Goal: Task Accomplishment & Management: Use online tool/utility

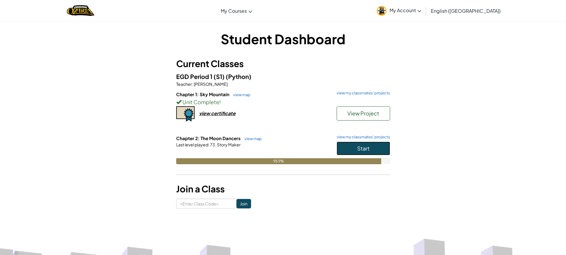
click at [356, 144] on button "Start" at bounding box center [363, 149] width 53 height 14
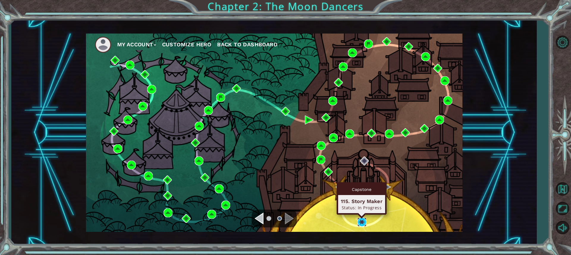
click at [361, 219] on img at bounding box center [361, 222] width 9 height 9
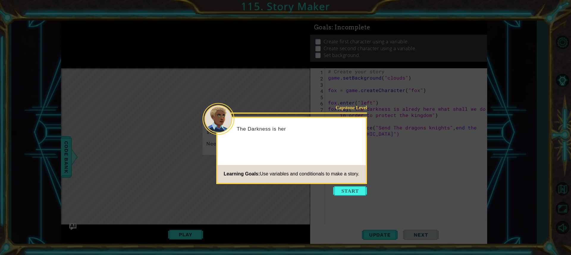
click at [347, 186] on icon at bounding box center [285, 127] width 571 height 255
click at [350, 189] on button "Start" at bounding box center [350, 191] width 34 height 10
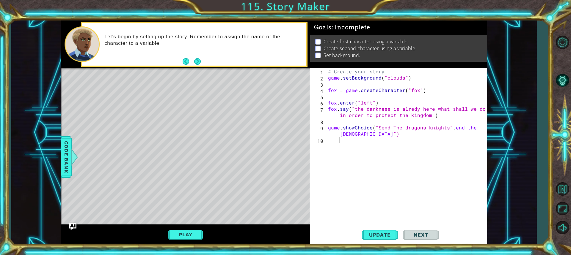
click at [185, 241] on div "Play" at bounding box center [185, 235] width 249 height 21
click at [190, 240] on button "Play" at bounding box center [185, 234] width 35 height 11
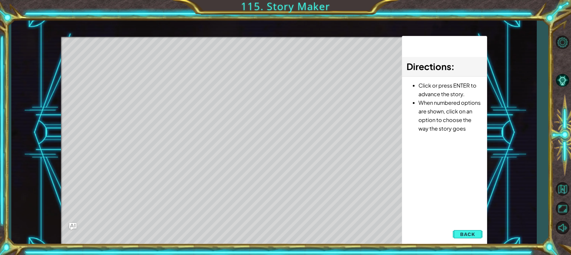
click at [474, 241] on div "Directions : Click or press ENTER to advance the story. When numbered options a…" at bounding box center [443, 141] width 85 height 210
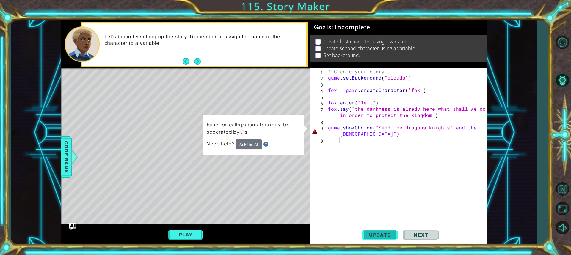
click at [389, 236] on span "Update" at bounding box center [380, 235] width 34 height 6
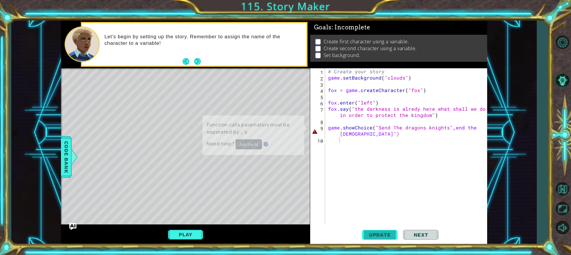
click at [391, 237] on span "Update" at bounding box center [380, 235] width 34 height 6
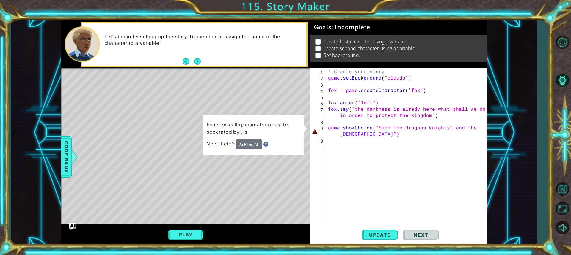
click at [448, 129] on div "# Create your story game . setBackground ( "clouds" ) fox = game . createCharac…" at bounding box center [407, 152] width 161 height 168
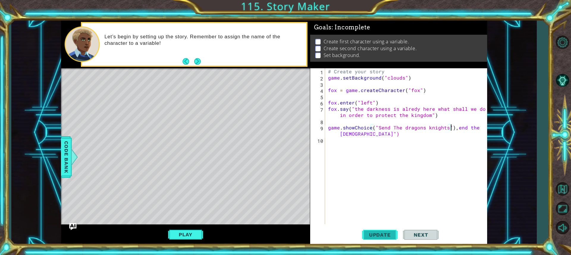
click at [385, 235] on span "Update" at bounding box center [380, 235] width 34 height 6
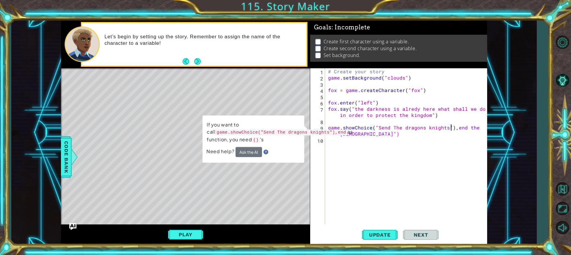
click at [454, 128] on div "# Create your story game . setBackground ( "clouds" ) fox = game . createCharac…" at bounding box center [407, 152] width 161 height 168
click at [463, 126] on div "# Create your story game . setBackground ( "clouds" ) fox = game . createCharac…" at bounding box center [407, 152] width 161 height 168
click at [454, 128] on div "# Create your story game . setBackground ( "clouds" ) fox = game . createCharac…" at bounding box center [407, 152] width 161 height 168
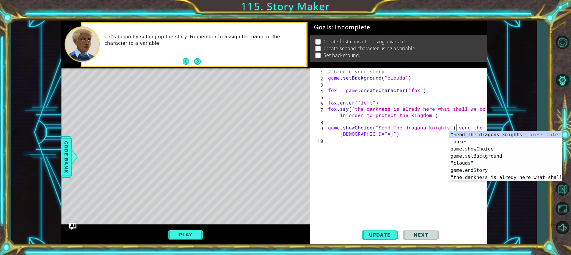
scroll to position [0, 8]
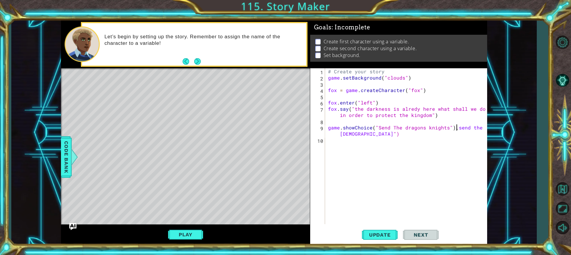
click at [455, 128] on div "# Create your story game . setBackground ( "clouds" ) fox = game . createCharac…" at bounding box center [407, 152] width 161 height 168
click at [453, 128] on div "# Create your story game . setBackground ( "clouds" ) fox = game . createCharac…" at bounding box center [407, 152] width 161 height 168
type textarea "game.showChoice("Send The dragons knights"),(send the monkes")"
click at [398, 161] on div "# Create your story game . setBackground ( "clouds" ) fox = game . createCharac…" at bounding box center [407, 152] width 161 height 168
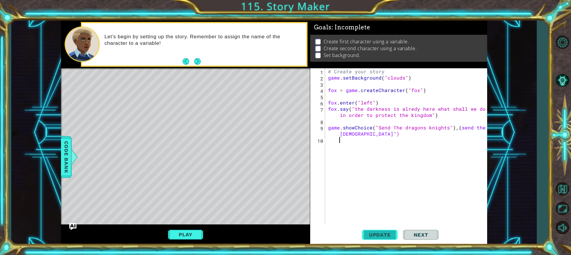
click at [390, 227] on button "Update" at bounding box center [380, 235] width 36 height 18
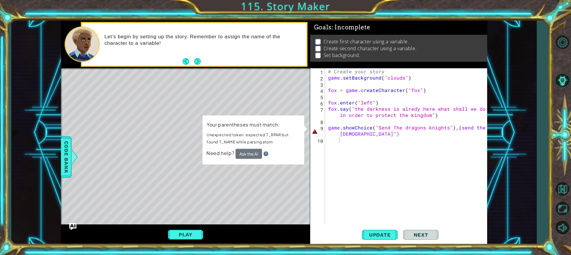
click at [240, 160] on div "Your parentheses must match. Unexpected token: expected T_RPAR but found T_NAME…" at bounding box center [253, 140] width 103 height 51
click at [243, 156] on button "Ask the AI" at bounding box center [248, 154] width 26 height 10
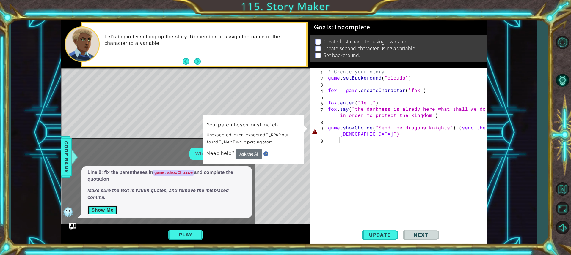
click at [112, 208] on button "Show Me" at bounding box center [102, 211] width 30 height 10
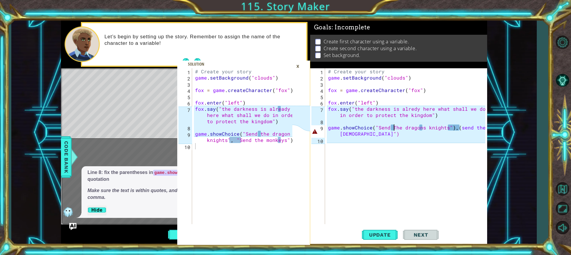
click at [393, 127] on div "# Create your story game . setBackground ( "clouds" ) fox = game . createCharac…" at bounding box center [407, 152] width 161 height 168
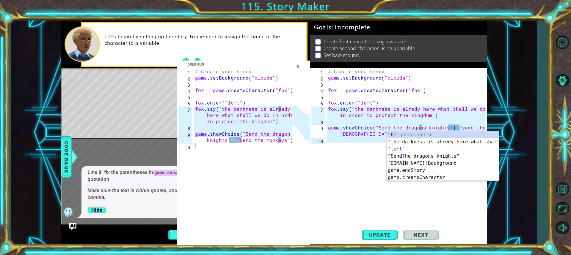
scroll to position [0, 4]
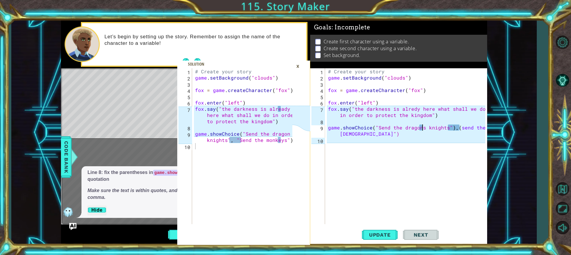
click at [421, 128] on div "# Create your story game . setBackground ( "clouds" ) fox = game . createCharac…" at bounding box center [407, 152] width 161 height 168
click at [451, 128] on div "# Create your story game . setBackground ( "clouds" ) fox = game . createCharac…" at bounding box center [407, 152] width 161 height 168
click at [452, 127] on div "# Create your story game . setBackground ( "clouds" ) fox = game . createCharac…" at bounding box center [407, 152] width 161 height 168
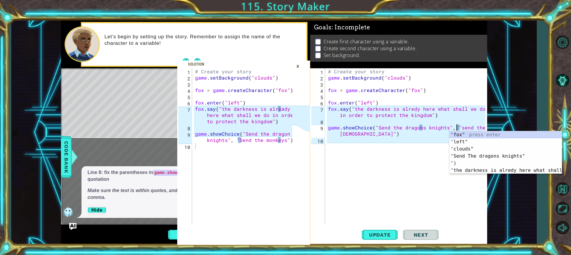
click at [458, 126] on div "# Create your story game . setBackground ( "clouds" ) fox = game . createCharac…" at bounding box center [407, 152] width 161 height 168
type textarea "game.showChoice("Send the dragons knights", "Send the monkes")"
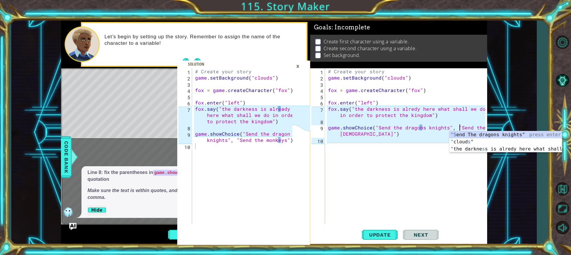
drag, startPoint x: 412, startPoint y: 182, endPoint x: 375, endPoint y: 175, distance: 37.5
click at [411, 182] on div "# Create your story game . setBackground ( "clouds" ) fox = game . createCharac…" at bounding box center [407, 152] width 161 height 168
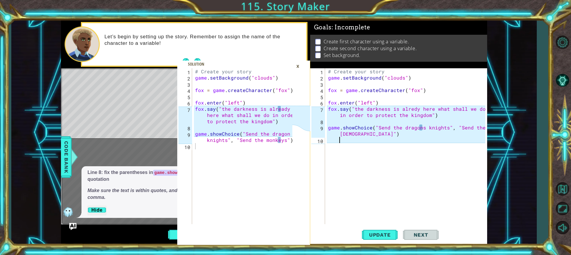
click at [423, 129] on div "# Create your story game . setBackground ( "clouds" ) fox = game . createCharac…" at bounding box center [407, 152] width 161 height 168
type textarea "game.showChoice("Send the dragon knights", "Send the monkes")"
click at [439, 160] on div "# Create your story game . setBackground ( "clouds" ) fox = game . createCharac…" at bounding box center [407, 152] width 161 height 168
click at [350, 135] on div "# Create your story game . setBackground ( "clouds" ) fox = game . createCharac…" at bounding box center [407, 152] width 161 height 168
click at [352, 135] on div "# Create your story game . setBackground ( "clouds" ) fox = game . createCharac…" at bounding box center [407, 152] width 161 height 168
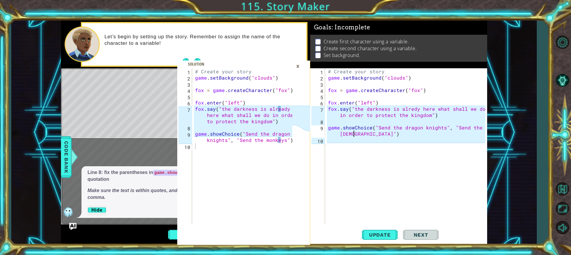
type textarea "game.showChoice("Send the dragon knights", "Send the monkeys")"
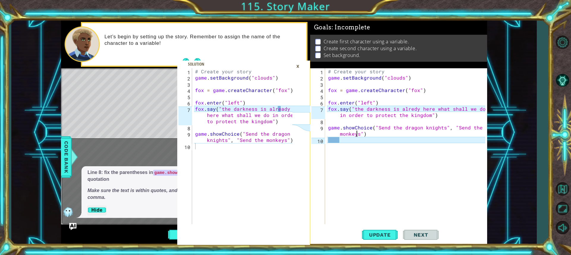
scroll to position [0, 10]
click at [346, 140] on div "# Create your story game . setBackground ( "clouds" ) fox = game . createCharac…" at bounding box center [407, 152] width 161 height 168
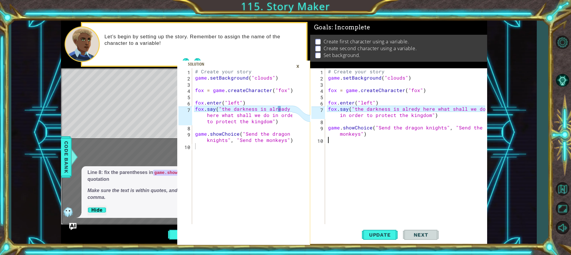
scroll to position [0, 0]
click at [409, 108] on div "# Create your story game . setBackground ( "clouds" ) fox = game . createCharac…" at bounding box center [407, 152] width 161 height 168
click at [409, 109] on div "# Create your story game . setBackground ( "clouds" ) fox = game . createCharac…" at bounding box center [407, 152] width 161 height 168
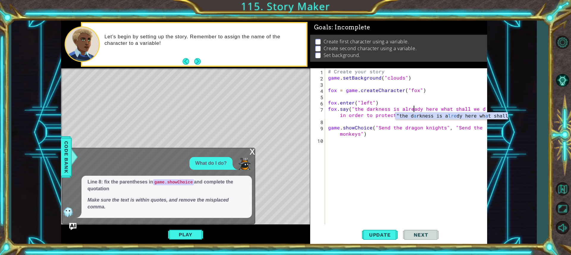
scroll to position [0, 5]
type textarea "fox.say("the darkness is already here what shall we do in order to protect the …"
click at [370, 237] on span "Update" at bounding box center [380, 235] width 34 height 6
click at [252, 154] on div "x" at bounding box center [251, 151] width 5 height 6
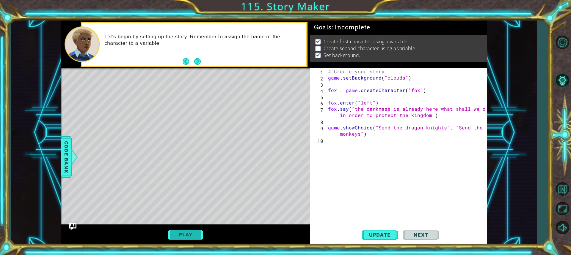
click at [177, 240] on button "Play" at bounding box center [185, 234] width 35 height 11
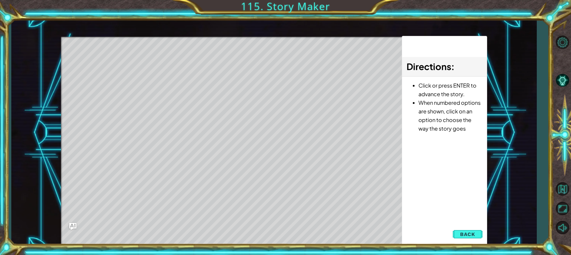
click at [256, 206] on div "Level Map" at bounding box center [198, 124] width 275 height 175
click at [0, 0] on div "Update Next" at bounding box center [0, 0] width 0 height 0
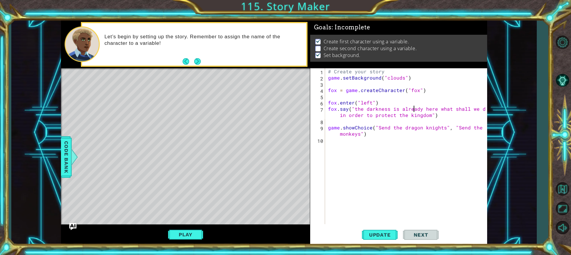
click at [381, 137] on div "# Create your story game . setBackground ( "clouds" ) fox = game . createCharac…" at bounding box center [407, 152] width 161 height 168
drag, startPoint x: 346, startPoint y: 147, endPoint x: 348, endPoint y: 150, distance: 3.7
click at [348, 147] on div "# Create your story game . setBackground ( "clouds" ) fox = game . createCharac…" at bounding box center [407, 152] width 161 height 168
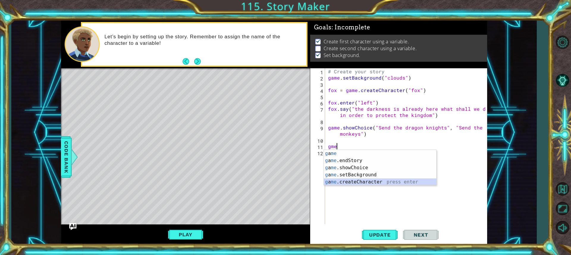
click at [360, 184] on div "g a me press enter g a me .endStory press enter g a me .showChoice press enter …" at bounding box center [380, 175] width 112 height 50
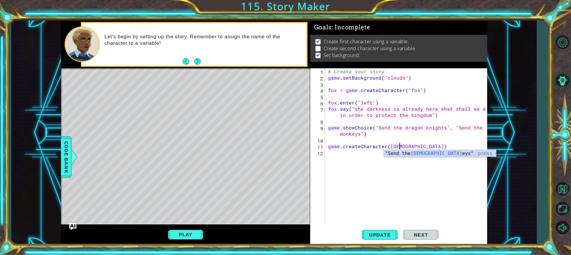
scroll to position [0, 4]
click at [387, 146] on div "# Create your story game . setBackground ( "clouds" ) fox = game . createCharac…" at bounding box center [407, 152] width 161 height 168
click at [407, 146] on div "# Create your story game . setBackground ( "clouds" ) fox = game . createCharac…" at bounding box center [407, 152] width 161 height 168
type textarea "game.createCharacter("monkey")"
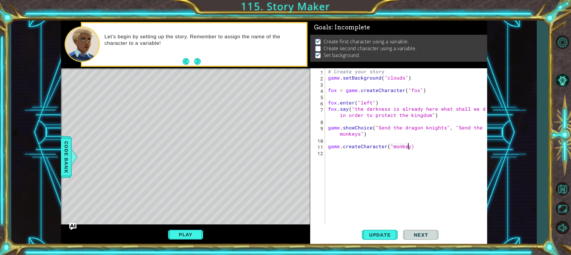
scroll to position [0, 5]
click at [415, 146] on div "# Create your story game . setBackground ( "clouds" ) fox = game . createCharac…" at bounding box center [407, 152] width 161 height 168
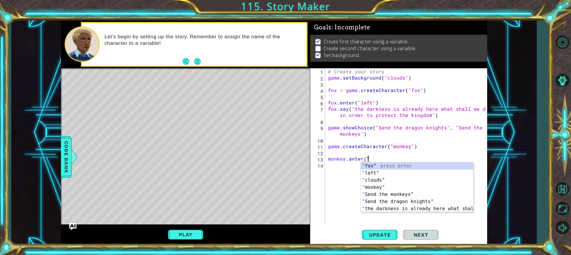
scroll to position [0, 2]
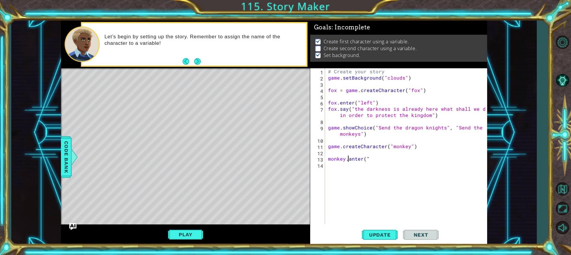
click at [349, 158] on div "# Create your story game . setBackground ( "clouds" ) fox = game . createCharac…" at bounding box center [407, 152] width 161 height 168
click at [327, 148] on div "# Create your story game . setBackground ( "clouds" ) fox = game . createCharac…" at bounding box center [407, 152] width 161 height 168
type textarea "game.createCharacter("monkey")"
click at [339, 142] on div "# Create your story game . setBackground ( "clouds" ) fox = game . createCharac…" at bounding box center [407, 152] width 161 height 168
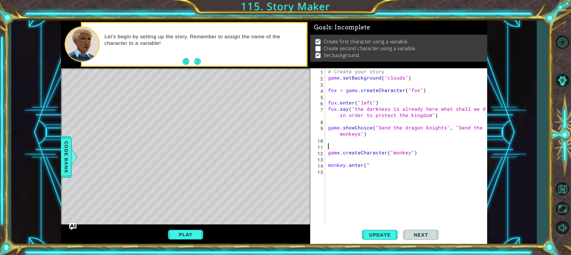
click at [337, 145] on div "# Create your story game . setBackground ( "clouds" ) fox = game . createCharac…" at bounding box center [407, 152] width 161 height 168
type textarea "i"
click at [69, 154] on span "Code Bank" at bounding box center [67, 157] width 10 height 36
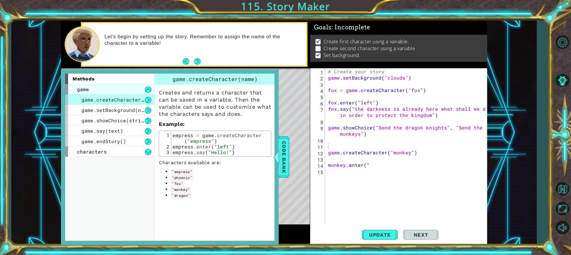
click at [141, 90] on div "game" at bounding box center [109, 89] width 89 height 10
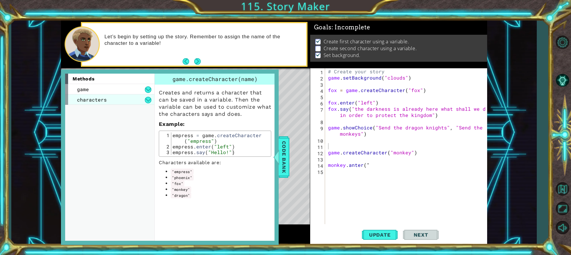
click at [114, 99] on div "characters" at bounding box center [109, 100] width 89 height 10
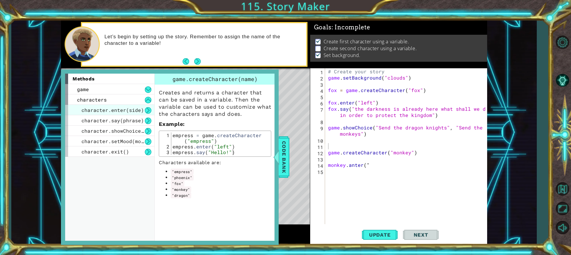
click at [116, 109] on span "character.enter(side)" at bounding box center [112, 110] width 62 height 6
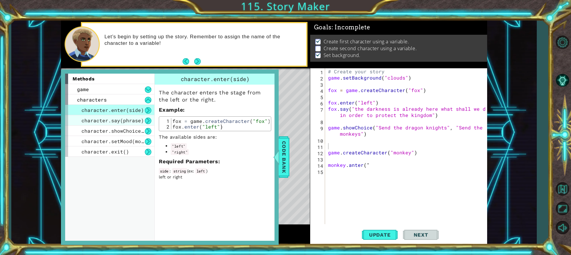
click at [121, 120] on span "character.say(phrase)" at bounding box center [112, 120] width 62 height 6
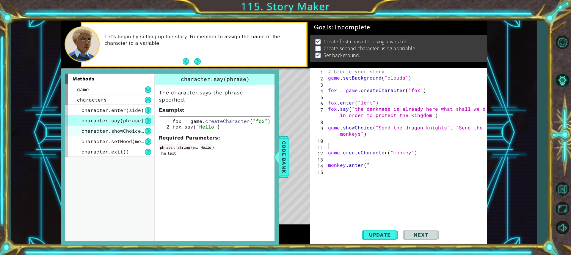
click at [122, 129] on span "character.showChoice(string1, string2)" at bounding box center [137, 131] width 113 height 6
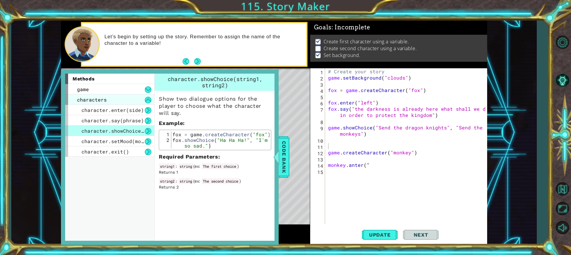
click at [125, 101] on div "characters" at bounding box center [109, 100] width 89 height 10
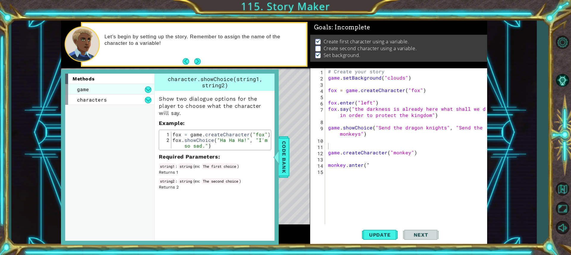
click at [125, 94] on div "game" at bounding box center [109, 89] width 89 height 10
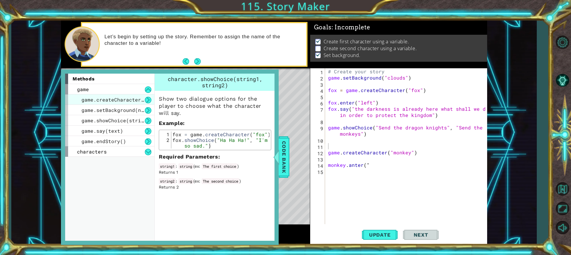
click at [125, 102] on span "game.createCharacter(name)" at bounding box center [119, 100] width 77 height 6
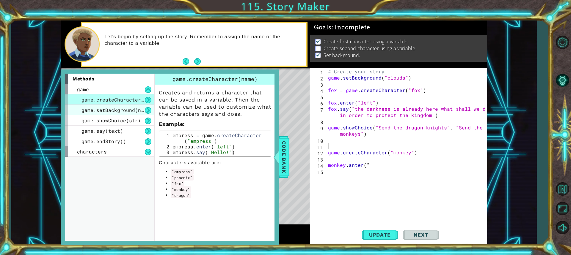
click at [126, 111] on span "game.setBackground(name)" at bounding box center [116, 110] width 71 height 6
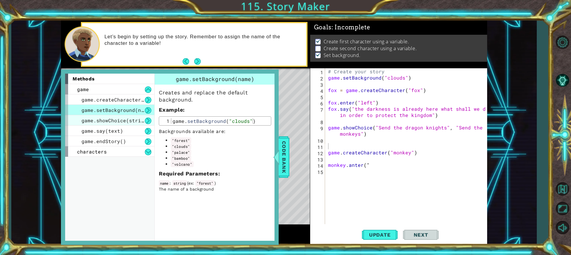
click at [124, 118] on span "game.showChoice(string1, string2)" at bounding box center [130, 120] width 98 height 6
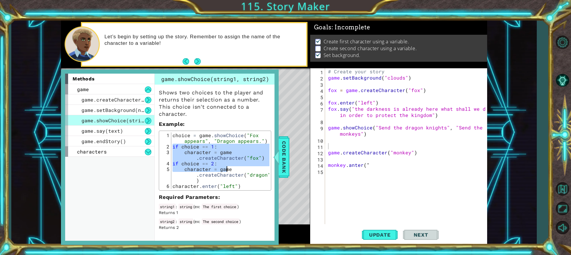
drag, startPoint x: 172, startPoint y: 146, endPoint x: 256, endPoint y: 169, distance: 86.7
click at [256, 169] on div "choice = game . showChoice ( "Fox appears" , "Dragon appears." ) if choice == 1…" at bounding box center [220, 169] width 98 height 73
click at [239, 171] on div "choice = game . showChoice ( "Fox appears" , "Dragon appears." ) if choice == 1…" at bounding box center [220, 161] width 98 height 56
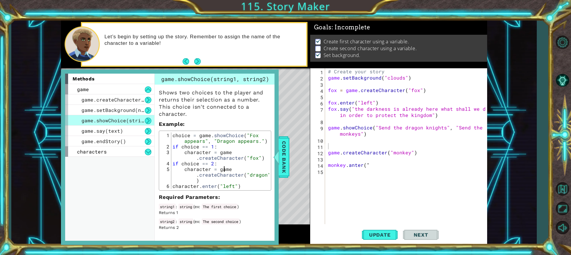
click at [224, 169] on div "choice = game . showChoice ( "Fox appears" , "Dragon appears." ) if choice == 1…" at bounding box center [220, 169] width 98 height 73
click at [229, 170] on div "choice = game . showChoice ( "Fox appears" , "Dragon appears." ) if choice == 1…" at bounding box center [220, 169] width 98 height 73
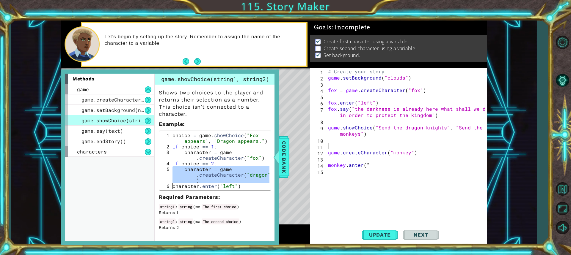
click at [229, 170] on div "choice = game . showChoice ( "Fox appears" , "Dragon appears." ) if choice == 1…" at bounding box center [220, 169] width 98 height 73
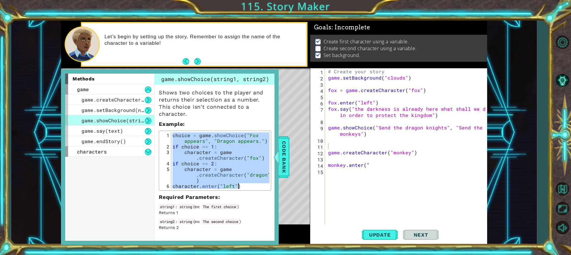
click at [193, 151] on div "choice = game . showChoice ( "Fox appears" , "Dragon appears." ) if choice == 1…" at bounding box center [220, 161] width 98 height 56
type textarea "character = game.createCharacter("fox")"
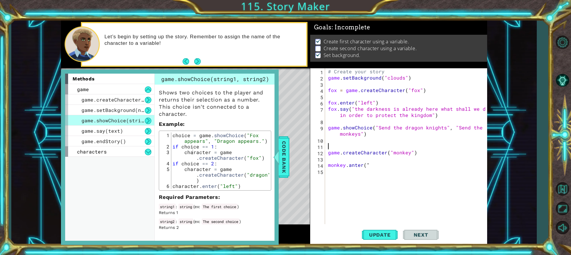
click at [348, 147] on div "# Create your story game . setBackground ( "clouds" ) fox = game . createCharac…" at bounding box center [407, 152] width 161 height 168
click at [328, 154] on div "# Create your story game . setBackground ( "clouds" ) fox = game . createCharac…" at bounding box center [407, 152] width 161 height 168
click at [418, 155] on div "# Create your story game . setBackground ( "clouds" ) fox = game . createCharac…" at bounding box center [407, 152] width 161 height 168
drag, startPoint x: 351, startPoint y: 151, endPoint x: 338, endPoint y: 154, distance: 13.7
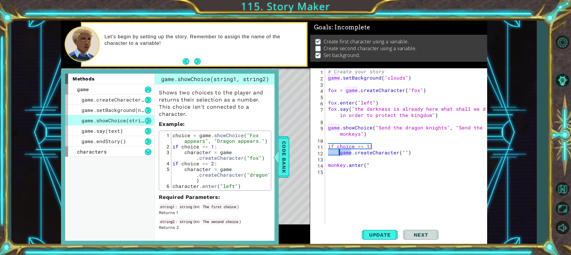
click at [338, 154] on div "# Create your story game . setBackground ( "clouds" ) fox = game . createCharac…" at bounding box center [407, 152] width 161 height 168
click at [390, 153] on div "# Create your story game . setBackground ( "clouds" ) fox = game . createCharac…" at bounding box center [407, 152] width 161 height 168
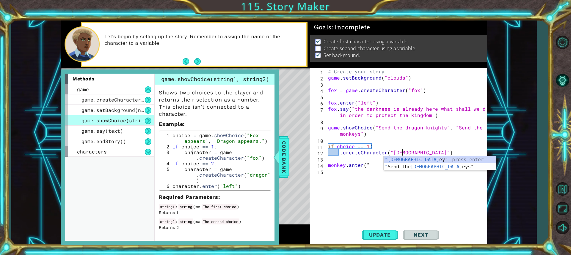
scroll to position [0, 5]
click at [407, 159] on div ""monkey " press enter " Send the monkey s" press enter" at bounding box center [439, 170] width 112 height 29
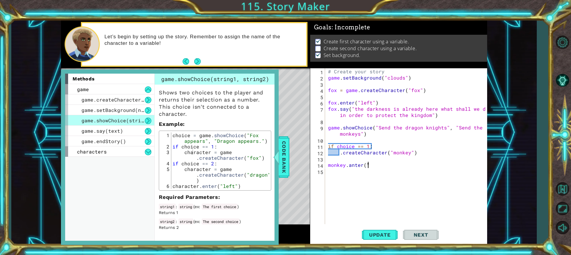
click at [366, 166] on div "# Create your story game . setBackground ( "clouds" ) fox = game . createCharac…" at bounding box center [407, 152] width 161 height 168
click at [345, 169] on div "# Create your story game . setBackground ( "clouds" ) fox = game . createCharac…" at bounding box center [407, 152] width 161 height 168
click at [340, 163] on div "# Create your story game . setBackground ( "clouds" ) fox = game . createCharac…" at bounding box center [407, 152] width 161 height 168
click at [327, 164] on div "# Create your story game . setBackground ( "clouds" ) fox = game . createCharac…" at bounding box center [406, 146] width 158 height 156
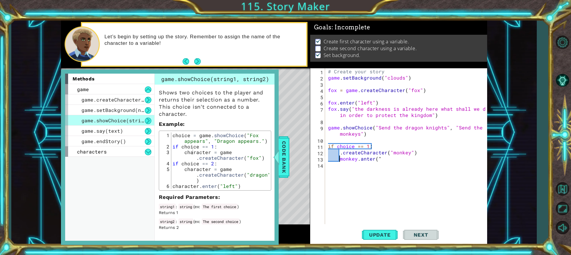
click at [359, 161] on div "# Create your story game . setBackground ( "clouds" ) fox = game . createCharac…" at bounding box center [407, 152] width 161 height 168
click at [361, 161] on div "# Create your story game . setBackground ( "clouds" ) fox = game . createCharac…" at bounding box center [407, 152] width 161 height 168
click at [380, 160] on div "# Create your story game . setBackground ( "clouds" ) fox = game . createCharac…" at bounding box center [407, 152] width 161 height 168
click at [359, 133] on div "# Create your story game . setBackground ( "clouds" ) fox = game . createCharac…" at bounding box center [407, 152] width 161 height 168
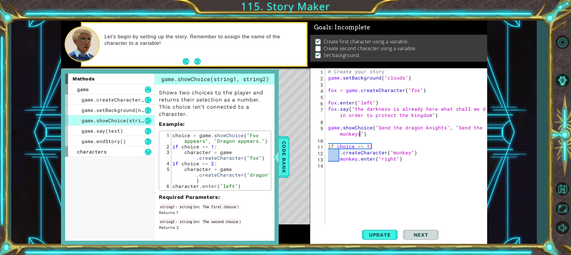
click at [440, 126] on div "# Create your story game . setBackground ( "clouds" ) fox = game . createCharac…" at bounding box center [407, 152] width 161 height 168
click at [443, 127] on div "# Create your story game . setBackground ( "clouds" ) fox = game . createCharac…" at bounding box center [407, 152] width 161 height 168
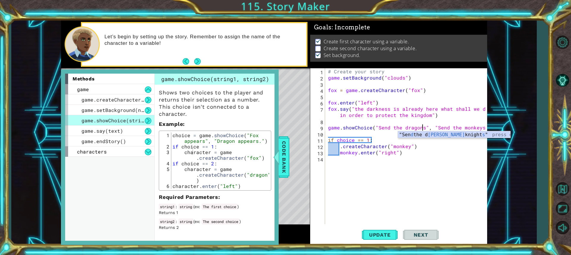
scroll to position [0, 6]
click at [408, 146] on div "# Create your story game . setBackground ( "clouds" ) fox = game . createCharac…" at bounding box center [407, 152] width 161 height 168
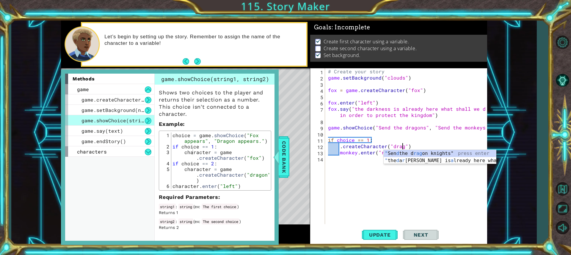
scroll to position [0, 5]
type textarea ".createCharacter("dragons")"
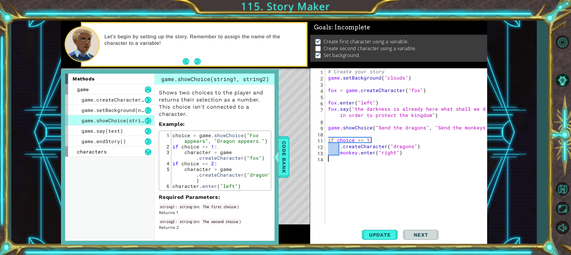
click at [419, 167] on div "# Create your story game . setBackground ( "clouds" ) fox = game . createCharac…" at bounding box center [407, 152] width 161 height 168
click at [356, 151] on div "# Create your story game . setBackground ( "clouds" ) fox = game . createCharac…" at bounding box center [407, 152] width 161 height 168
click at [355, 154] on div "# Create your story game . setBackground ( "clouds" ) fox = game . createCharac…" at bounding box center [407, 152] width 161 height 168
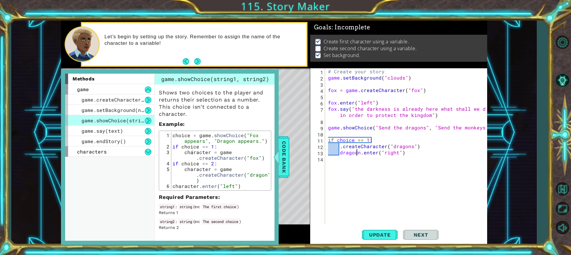
type textarea "dragon.enter("right")"
click at [357, 174] on div "# Create your story game . setBackground ( "clouds" ) fox = game . createCharac…" at bounding box center [407, 152] width 161 height 168
click at [375, 240] on button "Update" at bounding box center [380, 235] width 36 height 18
click at [374, 235] on span "Update" at bounding box center [380, 235] width 34 height 6
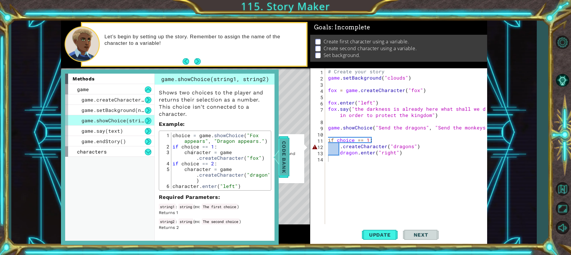
click at [282, 160] on span "Code Bank" at bounding box center [284, 157] width 10 height 36
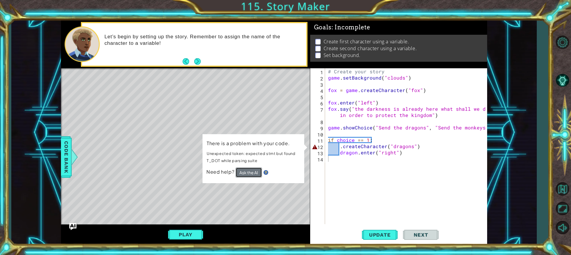
click at [255, 172] on button "Ask the AI" at bounding box center [248, 172] width 26 height 10
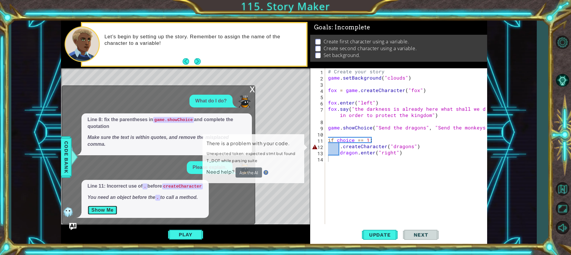
click at [116, 212] on button "Show Me" at bounding box center [102, 211] width 30 height 10
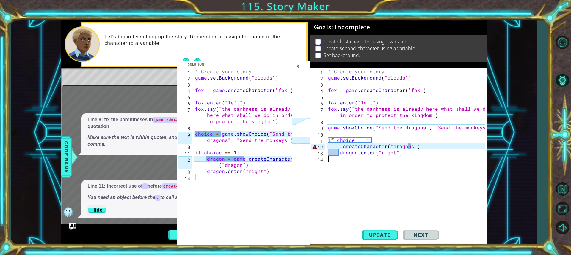
scroll to position [1, 0]
click at [341, 147] on div "# Create your story game . setBackground ( "clouds" ) fox = game . createCharac…" at bounding box center [407, 152] width 161 height 168
click at [340, 147] on div "# Create your story game . setBackground ( "clouds" ) fox = game . createCharac…" at bounding box center [407, 152] width 161 height 168
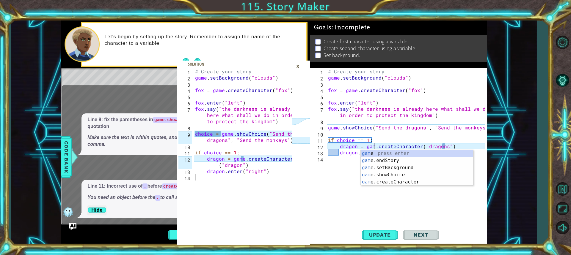
type textarea "dragon = game.createCharacter("dragons")"
click at [402, 197] on div "# Create your story game . setBackground ( "clouds" ) fox = game . createCharac…" at bounding box center [407, 152] width 161 height 168
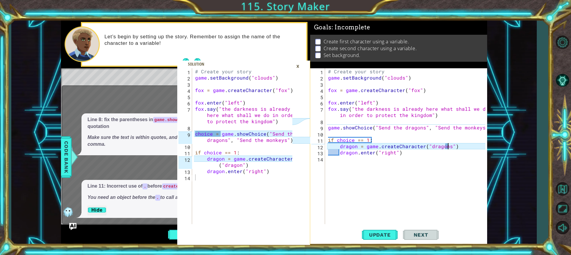
click at [447, 146] on div "# Create your story game . setBackground ( "clouds" ) fox = game . createCharac…" at bounding box center [407, 152] width 161 height 168
type textarea "dragon = game.createCharacter("dragon")"
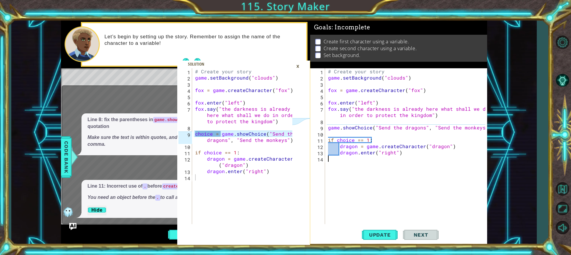
click at [434, 197] on div "# Create your story game . setBackground ( "clouds" ) fox = game . createCharac…" at bounding box center [407, 152] width 161 height 168
click at [325, 128] on div "1 2 3 4 5 6 7 8 9 10 11 12 13 14 # Create your story game . setBackground ( "cl…" at bounding box center [397, 146] width 175 height 156
click at [328, 129] on div "# Create your story game . setBackground ( "clouds" ) fox = game . createCharac…" at bounding box center [407, 152] width 161 height 168
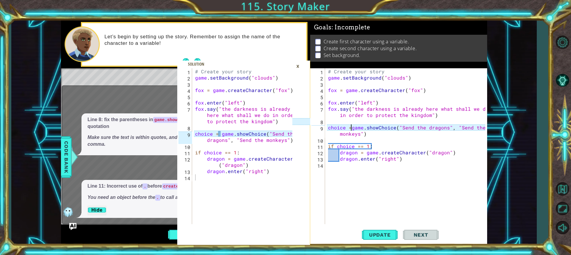
scroll to position [0, 1]
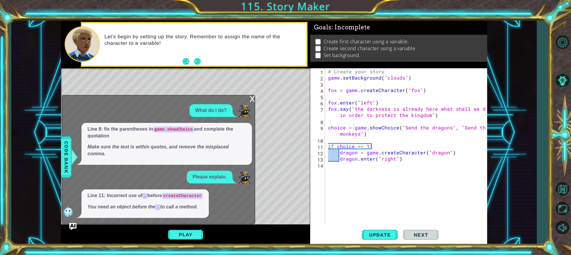
click at [251, 98] on div "x" at bounding box center [251, 98] width 5 height 6
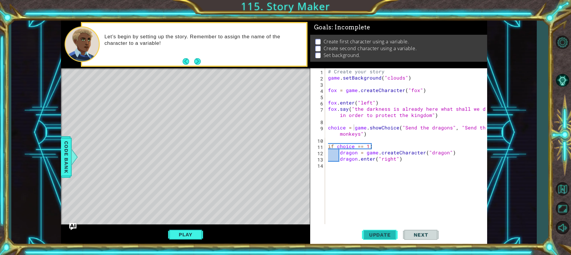
click at [376, 227] on button "Update" at bounding box center [380, 235] width 36 height 18
drag, startPoint x: 423, startPoint y: 160, endPoint x: 425, endPoint y: 165, distance: 5.8
click at [425, 165] on div "# Create your story game . setBackground ( "clouds" ) fox = game . createCharac…" at bounding box center [407, 152] width 161 height 168
type textarea "dragon.enter("right")"
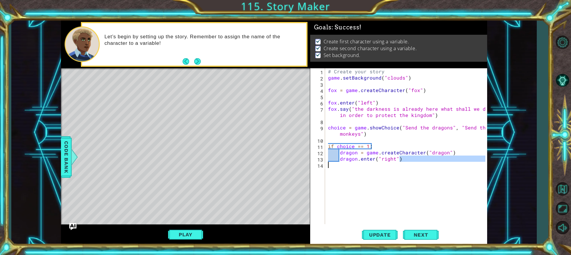
scroll to position [0, 0]
click at [416, 162] on div "# Create your story game . setBackground ( "clouds" ) fox = game . createCharac…" at bounding box center [407, 152] width 161 height 168
type textarea "dragon.enter("right")"
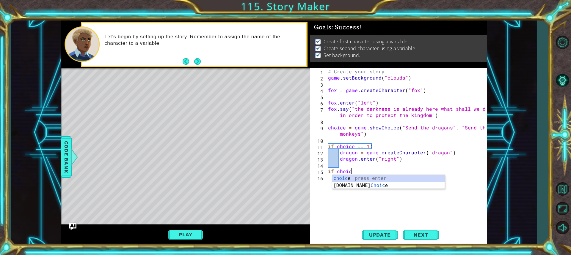
scroll to position [0, 1]
click at [327, 148] on div "# Create your story game . setBackground ( "clouds" ) fox = game . createCharac…" at bounding box center [407, 152] width 161 height 168
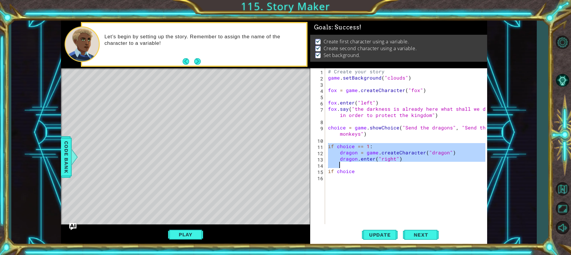
drag, startPoint x: 327, startPoint y: 148, endPoint x: 437, endPoint y: 167, distance: 111.6
click at [436, 167] on div "# Create your story game . setBackground ( "clouds" ) fox = game . createCharac…" at bounding box center [407, 152] width 161 height 168
type textarea "dragon.enter("right")"
click at [400, 175] on div "# Create your story game . setBackground ( "clouds" ) fox = game . createCharac…" at bounding box center [407, 152] width 161 height 168
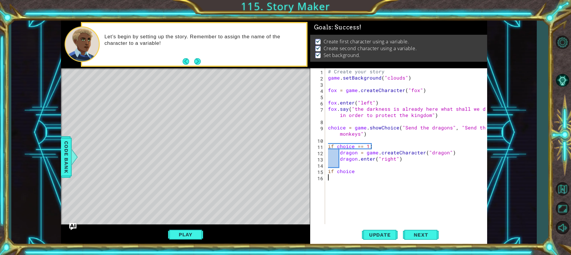
scroll to position [0, 0]
click at [386, 169] on div "# Create your story game . setBackground ( "clouds" ) fox = game . createCharac…" at bounding box center [407, 152] width 161 height 168
type textarea "if choice"
drag, startPoint x: 311, startPoint y: 183, endPoint x: 321, endPoint y: 171, distance: 15.8
click at [321, 171] on div "if choice 1 2 3 4 5 6 7 8 9 10 11 12 13 14 15 16 # Create your story game . set…" at bounding box center [397, 146] width 175 height 156
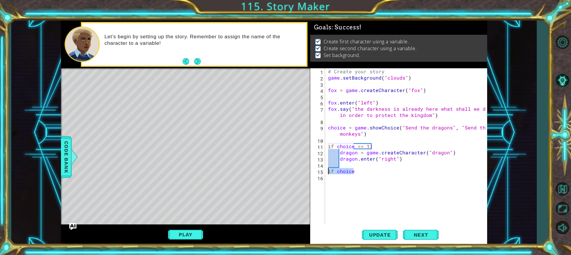
paste textarea "Code Area"
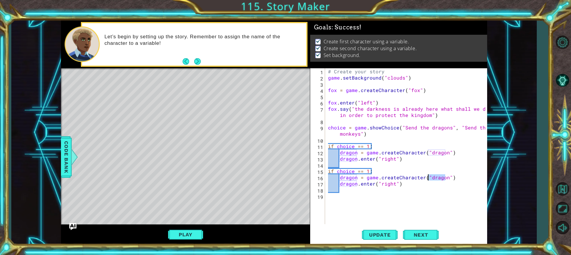
drag, startPoint x: 446, startPoint y: 179, endPoint x: 428, endPoint y: 179, distance: 17.8
click at [428, 179] on div "# Create your story game . setBackground ( "clouds" ) fox = game . createCharac…" at bounding box center [407, 152] width 161 height 168
click at [392, 185] on div "# Create your story game . setBackground ( "clouds" ) fox = game . createCharac…" at bounding box center [407, 152] width 161 height 168
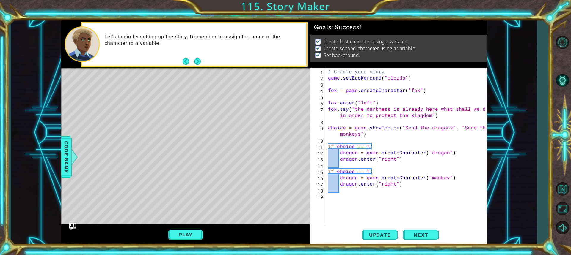
click at [355, 184] on div "# Create your story game . setBackground ( "clouds" ) fox = game . createCharac…" at bounding box center [407, 152] width 161 height 168
click at [355, 179] on div "# Create your story game . setBackground ( "clouds" ) fox = game . createCharac…" at bounding box center [407, 152] width 161 height 168
type textarea "monkey = game.createCharacter("monkey")"
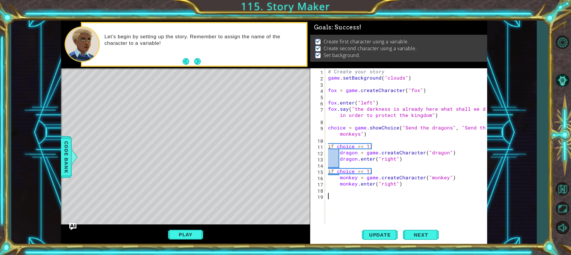
click at [379, 198] on div "# Create your story game . setBackground ( "clouds" ) fox = game . createCharac…" at bounding box center [407, 152] width 161 height 168
click at [382, 226] on button "Update" at bounding box center [380, 235] width 36 height 18
click at [382, 229] on button "Update" at bounding box center [380, 235] width 36 height 18
click at [179, 233] on button "Play" at bounding box center [185, 234] width 35 height 11
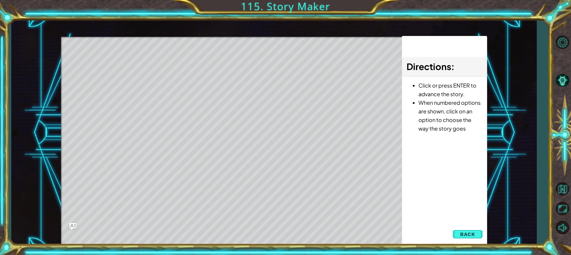
click at [242, 202] on div "Level Map" at bounding box center [198, 124] width 275 height 175
click at [246, 204] on div "Level Map" at bounding box center [198, 124] width 275 height 175
click at [245, 205] on div "Level Map" at bounding box center [198, 124] width 275 height 175
drag, startPoint x: 265, startPoint y: 188, endPoint x: 270, endPoint y: 181, distance: 8.1
click at [267, 185] on div "Level Map" at bounding box center [198, 124] width 275 height 175
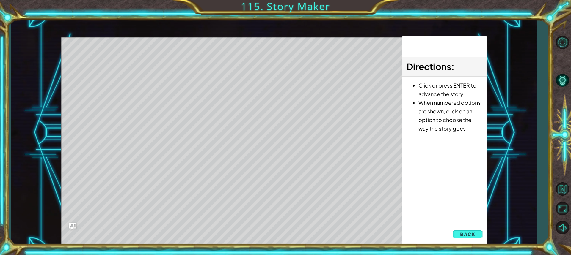
click at [256, 204] on div "Level Map" at bounding box center [198, 124] width 275 height 175
click at [254, 205] on div "Level Map" at bounding box center [198, 124] width 275 height 175
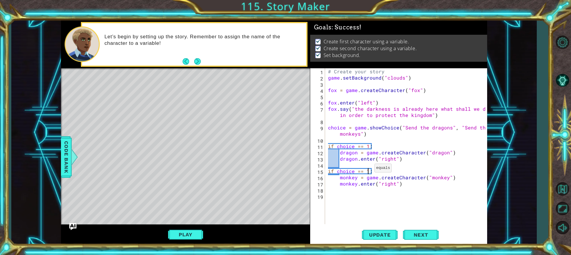
click at [367, 170] on div "# Create your story game . setBackground ( "clouds" ) fox = game . createCharac…" at bounding box center [407, 152] width 161 height 168
click at [388, 243] on button "Update" at bounding box center [380, 235] width 36 height 18
drag, startPoint x: 209, startPoint y: 234, endPoint x: 199, endPoint y: 236, distance: 10.4
click at [207, 234] on div "Play" at bounding box center [185, 235] width 249 height 21
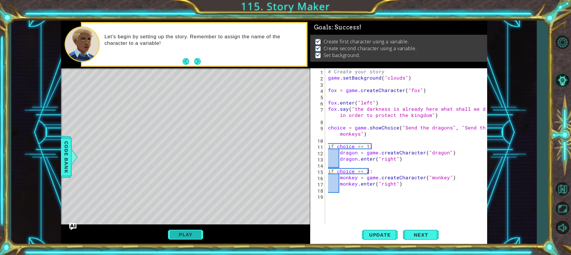
click at [199, 236] on button "Play" at bounding box center [185, 234] width 35 height 11
click at [355, 177] on div "# Create your story game . setBackground ( "clouds" ) fox = game . createCharac…" at bounding box center [407, 152] width 161 height 168
click at [356, 178] on div "# Create your story game . setBackground ( "clouds" ) fox = game . createCharac…" at bounding box center [407, 152] width 161 height 168
type textarea "monkey = game.createCharacter("monkey")"
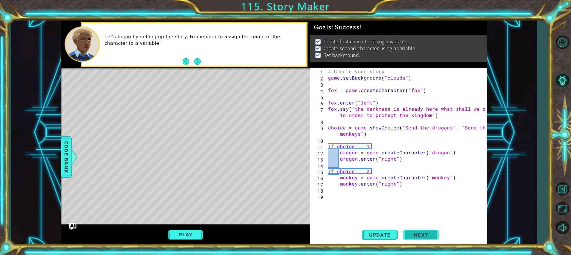
click at [409, 234] on span "Next" at bounding box center [420, 236] width 26 height 6
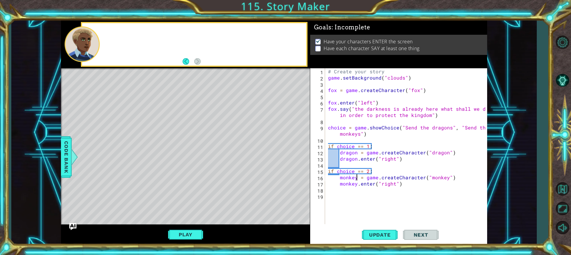
scroll to position [0, 0]
click at [349, 196] on div "# Create your story game . setBackground ( "clouds" ) fox = game . createCharac…" at bounding box center [407, 152] width 161 height 168
click at [414, 193] on div "# Create your story game . setBackground ( "clouds" ) fox = game . createCharac…" at bounding box center [407, 152] width 161 height 168
click at [407, 182] on div "# Create your story game . setBackground ( "clouds" ) fox = game . createCharac…" at bounding box center [407, 152] width 161 height 168
type textarea "monkey.enter("right")"
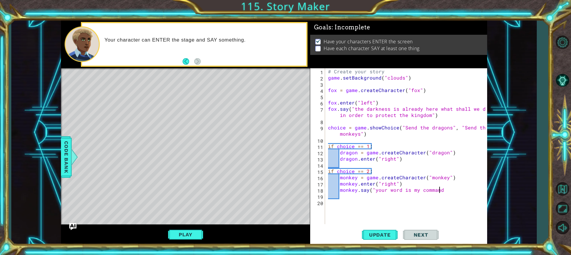
scroll to position [0, 7]
type textarea "monkey.say("your word is my command")"
click at [361, 162] on div "# Create your story game . setBackground ( "clouds" ) fox = game . createCharac…" at bounding box center [407, 152] width 161 height 168
click at [393, 234] on span "Update" at bounding box center [380, 235] width 34 height 6
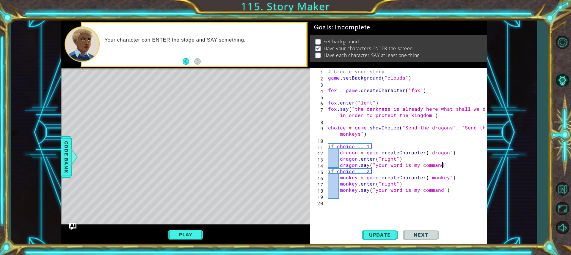
scroll to position [0, 7]
type textarea "dragon.say("your word is my command")"
click at [385, 230] on button "Update" at bounding box center [380, 235] width 36 height 18
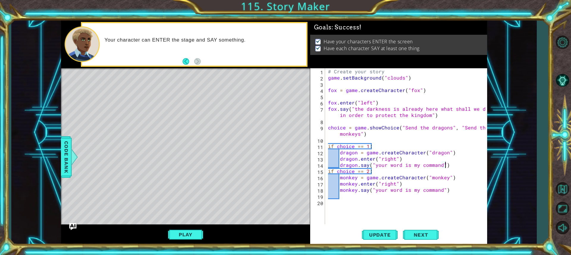
click at [193, 241] on div "Play" at bounding box center [185, 235] width 249 height 21
click at [417, 232] on button "Next" at bounding box center [421, 237] width 36 height 18
click at [427, 241] on button "Next" at bounding box center [421, 234] width 36 height 18
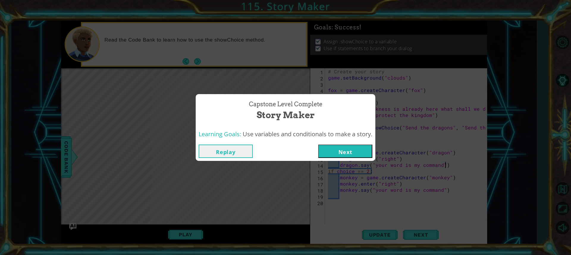
click at [331, 153] on button "Next" at bounding box center [345, 151] width 54 height 13
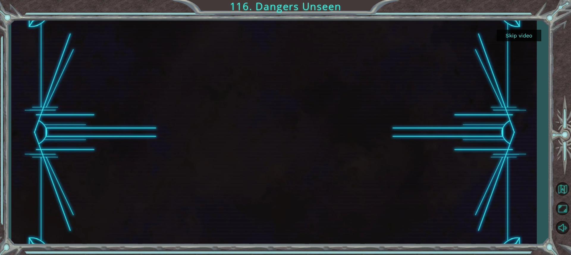
click at [513, 41] on button "Skip video" at bounding box center [518, 36] width 45 height 12
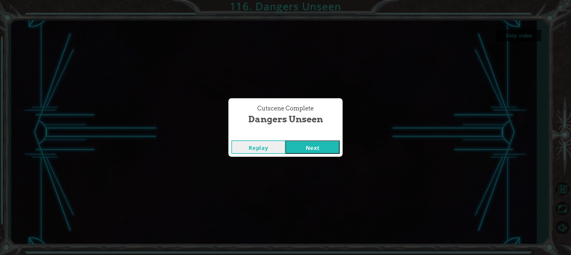
click at [294, 142] on button "Next" at bounding box center [312, 147] width 54 height 13
click at [311, 147] on button "Next" at bounding box center [312, 147] width 54 height 13
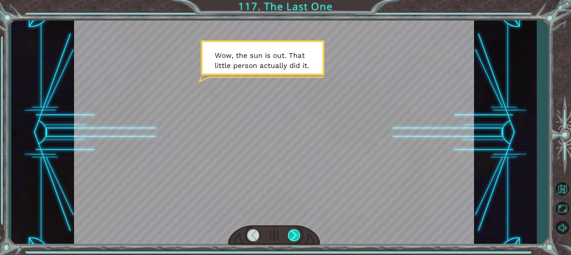
click at [298, 236] on div at bounding box center [294, 235] width 13 height 12
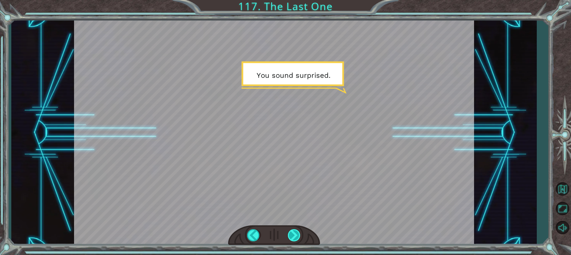
click at [298, 236] on div at bounding box center [294, 235] width 13 height 12
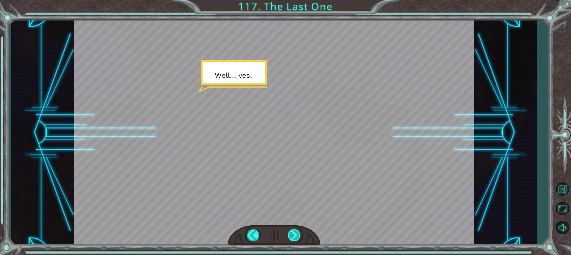
click at [298, 236] on div at bounding box center [294, 235] width 13 height 12
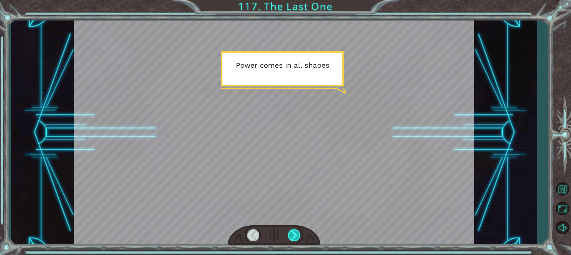
click at [298, 236] on div at bounding box center [294, 235] width 13 height 12
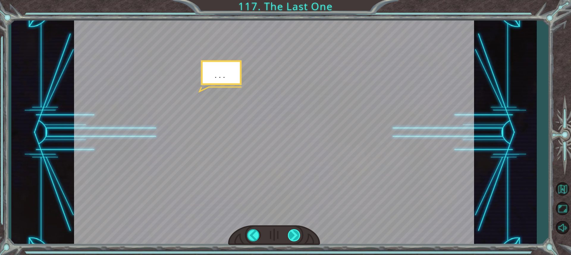
click at [298, 236] on div at bounding box center [294, 235] width 13 height 12
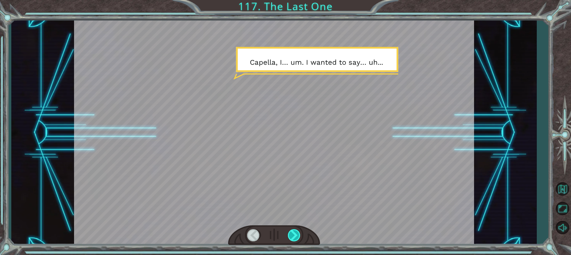
click at [298, 236] on div at bounding box center [294, 235] width 13 height 12
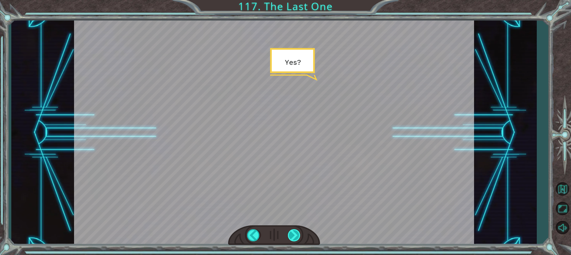
click at [298, 236] on div at bounding box center [294, 235] width 13 height 12
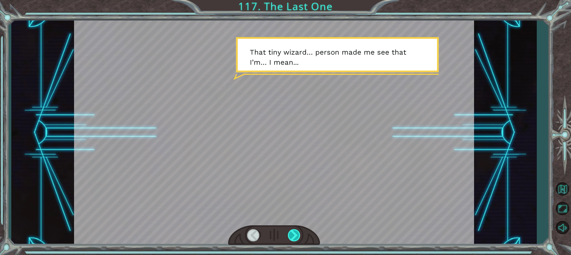
click at [298, 236] on div at bounding box center [294, 235] width 13 height 12
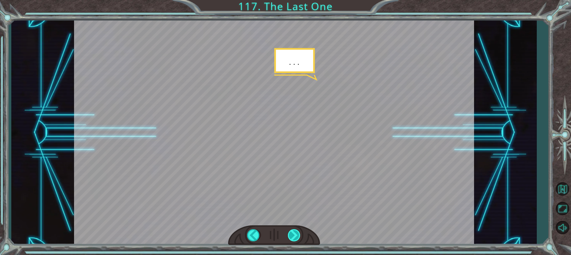
click at [298, 236] on div at bounding box center [294, 235] width 13 height 12
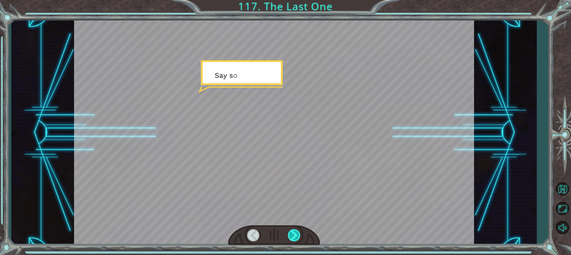
click at [298, 236] on div at bounding box center [294, 235] width 13 height 12
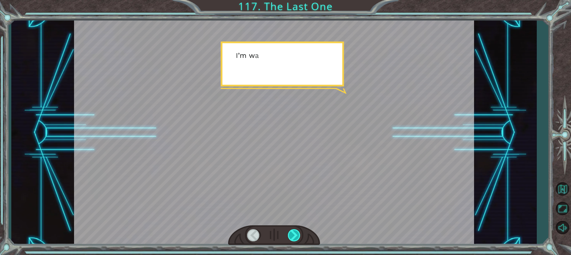
click at [298, 236] on div at bounding box center [294, 235] width 13 height 12
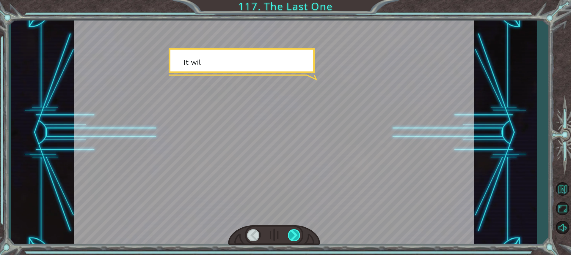
click at [298, 236] on div at bounding box center [294, 235] width 13 height 12
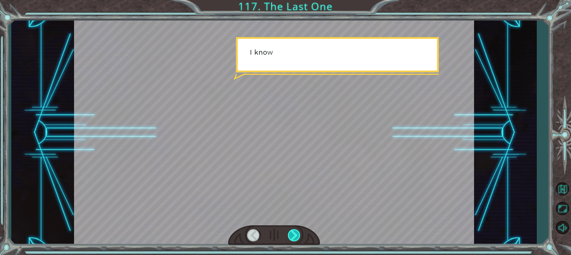
click at [298, 236] on div at bounding box center [294, 235] width 13 height 12
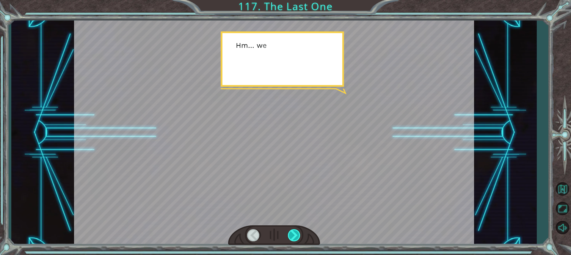
click at [298, 236] on div at bounding box center [294, 235] width 13 height 12
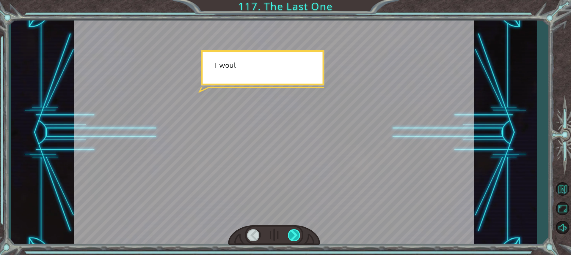
click at [298, 236] on div at bounding box center [294, 235] width 13 height 12
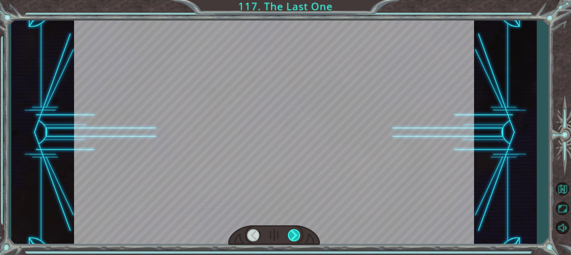
click at [298, 236] on div at bounding box center [294, 235] width 13 height 12
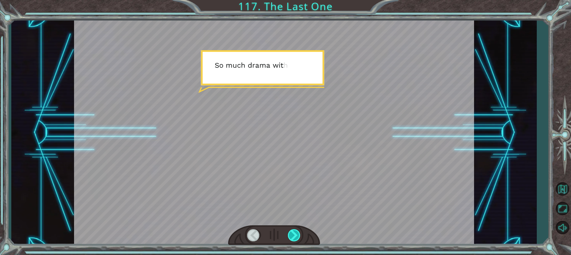
click at [298, 236] on div at bounding box center [294, 235] width 13 height 12
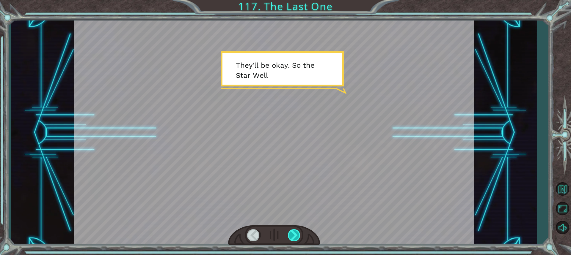
click at [298, 236] on div at bounding box center [294, 235] width 13 height 12
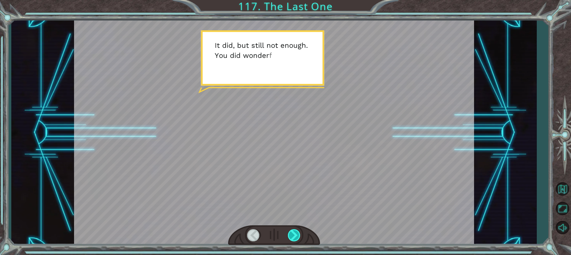
click at [298, 236] on div at bounding box center [294, 235] width 13 height 12
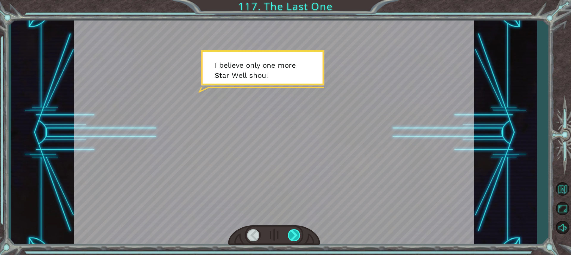
click at [298, 236] on div at bounding box center [294, 235] width 13 height 12
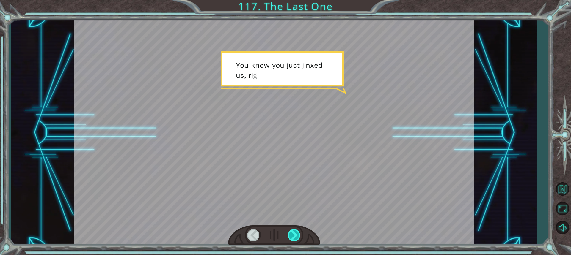
click at [298, 236] on div at bounding box center [294, 235] width 13 height 12
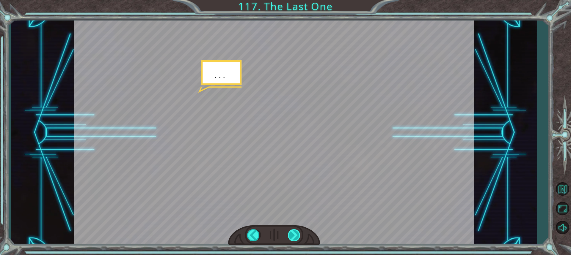
click at [298, 236] on div at bounding box center [294, 235] width 13 height 12
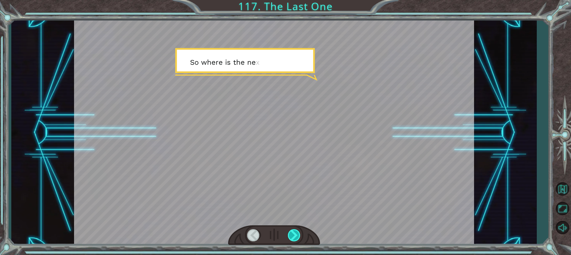
click at [298, 236] on div at bounding box center [294, 235] width 13 height 12
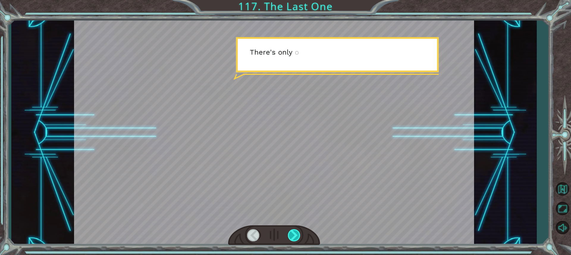
click at [298, 236] on div at bounding box center [294, 235] width 13 height 12
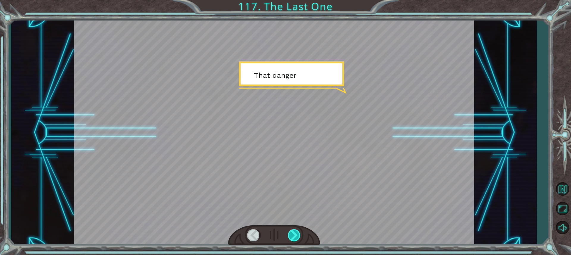
click at [298, 236] on div at bounding box center [294, 235] width 13 height 12
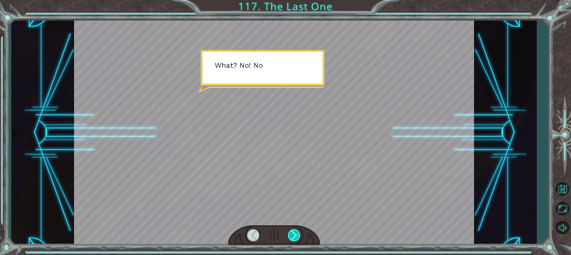
click at [298, 236] on div at bounding box center [294, 235] width 13 height 12
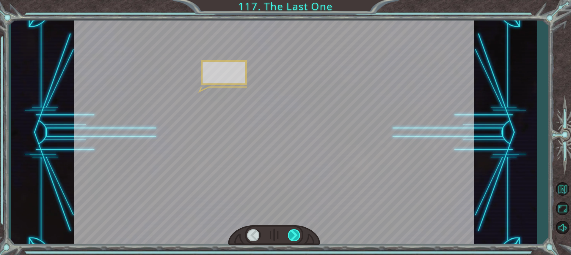
click at [298, 236] on div at bounding box center [294, 235] width 13 height 12
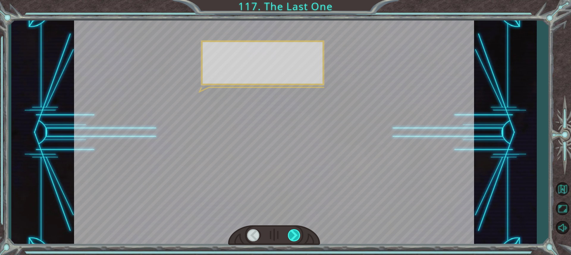
click at [298, 236] on div at bounding box center [294, 235] width 13 height 12
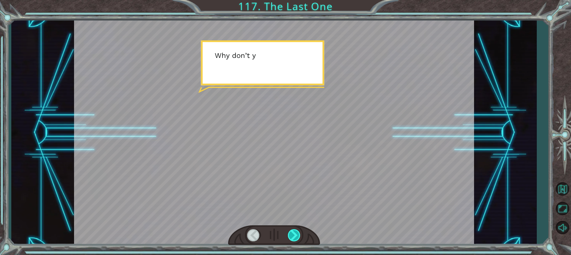
click at [298, 236] on div at bounding box center [294, 235] width 13 height 12
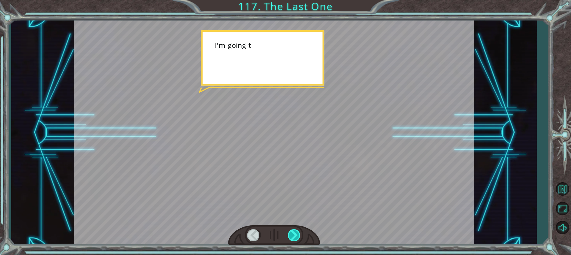
click at [298, 236] on div at bounding box center [294, 235] width 13 height 12
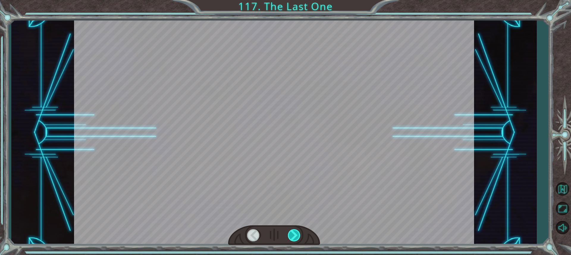
click at [298, 236] on div at bounding box center [294, 235] width 13 height 12
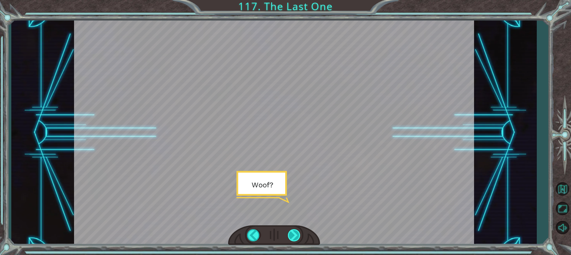
click at [298, 236] on div at bounding box center [294, 235] width 13 height 12
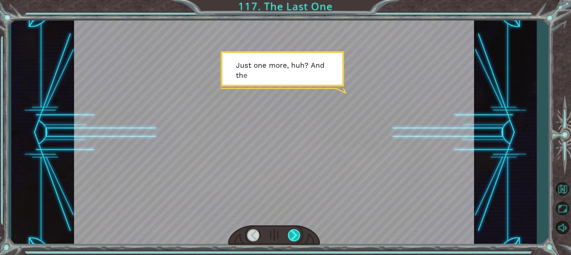
click at [298, 236] on div at bounding box center [294, 235] width 13 height 12
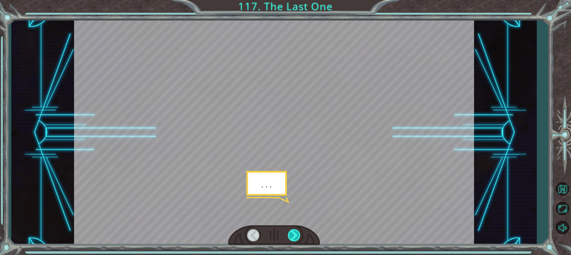
click at [298, 236] on div at bounding box center [294, 235] width 13 height 12
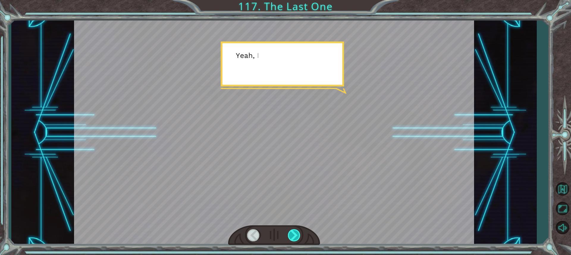
click at [298, 236] on div at bounding box center [294, 235] width 13 height 12
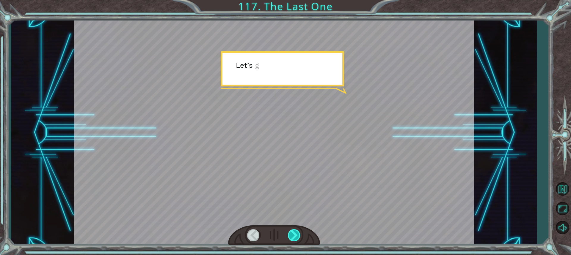
click at [298, 236] on div at bounding box center [294, 235] width 13 height 12
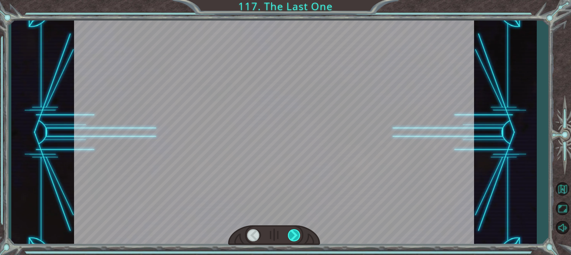
click at [298, 236] on div at bounding box center [294, 235] width 13 height 12
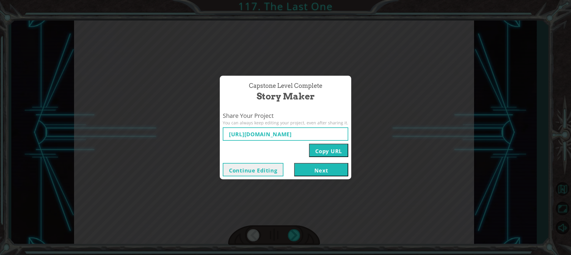
type input "[URL][DOMAIN_NAME]"
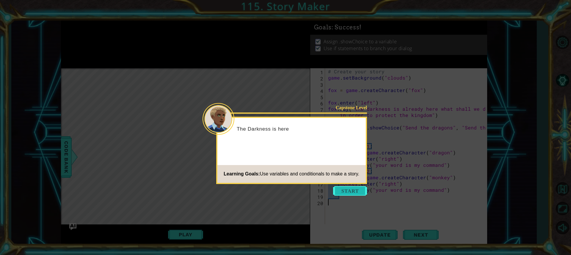
click at [342, 193] on button "Start" at bounding box center [350, 191] width 34 height 10
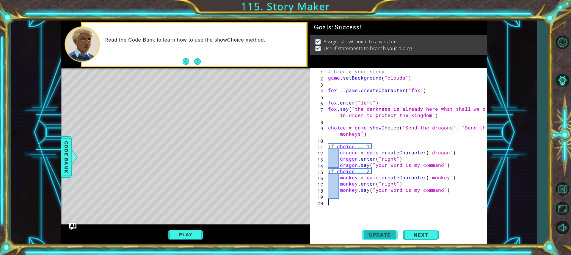
click at [371, 241] on button "Update" at bounding box center [380, 235] width 36 height 18
click at [180, 233] on button "Play" at bounding box center [185, 234] width 35 height 11
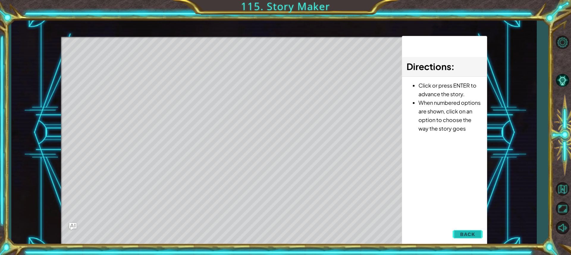
click at [467, 239] on button "Back" at bounding box center [467, 235] width 30 height 12
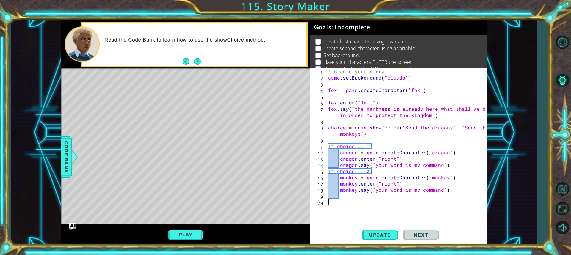
click at [380, 202] on div "# Create your story game . setBackground ( "clouds" ) fox = game . createCharac…" at bounding box center [407, 152] width 161 height 168
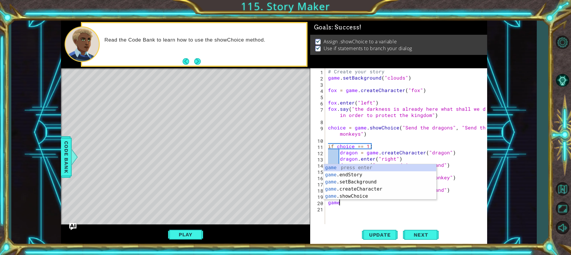
scroll to position [0, 0]
click at [369, 181] on div "game press enter game .endStory press enter game .setBackground press enter gam…" at bounding box center [380, 189] width 112 height 50
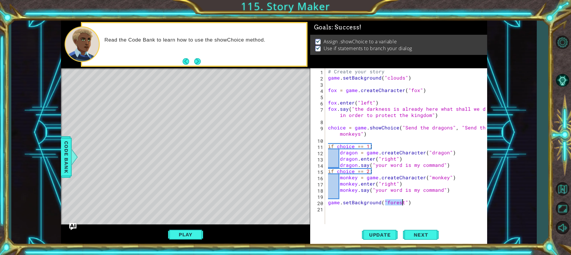
type textarea "game.setBackground("")"
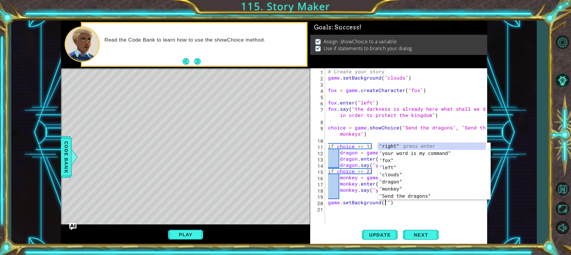
click at [408, 211] on div "# Create your story game . setBackground ( "clouds" ) fox = game . createCharac…" at bounding box center [407, 152] width 161 height 168
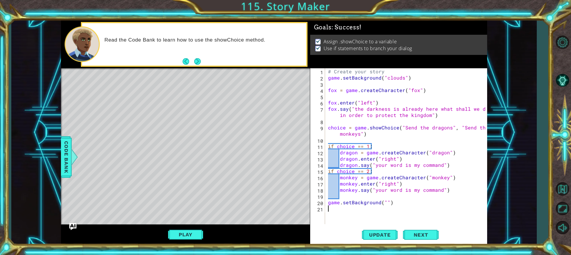
click at [385, 203] on div "# Create your story game . setBackground ( "clouds" ) fox = game . createCharac…" at bounding box center [407, 152] width 161 height 168
type textarea "game.setBackground("valcano")"
click at [386, 210] on div "# Create your story game . setBackground ( "clouds" ) fox = game . createCharac…" at bounding box center [407, 152] width 161 height 168
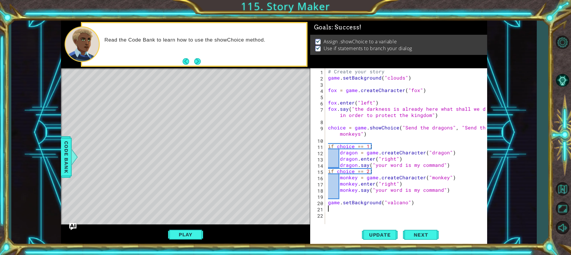
click at [392, 208] on div "# Create your story game . setBackground ( "clouds" ) fox = game . createCharac…" at bounding box center [407, 152] width 161 height 168
click at [393, 204] on div "# Create your story game . setBackground ( "clouds" ) fox = game . createCharac…" at bounding box center [407, 152] width 161 height 168
type textarea "game.setBackground("valcano")"
click at [395, 204] on div "# Create your story game . setBackground ( "clouds" ) fox = game . createCharac…" at bounding box center [407, 152] width 161 height 168
drag, startPoint x: 401, startPoint y: 208, endPoint x: 409, endPoint y: 236, distance: 29.3
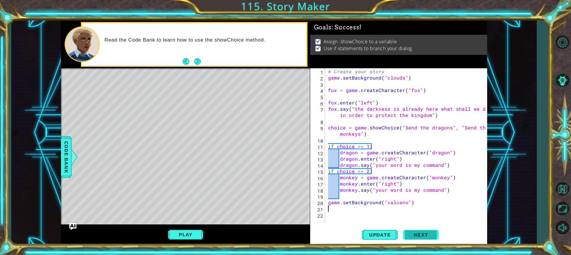
click at [401, 208] on div "# Create your story game . setBackground ( "clouds" ) fox = game . createCharac…" at bounding box center [407, 152] width 161 height 168
click at [395, 236] on span "Update" at bounding box center [380, 235] width 34 height 6
click at [198, 233] on button "Play" at bounding box center [185, 234] width 35 height 11
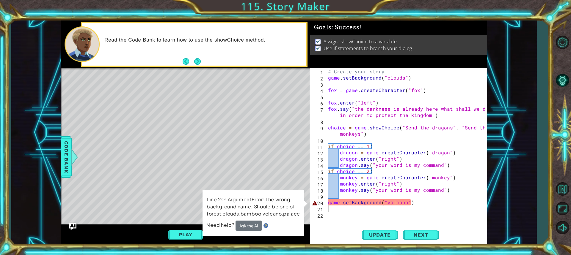
click at [390, 204] on div "# Create your story game . setBackground ( "clouds" ) fox = game . createCharac…" at bounding box center [407, 152] width 161 height 168
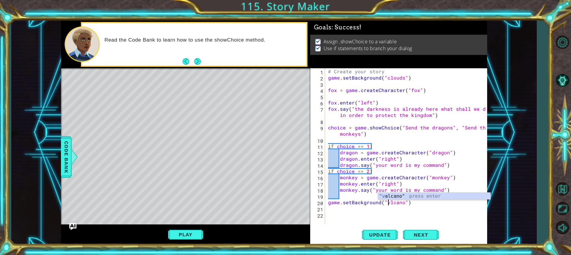
scroll to position [0, 4]
click at [399, 195] on div ""v alcan o " press enter" at bounding box center [434, 203] width 112 height 21
click at [390, 205] on div "# Create your story game . setBackground ( "clouds" ) fox = game . createCharac…" at bounding box center [407, 152] width 161 height 168
type textarea "game.setBackground("volcano"")"
click at [410, 214] on div "# Create your story game . setBackground ( "clouds" ) fox = game . createCharac…" at bounding box center [407, 152] width 161 height 168
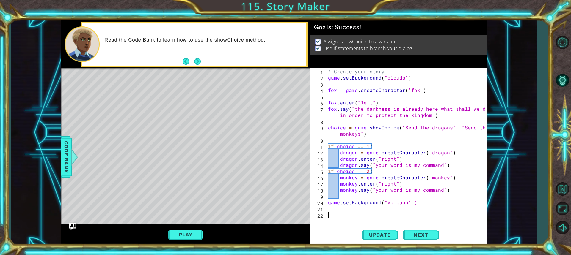
scroll to position [0, 0]
click at [409, 204] on div "# Create your story game . setBackground ( "clouds" ) fox = game . createCharac…" at bounding box center [407, 152] width 161 height 168
type textarea "game.setBackground("volcano")"
click at [410, 222] on div "# Create your story game . setBackground ( "clouds" ) fox = game . createCharac…" at bounding box center [407, 152] width 161 height 168
click at [398, 218] on div "# Create your story game . setBackground ( "clouds" ) fox = game . createCharac…" at bounding box center [407, 152] width 161 height 168
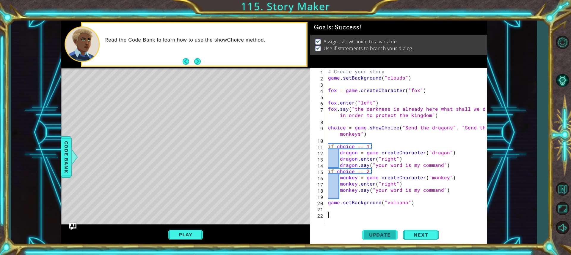
click at [385, 233] on span "Update" at bounding box center [380, 235] width 34 height 6
click at [178, 230] on button "Play" at bounding box center [185, 234] width 35 height 11
type textarea "game.setBackground("volcano")"
click at [329, 205] on div "# Create your story game . setBackground ( "clouds" ) fox = game . createCharac…" at bounding box center [407, 152] width 161 height 168
click at [335, 202] on div "# Create your story game . setBackground ( "clouds" ) fox = game . createCharac…" at bounding box center [407, 152] width 161 height 168
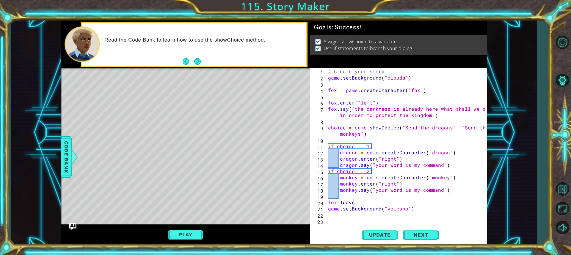
scroll to position [0, 1]
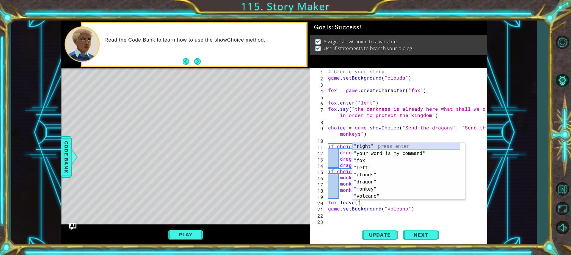
click at [385, 146] on div "" right" press enter " your word is my command" press enter " fox" press enter …" at bounding box center [408, 178] width 112 height 71
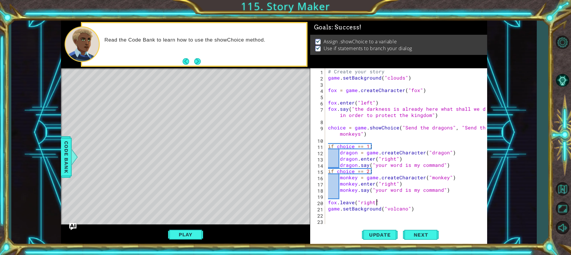
scroll to position [0, 3]
click at [375, 202] on div "# Create your story game . setBackground ( "clouds" ) fox = game . createCharac…" at bounding box center [407, 152] width 161 height 168
click at [381, 197] on div ""right " press enter" at bounding box center [408, 203] width 112 height 21
click at [389, 237] on span "Update" at bounding box center [380, 235] width 34 height 6
click at [188, 241] on div "Play" at bounding box center [185, 235] width 249 height 21
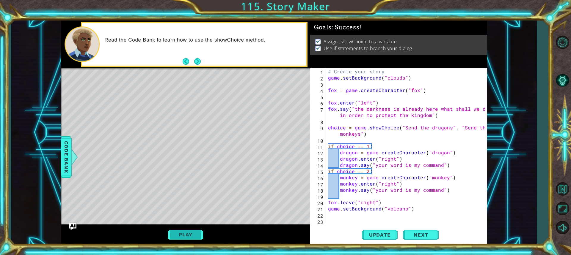
click at [189, 236] on button "Play" at bounding box center [185, 234] width 35 height 11
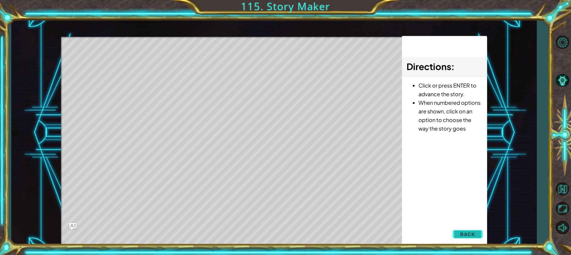
click at [464, 237] on span "Back" at bounding box center [467, 234] width 15 height 6
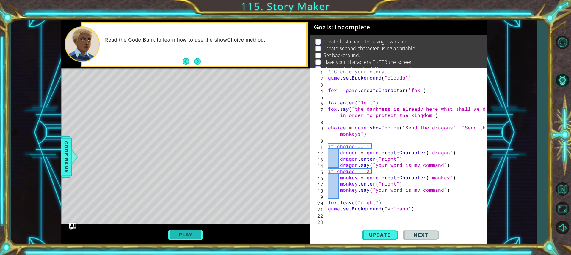
click at [175, 233] on button "Play" at bounding box center [185, 234] width 35 height 11
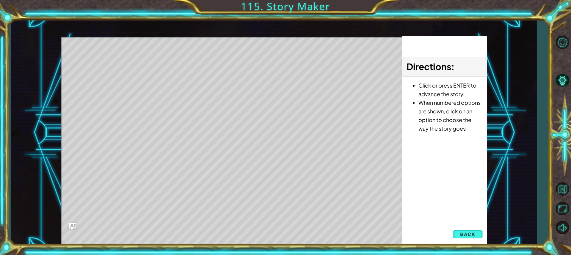
click at [402, 199] on div "Directions : Click or press ENTER to advance the story. When numbered options a…" at bounding box center [443, 141] width 85 height 210
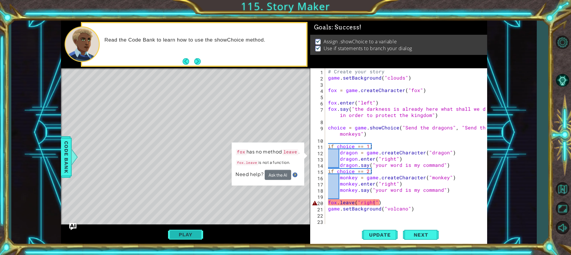
click at [195, 232] on button "Play" at bounding box center [185, 234] width 35 height 11
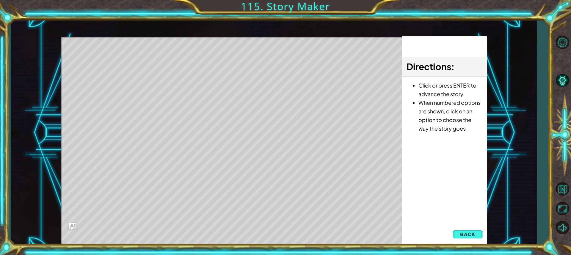
drag, startPoint x: 462, startPoint y: 229, endPoint x: 461, endPoint y: 238, distance: 9.4
click at [464, 232] on button "Back" at bounding box center [467, 235] width 30 height 12
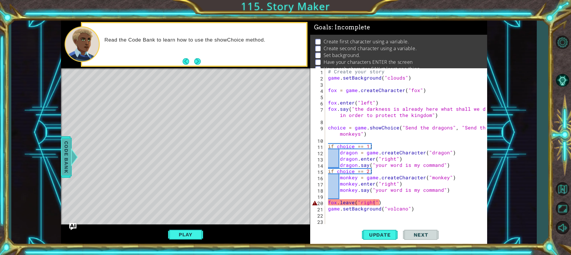
click at [63, 161] on span "Code Bank" at bounding box center [67, 157] width 10 height 36
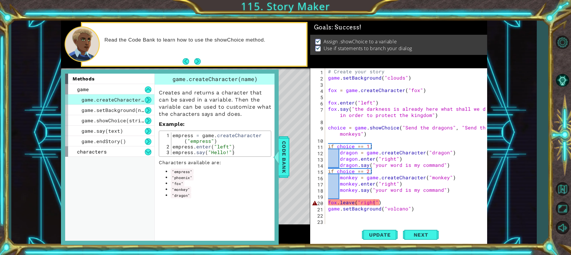
drag, startPoint x: 107, startPoint y: 87, endPoint x: 114, endPoint y: 133, distance: 46.3
click at [108, 87] on div "game" at bounding box center [109, 89] width 89 height 10
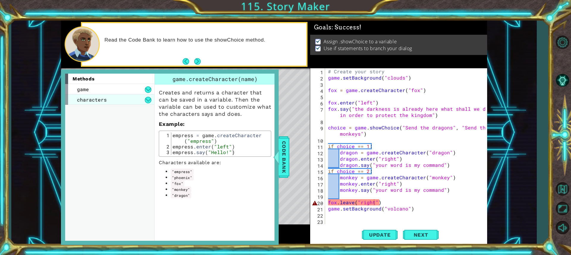
click at [110, 101] on div "characters" at bounding box center [109, 100] width 89 height 10
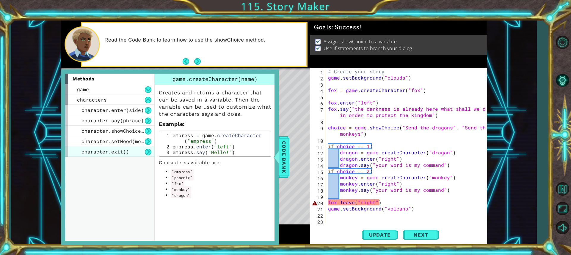
click at [117, 150] on span "character.exit()" at bounding box center [105, 152] width 48 height 6
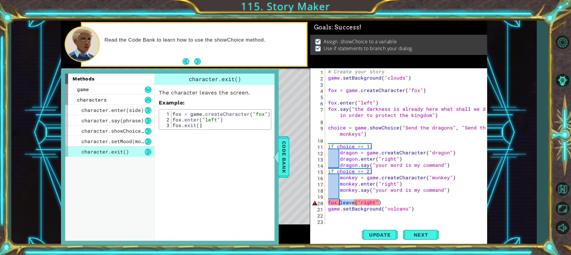
drag, startPoint x: 354, startPoint y: 203, endPoint x: 340, endPoint y: 203, distance: 14.0
click at [340, 203] on div "# Create your story game . setBackground ( "clouds" ) fox = game . createCharac…" at bounding box center [407, 152] width 161 height 168
click at [368, 237] on span "Update" at bounding box center [380, 235] width 34 height 6
click at [371, 202] on div "# Create your story game . setBackground ( "clouds" ) fox = game . createCharac…" at bounding box center [407, 152] width 161 height 168
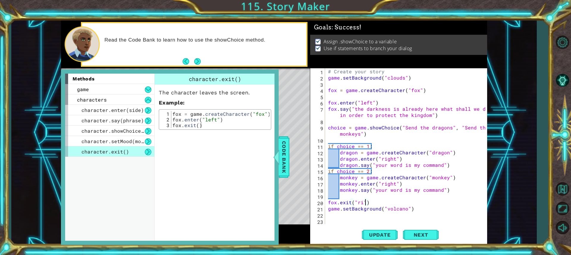
click at [364, 203] on div "# Create your story game . setBackground ( "clouds" ) fox = game . createCharac…" at bounding box center [407, 152] width 161 height 168
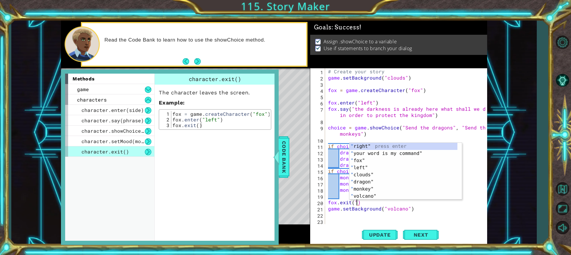
type textarea "fox.exit()"
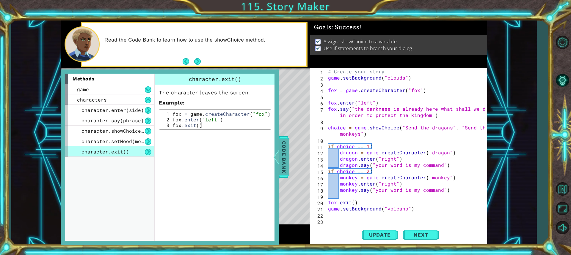
click at [281, 160] on span "Code Bank" at bounding box center [284, 157] width 10 height 36
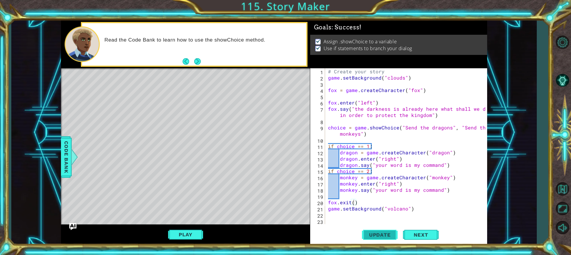
click at [383, 233] on span "Update" at bounding box center [380, 235] width 34 height 6
click at [184, 235] on button "Play" at bounding box center [185, 234] width 35 height 11
click at [350, 204] on div "# Create your story game . setBackground ( "clouds" ) fox = game . createCharac…" at bounding box center [407, 152] width 161 height 168
click at [343, 198] on div "# Create your story game . setBackground ( "clouds" ) fox = game . createCharac…" at bounding box center [407, 152] width 161 height 168
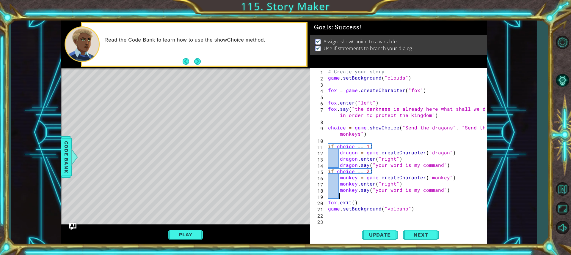
scroll to position [0, 0]
click at [326, 203] on div "1 2 3 4 5 6 7 8 9 10 11 12 13 14 15 16 17 18 19 20 21 22 23 # Create your story…" at bounding box center [397, 146] width 175 height 156
click at [327, 205] on div "# Create your story game . setBackground ( "clouds" ) fox = game . createCharac…" at bounding box center [407, 152] width 161 height 168
type textarea "fox.exit()"
click at [327, 204] on div "# Create your story game . setBackground ( "clouds" ) fox = game . createCharac…" at bounding box center [405, 152] width 157 height 168
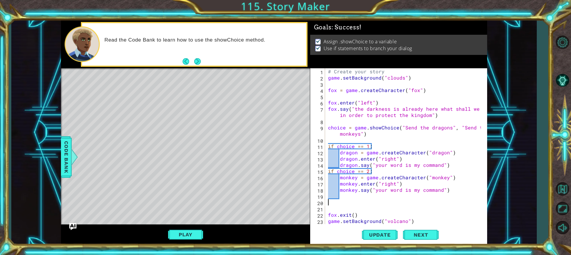
scroll to position [0, 0]
click at [356, 208] on div "# Create your story game . setBackground ( "clouds" ) fox = game . createCharac…" at bounding box center [405, 152] width 157 height 168
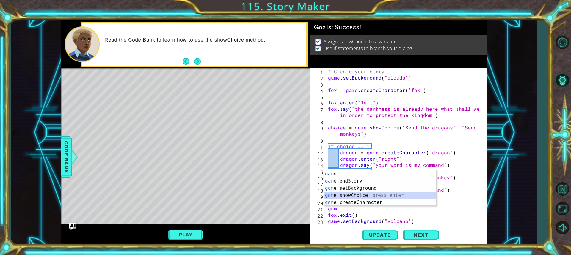
click at [355, 196] on div "gam e press enter gam e.endStory press enter gam e.setBackground press enter ga…" at bounding box center [380, 196] width 112 height 50
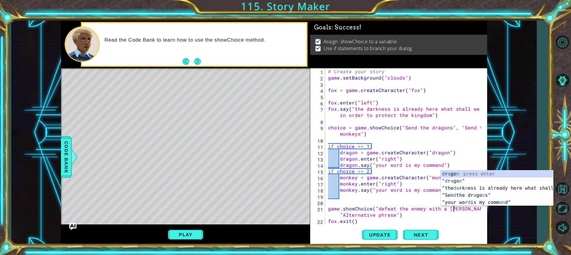
scroll to position [0, 8]
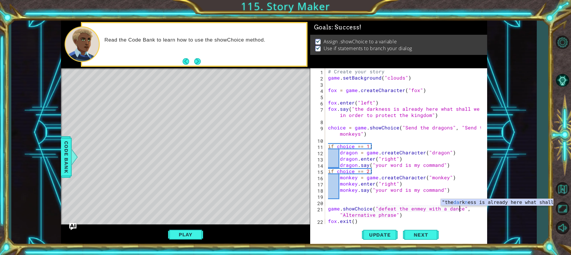
click at [391, 215] on div "# Create your story game . setBackground ( "clouds" ) fox = game . createCharac…" at bounding box center [405, 152] width 157 height 168
click at [391, 215] on div "# Create your story game . setBackground ( "clouds" ) fox = game . createCharac…" at bounding box center [404, 146] width 154 height 156
drag, startPoint x: 393, startPoint y: 215, endPoint x: 343, endPoint y: 217, distance: 50.2
click at [343, 217] on div "# Create your story game . setBackground ( "clouds" ) fox = game . createCharac…" at bounding box center [405, 152] width 157 height 168
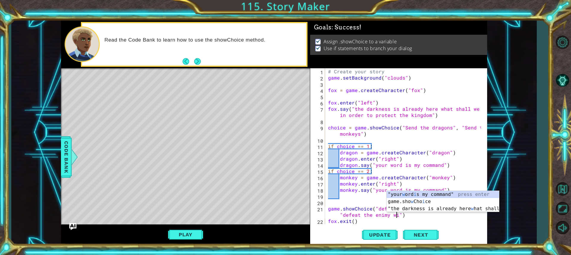
scroll to position [0, 12]
type textarea "game.showChoice("defeat the enmey with a dance", "defeat the enimy with")"
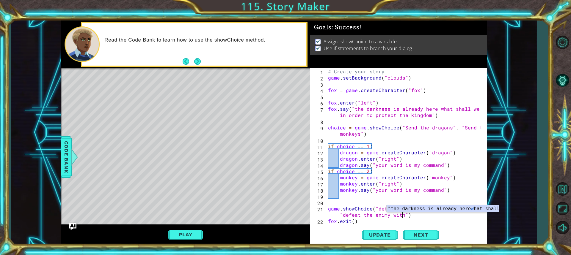
click at [341, 204] on div "# Create your story game . setBackground ( "clouds" ) fox = game . createCharac…" at bounding box center [405, 152] width 157 height 168
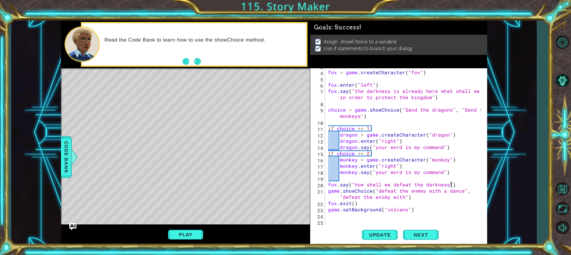
scroll to position [19, 0]
click at [381, 199] on div "fox = game . createCharacter ( "fox" ) fox . enter ( "left" ) fox . say ( "the …" at bounding box center [405, 152] width 157 height 168
click at [379, 199] on div "fox = game . createCharacter ( "fox" ) fox . enter ( "left" ) fox . say ( "the …" at bounding box center [405, 152] width 157 height 168
click at [380, 198] on div "fox = game . createCharacter ( "fox" ) fox . enter ( "left" ) fox . say ( "the …" at bounding box center [405, 152] width 157 height 168
click at [382, 198] on div "fox = game . createCharacter ( "fox" ) fox . enter ( "left" ) fox . say ( "the …" at bounding box center [405, 152] width 157 height 168
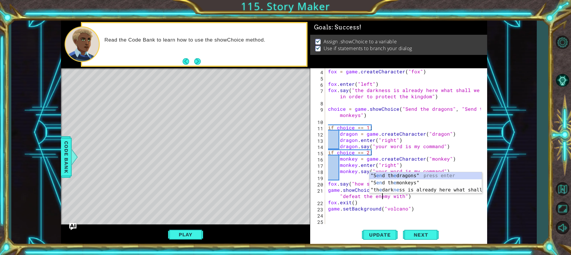
scroll to position [0, 11]
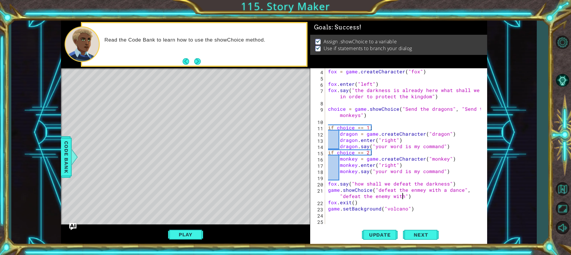
click at [401, 199] on div "fox = game . createCharacter ( "fox" ) fox . enter ( "left" ) fox . say ( "the …" at bounding box center [405, 152] width 157 height 168
click at [414, 191] on div "fox = game . createCharacter ( "fox" ) fox . enter ( "left" ) fox . say ( "the …" at bounding box center [405, 152] width 157 height 168
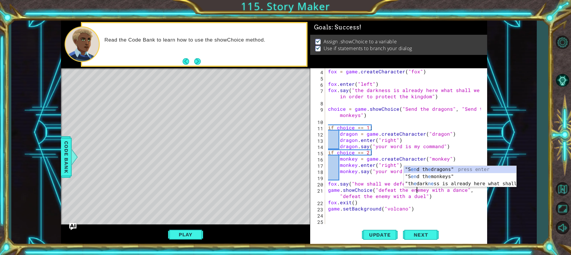
scroll to position [0, 5]
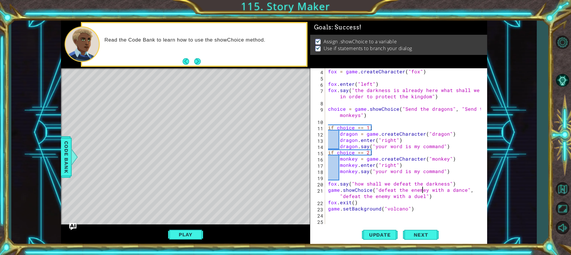
click at [421, 192] on div "fox = game . createCharacter ( "fox" ) fox . enter ( "left" ) fox . say ( "the …" at bounding box center [405, 152] width 157 height 168
click at [281, 206] on div "1 ההההההההההההההההההההההההההההההההההההההההההההההההההההההההההההההההההההההההההההה…" at bounding box center [274, 133] width 426 height 225
type textarea "game.setBackground("volcano")"
type textarea "if choice == 1:"
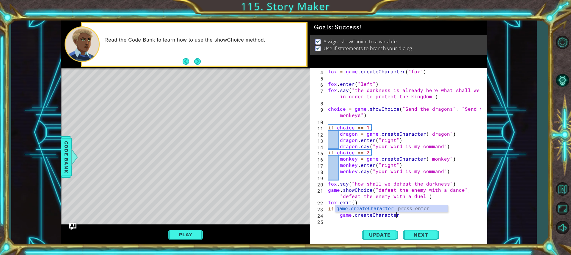
scroll to position [0, 4]
click at [424, 211] on div "fox = game . createCharacter ( "fox" ) fox . enter ( "left" ) fox . say ( "the …" at bounding box center [405, 152] width 157 height 168
click at [416, 217] on div "fox = game . createCharacter ( "fox" ) fox . enter ( "left" ) fox . say ( "the …" at bounding box center [405, 152] width 157 height 168
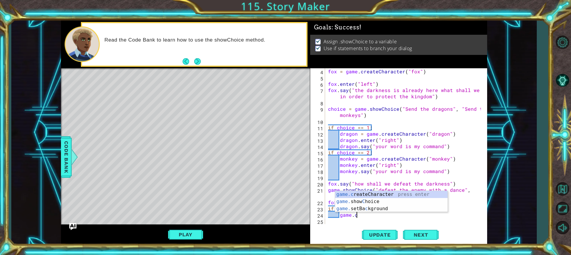
scroll to position [0, 1]
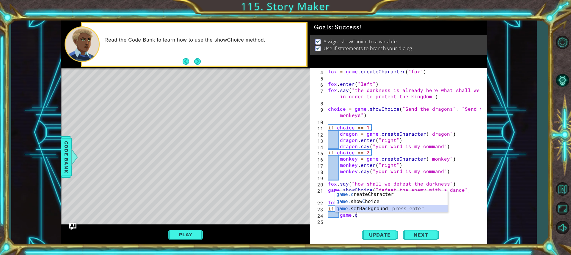
click at [413, 211] on div "game.c reateCharacter press enter game. show C hoice press enter game. setBa c …" at bounding box center [391, 209] width 112 height 36
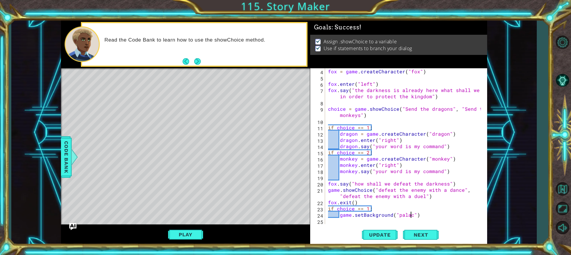
type textarea "game.setBackground("palace")"
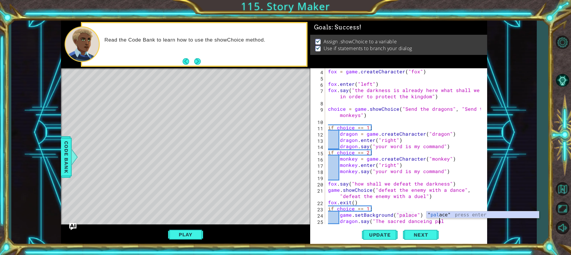
scroll to position [0, 7]
click at [437, 221] on div "fox = game . createCharacter ( "fox" ) fox . enter ( "left" ) fox . say ( "the …" at bounding box center [405, 152] width 157 height 168
click at [441, 224] on div "fox = game . createCharacter ( "fox" ) fox . enter ( "left" ) fox . say ( "the …" at bounding box center [405, 152] width 157 height 168
click at [440, 223] on div "fox = game . createCharacter ( "fox" ) fox . enter ( "left" ) fox . say ( "the …" at bounding box center [405, 152] width 157 height 168
click at [439, 223] on div "fox = game . createCharacter ( "fox" ) fox . enter ( "left" ) fox . say ( "the …" at bounding box center [405, 152] width 157 height 168
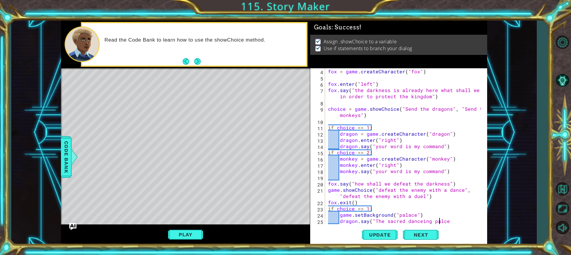
scroll to position [0, 7]
click at [452, 221] on div "fox = game . createCharacter ( "fox" ) fox . enter ( "left" ) fox . say ( "the …" at bounding box center [405, 152] width 157 height 168
type textarea "dragon.say("The sacred danceing palace")"
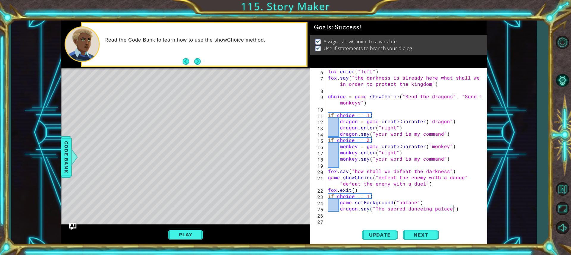
scroll to position [31, 0]
click at [327, 220] on div "fox . enter ( "left" ) fox . say ( "the darkness is already here what shall we …" at bounding box center [405, 152] width 157 height 168
click at [336, 211] on div "fox . enter ( "left" ) fox . say ( "the darkness is already here what shall we …" at bounding box center [405, 152] width 157 height 168
type textarea "dragon.say("The sacred danceing palace")"
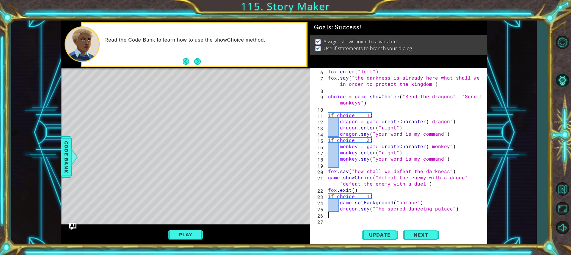
click at [334, 212] on div "fox . enter ( "left" ) fox . say ( "the darkness is already here what shall we …" at bounding box center [405, 152] width 157 height 168
click at [408, 216] on div "fox . enter ( "left" ) fox . say ( "the darkness is already here what shall we …" at bounding box center [405, 152] width 157 height 168
click at [339, 213] on div "fox . enter ( "left" ) fox . say ( "the darkness is already here what shall we …" at bounding box center [405, 152] width 157 height 168
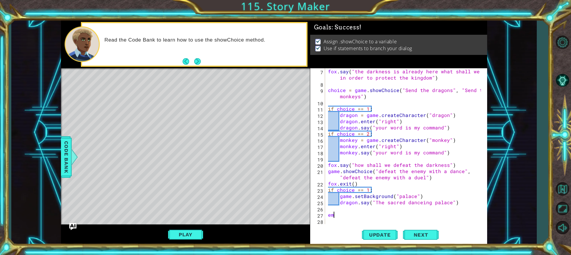
type textarea "e"
click at [72, 154] on div at bounding box center [74, 157] width 7 height 18
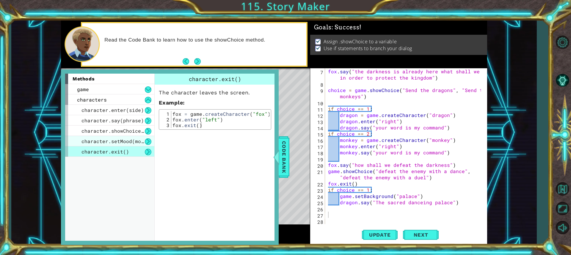
click at [104, 143] on span "character.setMood(mood)" at bounding box center [115, 141] width 68 height 6
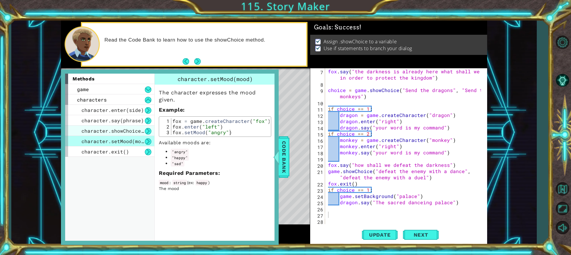
click at [136, 130] on span "character.showChoice(string1, string2)" at bounding box center [137, 131] width 113 height 6
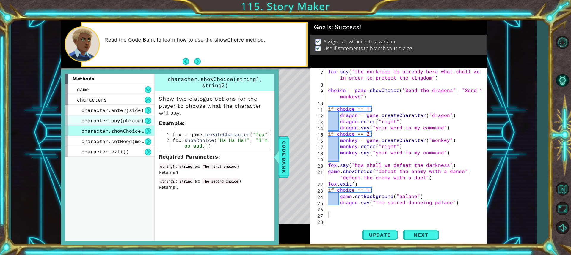
click at [135, 116] on div "character.say(phrase)" at bounding box center [109, 120] width 89 height 10
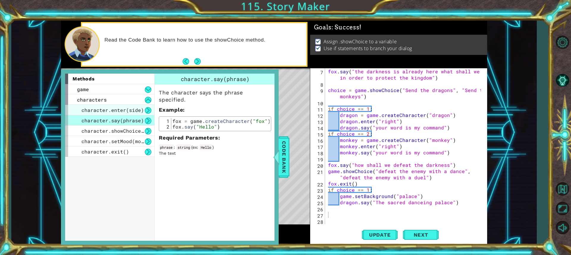
click at [133, 108] on span "character.enter(side)" at bounding box center [112, 110] width 62 height 6
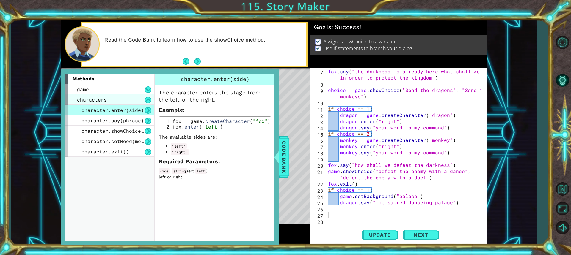
click at [116, 97] on div "characters" at bounding box center [109, 100] width 89 height 10
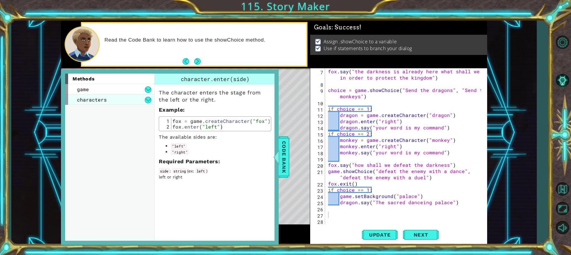
click at [120, 99] on div "characters" at bounding box center [109, 100] width 89 height 10
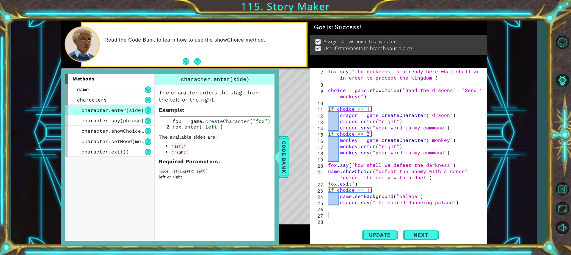
click at [118, 81] on div "methods" at bounding box center [109, 79] width 89 height 10
click at [114, 94] on div "game" at bounding box center [109, 89] width 89 height 10
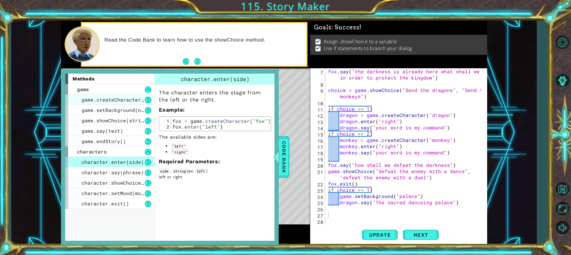
click at [114, 101] on span "game.createCharacter(name)" at bounding box center [119, 100] width 77 height 6
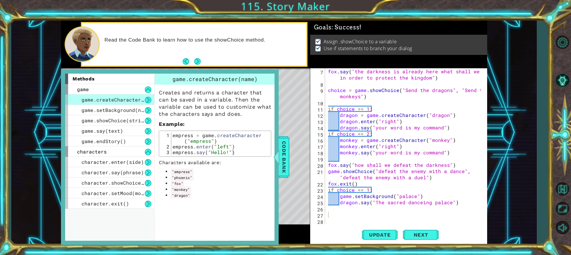
click at [339, 211] on div "fox . say ( "the darkness is already here what shall we do in order to protect …" at bounding box center [405, 155] width 157 height 175
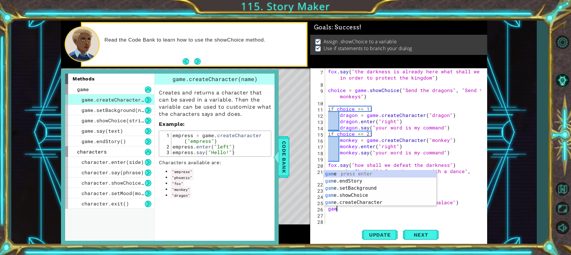
scroll to position [0, 0]
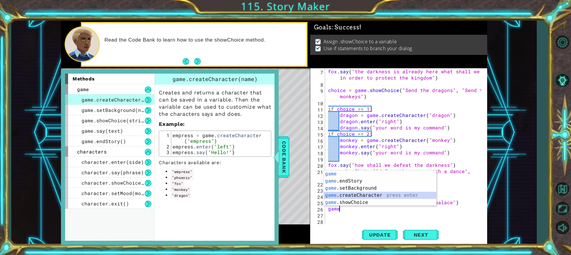
click at [391, 198] on div "game press enter game .endStory press enter game .setBackground press enter gam…" at bounding box center [380, 196] width 112 height 50
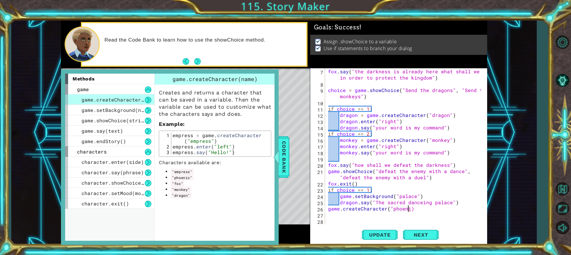
scroll to position [0, 5]
type textarea "game.createCharacter("phoenix")"
click at [441, 209] on div "fox . say ( "the darkness is already here what shall we do in order to protect …" at bounding box center [405, 155] width 157 height 175
click at [362, 221] on div "fox . say ( "the darkness is already here what shall we do in order to protect …" at bounding box center [405, 155] width 157 height 175
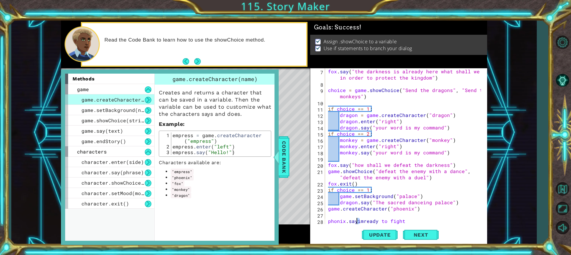
click at [357, 221] on div "fox . say ( "the darkness is already here what shall we do in order to protect …" at bounding box center [405, 155] width 157 height 175
click at [355, 222] on div "fox . say ( "the darkness is already here what shall we do in order to protect …" at bounding box center [404, 146] width 154 height 156
click at [366, 221] on div "fox . say ( "the darkness is already here what shall we do in order to protect …" at bounding box center [405, 155] width 157 height 175
click at [407, 221] on div "fox . say ( "the darkness is already here what shall we do in order to protect …" at bounding box center [405, 155] width 157 height 175
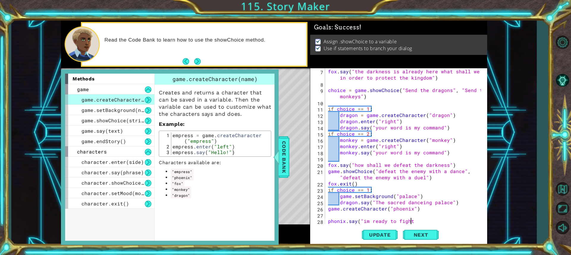
click at [412, 222] on div "fox . say ( "the darkness is already here what shall we do in order to protect …" at bounding box center [405, 155] width 157 height 175
type textarea "phonix.say("im ready to fight")"
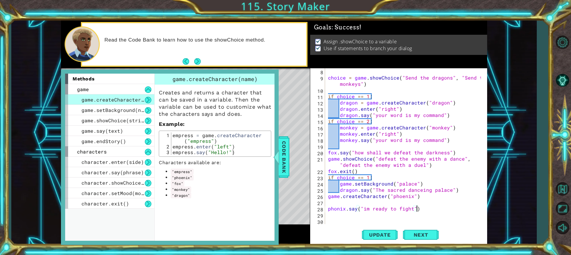
scroll to position [50, 0]
click at [379, 219] on div "choice = game . showChoice ( "Send the dragons" , "Send the monkeys" ) if choic…" at bounding box center [405, 152] width 157 height 168
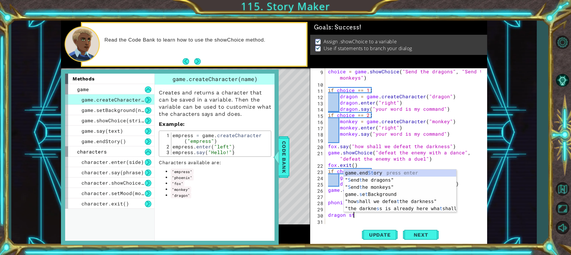
scroll to position [0, 1]
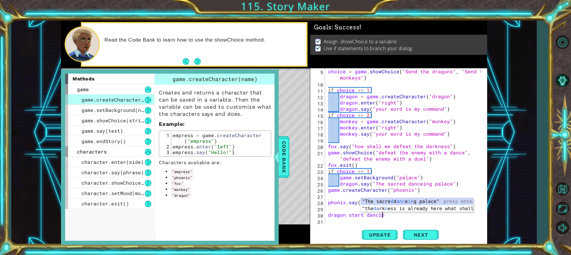
type textarea "dragon start dancing"
click at [329, 216] on div "choice = game . showChoice ( "Send the dragons" , "Send the monkeys" ) if choic…" at bounding box center [405, 155] width 157 height 175
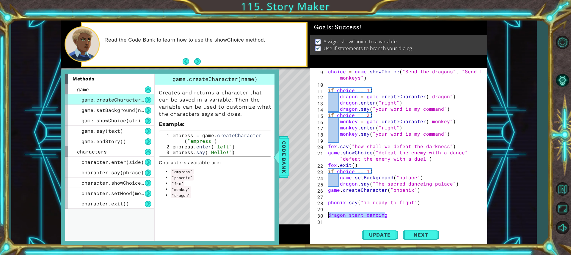
click at [308, 215] on div "1 ההההההההההההההההההההההההההההההההההההההההההההההההההההההההההההההההההההההההההההה…" at bounding box center [274, 133] width 426 height 225
type textarea "dragon.say("i'll beat you with my dance moves")"
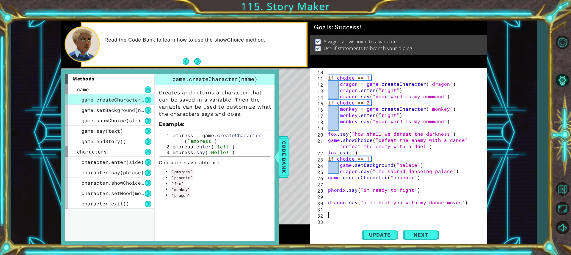
scroll to position [69, 0]
type textarea "t"
type textarea "e"
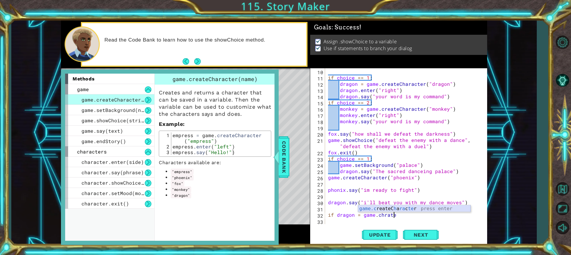
click at [403, 209] on div "game.c reateC h a ra c te r press enter" at bounding box center [414, 215] width 112 height 21
click at [433, 216] on div "if choice == 1 : dragon = game . createCharacter ( "dragon" ) dragon . enter ( …" at bounding box center [404, 146] width 154 height 156
click at [433, 216] on div "if choice == 1 : dragon = game . createCharacter ( "dragon" ) dragon . enter ( …" at bounding box center [405, 152] width 157 height 168
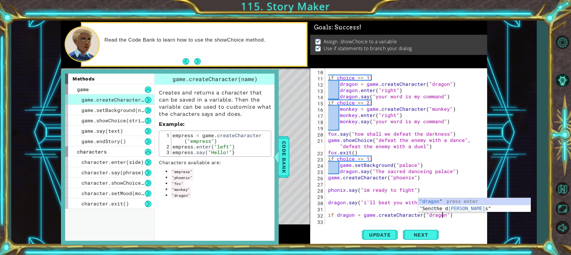
click at [458, 218] on div "if choice == 1 : dragon = game . createCharacter ( "dragon" ) dragon . enter ( …" at bounding box center [405, 152] width 157 height 168
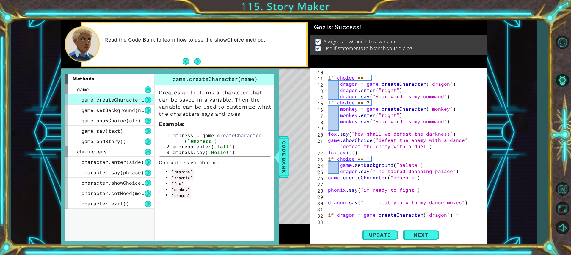
scroll to position [0, 8]
type textarea "if dragon = game.createCharacter("dragon") == true"
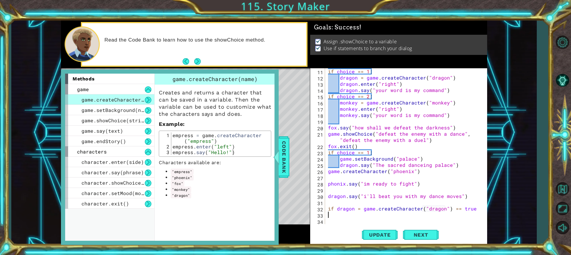
scroll to position [75, 0]
click at [471, 208] on div "if choice == 1 : dragon = game . createCharacter ( "dragon" ) dragon . enter ( …" at bounding box center [405, 152] width 157 height 168
type textarea "if dragon = game.createCharacter("dragon") == true:"
click at [308, 207] on div "1 ההההההההההההההההההההההההההההההההההההההההההההההההההההההההההההההההההההההההההההה…" at bounding box center [274, 133] width 426 height 225
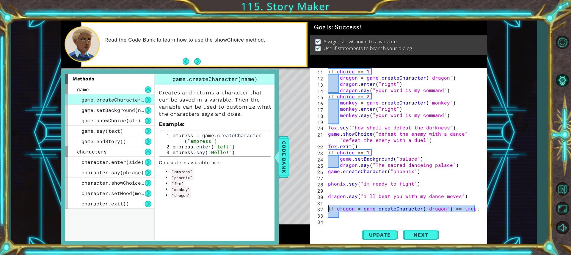
type textarea "if dragon = game.createCharacter("dragon") == true:"
click at [348, 219] on div "if choice == 1 : dragon = game . createCharacter ( "dragon" ) dragon . enter ( …" at bounding box center [405, 152] width 157 height 168
click at [348, 217] on div "if choice == 1 : dragon = game . createCharacter ( "dragon" ) dragon . enter ( …" at bounding box center [405, 152] width 157 height 168
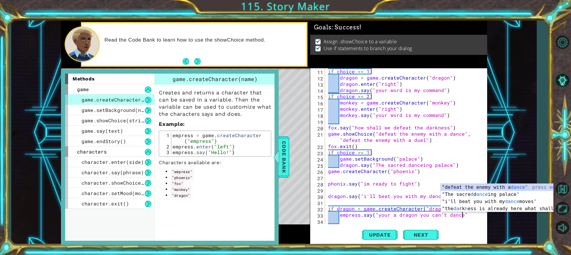
type textarea "empress.say("your a dragon you can't dance")"
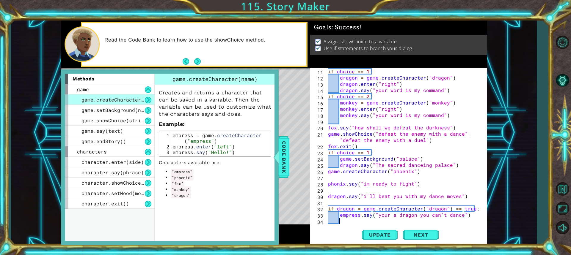
click at [347, 220] on div "if choice == 1 : dragon = game . createCharacter ( "dragon" ) dragon . enter ( …" at bounding box center [405, 152] width 157 height 168
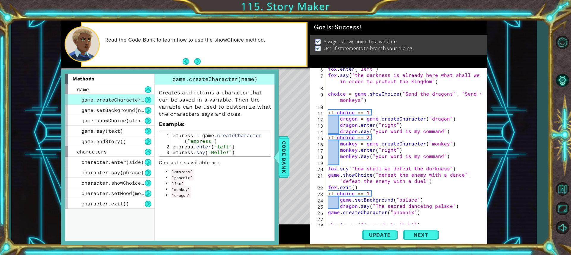
scroll to position [0, 0]
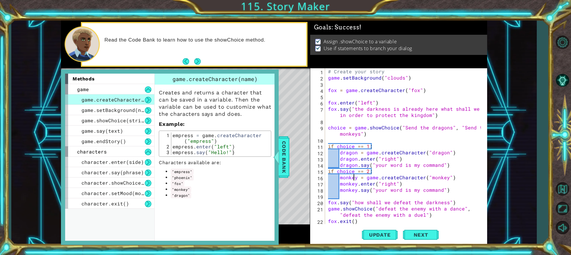
click at [352, 179] on div "# Create your story game . setBackground ( "clouds" ) fox = game . createCharac…" at bounding box center [405, 152] width 157 height 168
click at [355, 180] on div "# Create your story game . setBackground ( "clouds" ) fox = game . createCharac…" at bounding box center [405, 152] width 157 height 168
click at [355, 155] on div "# Create your story game . setBackground ( "clouds" ) fox = game . createCharac…" at bounding box center [405, 152] width 157 height 168
click at [357, 154] on div "# Create your story game . setBackground ( "clouds" ) fox = game . createCharac…" at bounding box center [405, 152] width 157 height 168
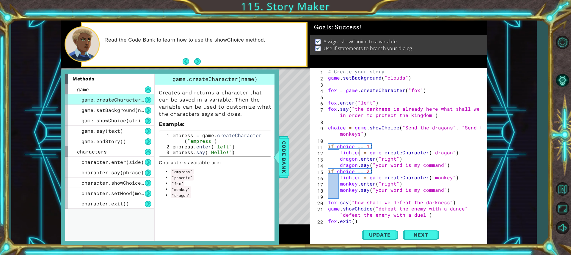
scroll to position [87, 0]
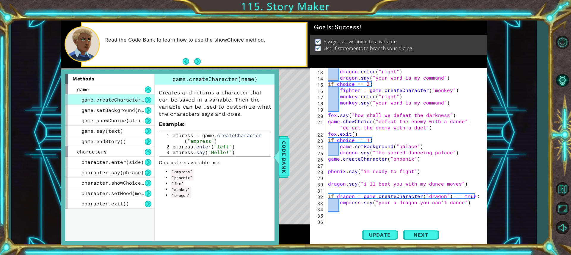
click at [354, 195] on div "dragon . enter ( "right" ) dragon . say ( "your word is my command" ) if choice…" at bounding box center [405, 152] width 157 height 168
type textarea "if fighter = game.createCharacter("dragon") == true:"
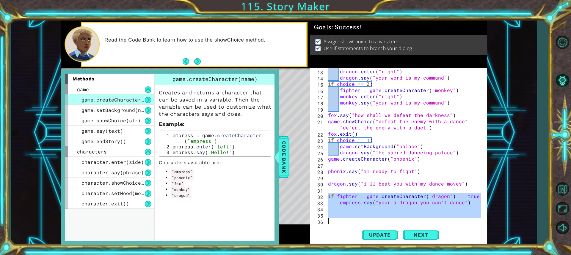
drag, startPoint x: 327, startPoint y: 196, endPoint x: 482, endPoint y: 220, distance: 156.9
click at [482, 220] on div "if fighter = game.createCharacter("dragon") == true: 13 14 15 16 17 18 19 20 21…" at bounding box center [397, 146] width 175 height 156
drag, startPoint x: 399, startPoint y: 215, endPoint x: 388, endPoint y: 221, distance: 12.4
click at [399, 216] on div "dragon . enter ( "right" ) dragon . say ( "your word is my command" ) if choice…" at bounding box center [404, 146] width 154 height 156
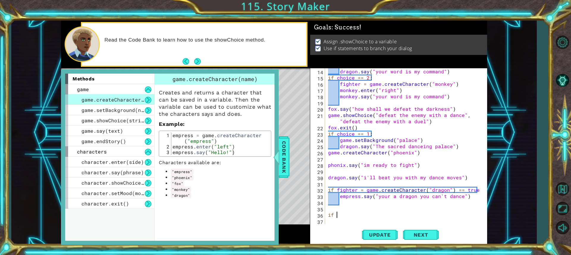
type textarea "i"
click at [274, 150] on div at bounding box center [276, 157] width 7 height 18
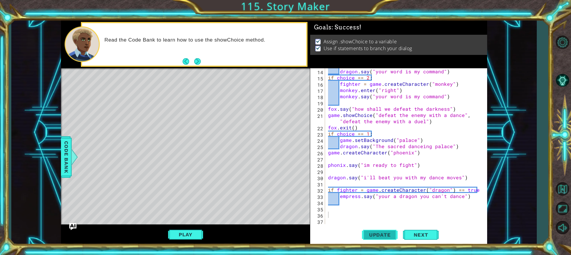
click at [387, 234] on span "Update" at bounding box center [380, 235] width 34 height 6
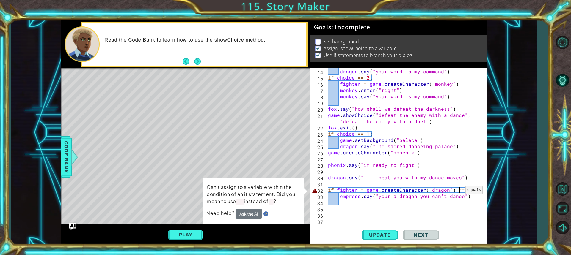
click at [458, 192] on div "dragon . say ( "your word is my command" ) if choice == 2 : fighter = game . cr…" at bounding box center [405, 152] width 157 height 168
type textarea "if fighter = game.createCharacter("dragon") == true:"
click at [360, 192] on div "dragon . say ( "your word is my command" ) if choice == 2 : fighter = game . cr…" at bounding box center [405, 152] width 157 height 168
click at [247, 218] on button "Ask the AI" at bounding box center [248, 214] width 26 height 10
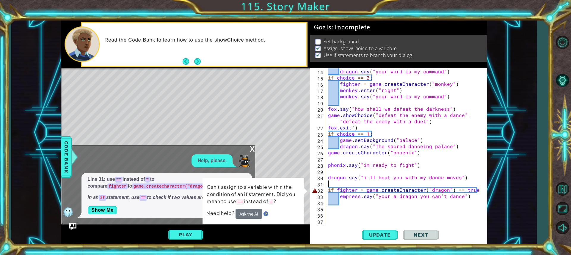
click at [379, 184] on div "dragon . say ( "your word is my command" ) if choice == 2 : fighter = game . cr…" at bounding box center [405, 152] width 157 height 168
drag, startPoint x: 374, startPoint y: 189, endPoint x: 360, endPoint y: 200, distance: 17.4
click at [371, 194] on div "dragon . say ( "your word is my command" ) if choice == 2 : fighter = game . cr…" at bounding box center [405, 152] width 157 height 168
type textarea "if fighter = game.createCharacter("dragon") == true: empress.say("your a dragon…"
type textarea "e.createCharacter("dragon") == true: empress.say"
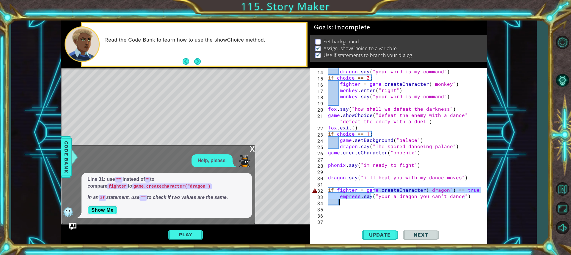
drag, startPoint x: 339, startPoint y: 211, endPoint x: 329, endPoint y: 215, distance: 11.0
click at [336, 213] on div "dragon . say ( "your word is my command" ) if choice == 2 : fighter = game . cr…" at bounding box center [405, 152] width 157 height 168
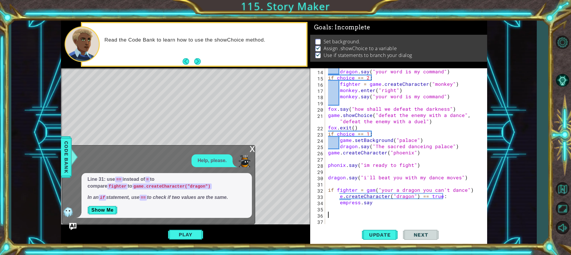
click at [360, 191] on div "dragon . say ( "your word is my command" ) if choice == 2 : fighter = game . cr…" at bounding box center [405, 152] width 157 height 168
click at [476, 190] on div "dragon . say ( "your word is my command" ) if choice == 2 : fighter = game . cr…" at bounding box center [405, 152] width 157 height 168
click at [343, 197] on div "dragon . say ( "your word is my command" ) if choice == 2 : fighter = game . cr…" at bounding box center [405, 152] width 157 height 168
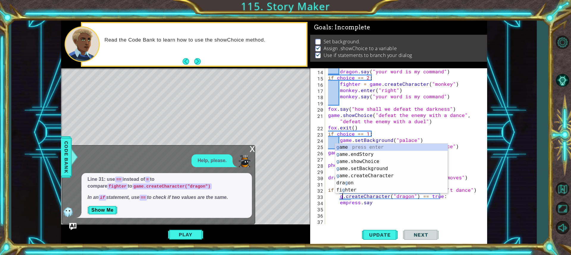
scroll to position [0, 1]
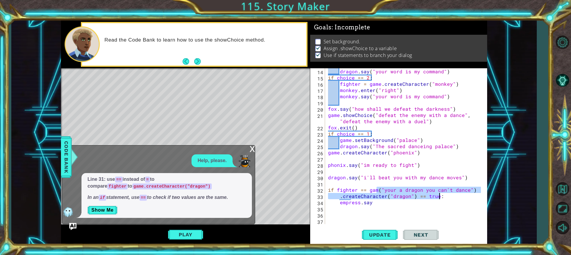
drag, startPoint x: 376, startPoint y: 190, endPoint x: 448, endPoint y: 193, distance: 72.3
click at [448, 193] on div "dragon . say ( "your word is my command" ) if choice == 2 : fighter = game . cr…" at bounding box center [405, 152] width 157 height 168
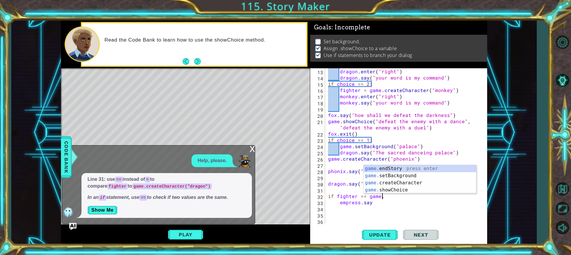
scroll to position [0, 3]
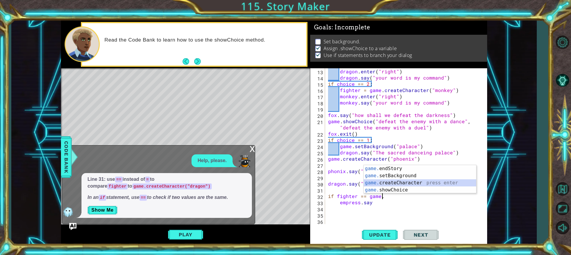
click at [434, 184] on div "game. endStory press enter game. setBackground press enter game. createCharacte…" at bounding box center [419, 186] width 112 height 43
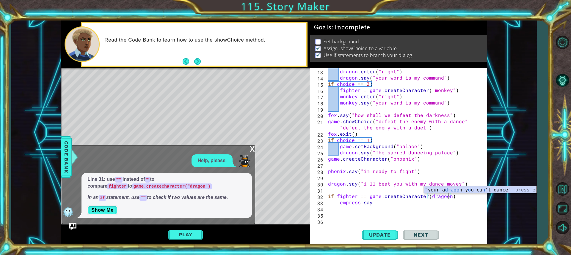
scroll to position [0, 7]
click at [427, 197] on div "dragon . enter ( "right" ) dragon . say ( "your word is my command" ) if choice…" at bounding box center [405, 152] width 157 height 168
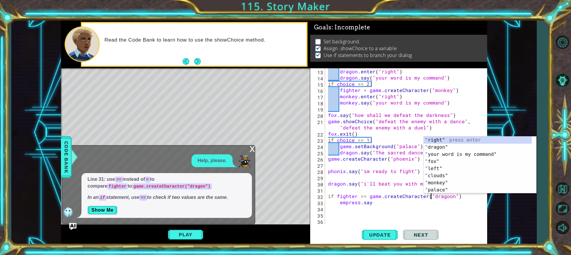
scroll to position [0, 6]
click at [449, 196] on div "dragon . enter ( "right" ) dragon . say ( "your word is my command" ) if choice…" at bounding box center [405, 152] width 157 height 168
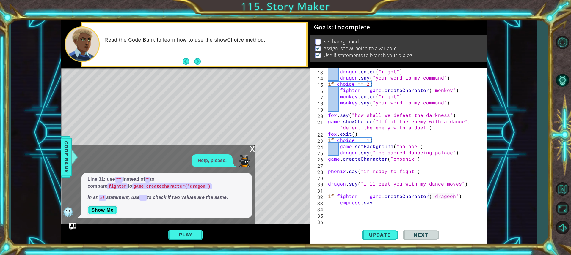
click at [448, 196] on div "dragon . enter ( "right" ) dragon . say ( "your word is my command" ) if choice…" at bounding box center [405, 152] width 157 height 168
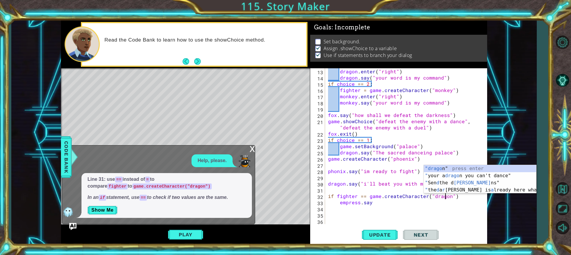
click at [383, 205] on div "dragon . enter ( "right" ) dragon . say ( "your word is my command" ) if choice…" at bounding box center [405, 152] width 157 height 168
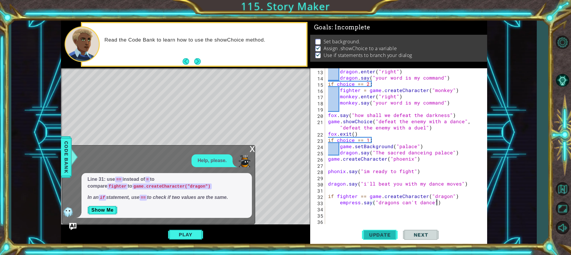
click at [388, 237] on span "Update" at bounding box center [380, 235] width 34 height 6
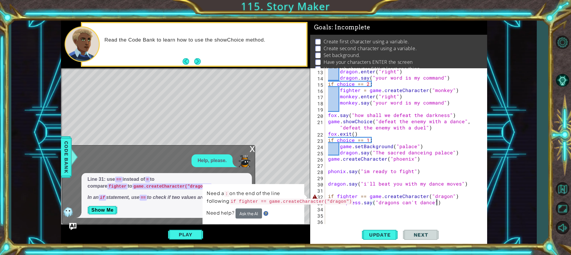
click at [467, 197] on div "dragon . enter ( "right" ) dragon . say ( "your word is my command" ) if choice…" at bounding box center [405, 152] width 157 height 168
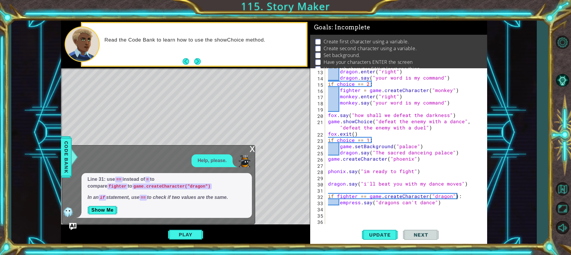
drag, startPoint x: 372, startPoint y: 234, endPoint x: 352, endPoint y: 229, distance: 21.3
click at [352, 229] on div "Update Next" at bounding box center [400, 235] width 177 height 18
click at [369, 233] on span "Update" at bounding box center [380, 235] width 34 height 6
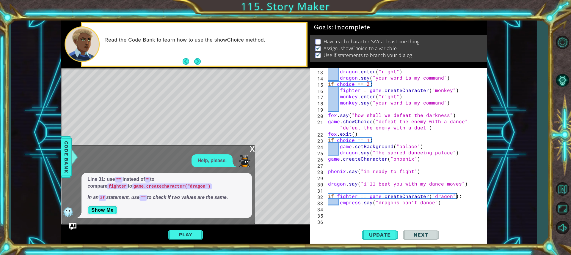
scroll to position [1, 0]
click at [252, 148] on div "x" at bounding box center [251, 149] width 5 height 6
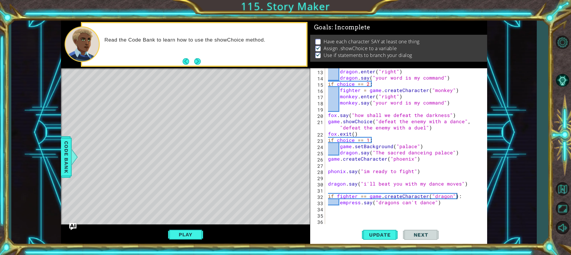
click at [195, 237] on button "Play" at bounding box center [185, 234] width 35 height 11
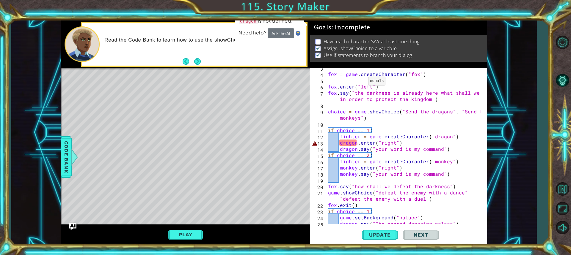
scroll to position [0, 0]
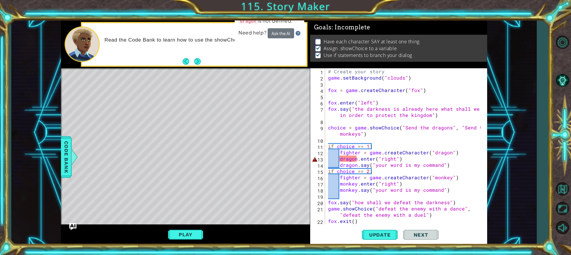
click at [354, 158] on div "# Create your story game . setBackground ( "clouds" ) fox = game . createCharac…" at bounding box center [405, 152] width 157 height 168
click at [355, 161] on div "# Create your story game . setBackground ( "clouds" ) fox = game . createCharac…" at bounding box center [405, 152] width 157 height 168
click at [356, 159] on div "# Create your story game . setBackground ( "clouds" ) fox = game . createCharac…" at bounding box center [405, 152] width 157 height 168
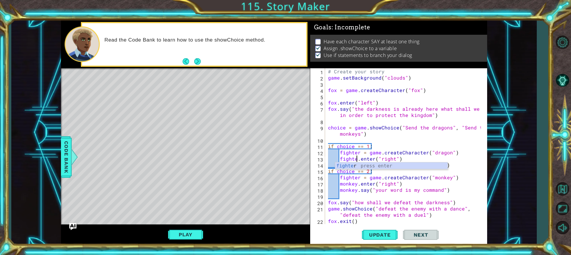
scroll to position [0, 2]
click at [366, 168] on div "fighter press enter" at bounding box center [391, 173] width 112 height 21
click at [357, 166] on div "# Create your story game . setBackground ( "clouds" ) fox = game . createCharac…" at bounding box center [405, 152] width 157 height 168
click at [357, 183] on div "# Create your story game . setBackground ( "clouds" ) fox = game . createCharac…" at bounding box center [405, 152] width 157 height 168
click at [354, 190] on div "# Create your story game . setBackground ( "clouds" ) fox = game . createCharac…" at bounding box center [405, 152] width 157 height 168
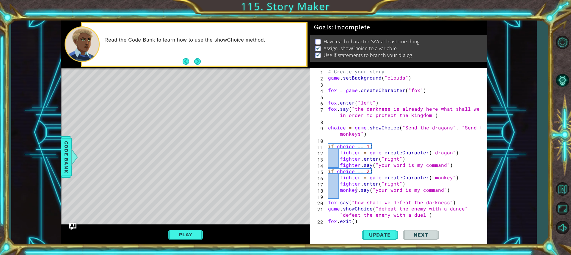
click at [356, 190] on div "# Create your story game . setBackground ( "clouds" ) fox = game . createCharac…" at bounding box center [405, 152] width 157 height 168
click at [387, 233] on span "Update" at bounding box center [380, 235] width 34 height 6
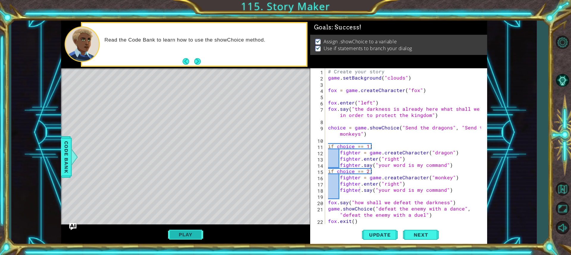
click at [186, 236] on button "Play" at bounding box center [185, 234] width 35 height 11
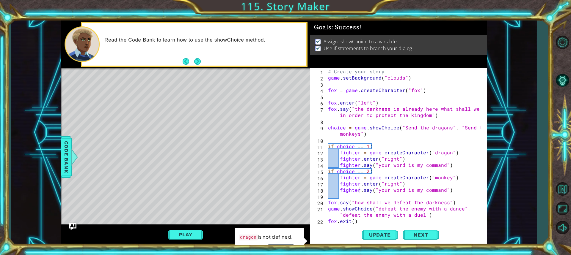
scroll to position [71, 0]
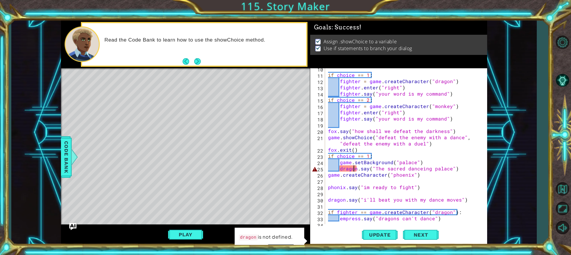
click at [354, 168] on div "if choice == 1 : fighter = game . createCharacter ( "dragon" ) fighter . enter …" at bounding box center [405, 150] width 157 height 168
click at [357, 170] on div "if choice == 1 : fighter = game . createCharacter ( "dragon" ) fighter . enter …" at bounding box center [405, 150] width 157 height 168
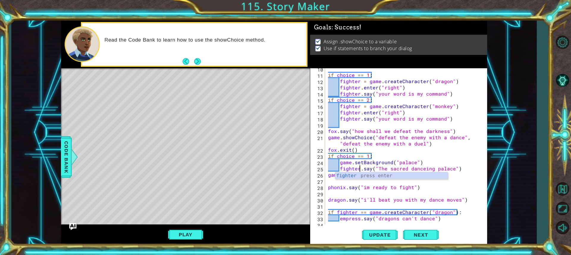
scroll to position [87, 0]
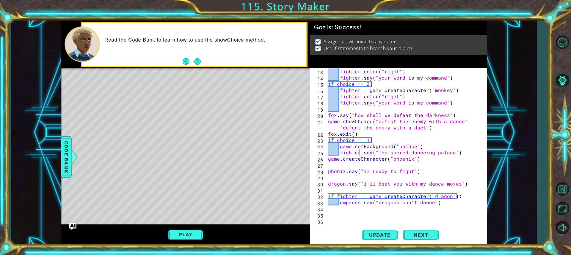
click at [346, 185] on div "fighter . enter ( "right" ) fighter . say ( "your word is my command" ) if choi…" at bounding box center [405, 152] width 157 height 168
click at [373, 229] on button "Update" at bounding box center [380, 235] width 36 height 18
click at [193, 237] on button "Play" at bounding box center [185, 234] width 35 height 11
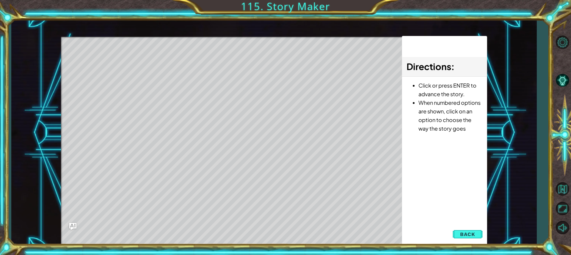
click at [277, 236] on div "1 2 3 4 5 6 7 8 9 10 11 12 13 14 15 16 # Create your story game . setBackground…" at bounding box center [285, 127] width 571 height 255
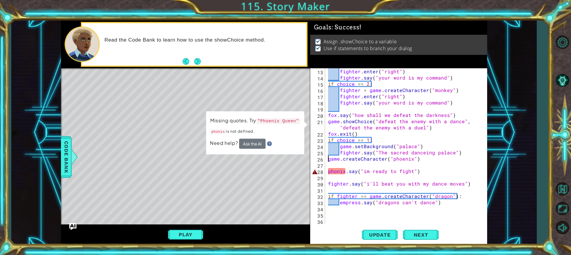
click at [327, 158] on div "fighter . enter ( "right" ) fighter . say ( "your word is my command" ) if choi…" at bounding box center [405, 152] width 157 height 168
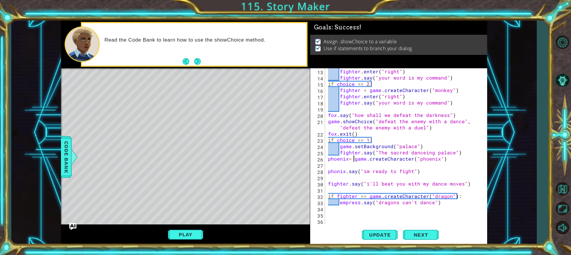
click at [346, 158] on div "fighter . enter ( "right" ) fighter . say ( "your word is my command" ) if choi…" at bounding box center [405, 152] width 157 height 168
click at [346, 160] on div "fighter . enter ( "right" ) fighter . say ( "your word is my command" ) if choi…" at bounding box center [405, 152] width 157 height 168
click at [347, 160] on div "fighter . enter ( "right" ) fighter . say ( "your word is my command" ) if choi…" at bounding box center [405, 152] width 157 height 168
click at [336, 172] on div "fighter . enter ( "right" ) fighter . say ( "your word is my command" ) if choi…" at bounding box center [405, 152] width 157 height 168
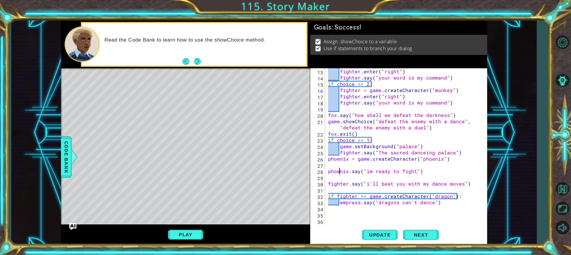
click at [358, 203] on div "fighter . enter ( "right" ) fighter . say ( "your word is my command" ) if choi…" at bounding box center [405, 152] width 157 height 168
type textarea "phioenix.say("dragons can't dance")"
click at [375, 234] on span "Update" at bounding box center [380, 235] width 34 height 6
click at [190, 233] on button "Play" at bounding box center [185, 234] width 35 height 11
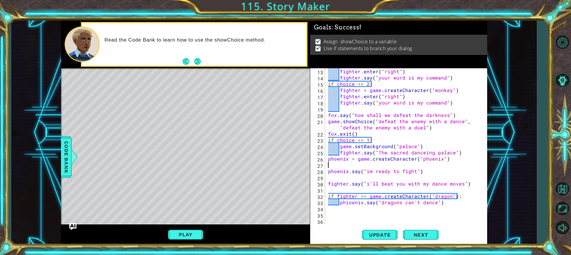
scroll to position [0, 0]
click at [328, 165] on div "fighter . enter ( "right" ) fighter . say ( "your word is my command" ) if choi…" at bounding box center [405, 152] width 157 height 168
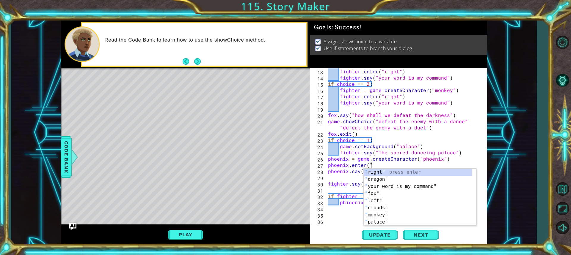
scroll to position [0, 2]
click at [383, 174] on div "" right" press enter " dragon" press enter " your word is my command" press ent…" at bounding box center [419, 204] width 112 height 71
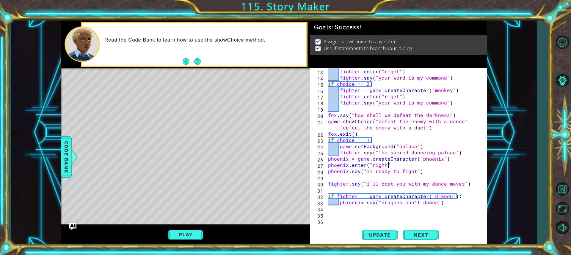
type textarea "phoenix.enter("right")"
click at [340, 177] on div "fighter . enter ( "right" ) fighter . say ( "your word is my command" ) if choi…" at bounding box center [405, 152] width 157 height 168
click at [328, 159] on div "fighter . enter ( "right" ) fighter . say ( "your word is my command" ) if choi…" at bounding box center [405, 152] width 157 height 168
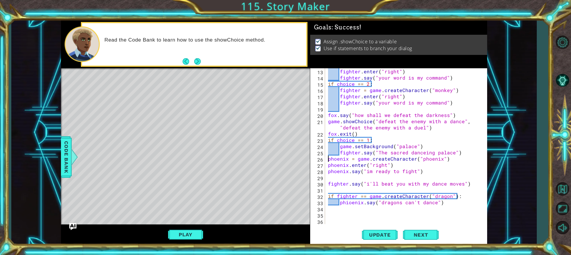
type textarea "phoenix = game.createCharacter("phoenix")"
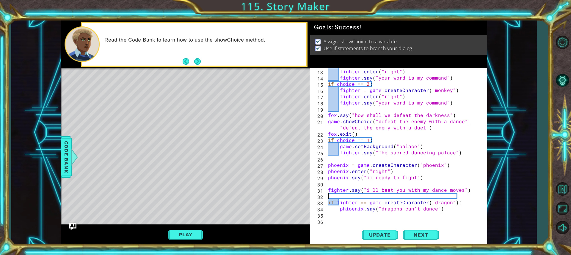
click at [353, 196] on div "fighter . enter ( "right" ) fighter . say ( "your word is my command" ) if choi…" at bounding box center [405, 152] width 157 height 168
click at [456, 205] on div "fighter . enter ( "right" ) fighter . say ( "your word is my command" ) if choi…" at bounding box center [405, 152] width 157 height 168
type textarea "if fighter == game.createCharacter("dragon"):"
click at [363, 224] on div "fighter . enter ( "right" ) fighter . say ( "your word is my command" ) if choi…" at bounding box center [405, 152] width 157 height 168
click at [346, 199] on div "fighter . enter ( "right" ) fighter . say ( "your word is my command" ) if choi…" at bounding box center [405, 152] width 157 height 168
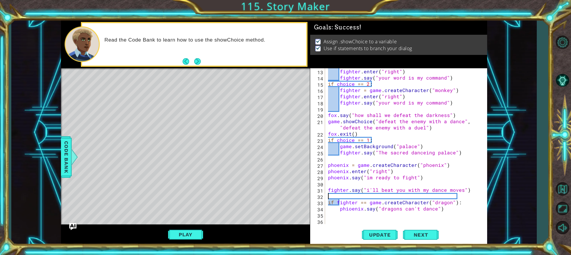
click at [346, 199] on div "fighter . enter ( "right" ) fighter . say ( "your word is my command" ) if choi…" at bounding box center [405, 152] width 157 height 168
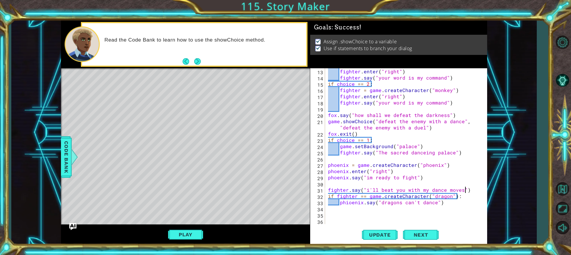
type textarea "fighter.say("i'll beat you with my dance moves")"
click at [362, 222] on div "fighter . enter ( "right" ) fighter . say ( "your word is my command" ) if choi…" at bounding box center [405, 152] width 157 height 168
click at [382, 236] on span "Update" at bounding box center [380, 235] width 34 height 6
click at [191, 234] on button "Play" at bounding box center [185, 234] width 35 height 11
click at [454, 196] on div "fighter . enter ( "right" ) fighter . say ( "your word is my command" ) if choi…" at bounding box center [405, 152] width 157 height 168
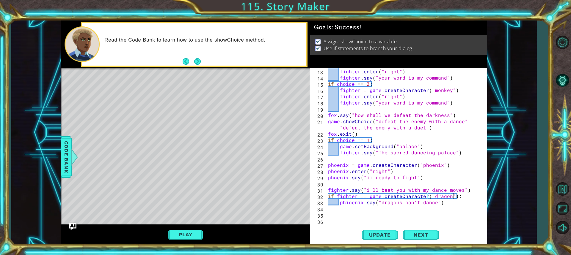
click at [384, 171] on div "fighter . enter ( "right" ) fighter . say ( "your word is my command" ) if choi…" at bounding box center [405, 152] width 157 height 168
click at [401, 176] on div ""left " press enter " how sha l l w e de f ea t the darkness" press enter" at bounding box center [419, 189] width 112 height 29
click at [367, 197] on div "fighter . enter ( "right" ) fighter . say ( "your word is my command" ) if choi…" at bounding box center [405, 152] width 157 height 168
type textarea "if fighter == game.createCharacter("dragon"):"
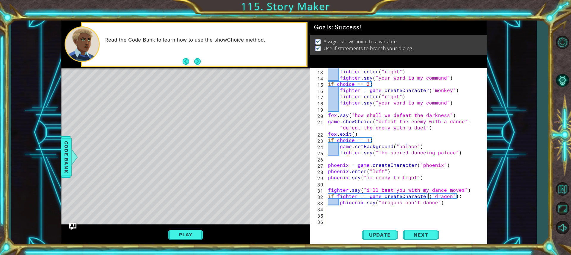
click at [428, 197] on div "fighter . enter ( "right" ) fighter . say ( "your word is my command" ) if choi…" at bounding box center [405, 152] width 157 height 168
click at [393, 211] on div "fighter . enter ( "right" ) fighter . say ( "your word is my command" ) if choi…" at bounding box center [405, 152] width 157 height 168
type textarea "else:"
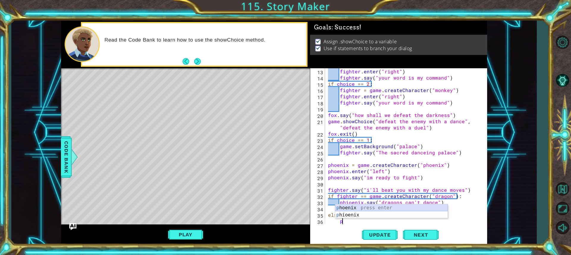
click at [388, 208] on div "p hoenix press enter p hioenix press enter" at bounding box center [391, 218] width 112 height 29
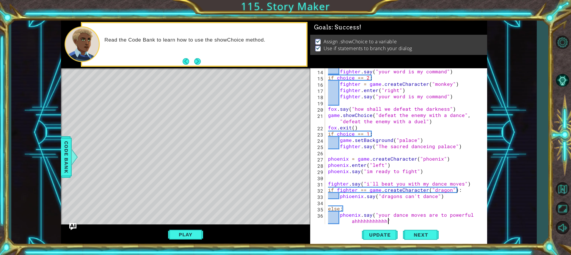
scroll to position [0, 11]
click at [381, 236] on span "Update" at bounding box center [380, 235] width 34 height 6
click at [196, 236] on button "Play" at bounding box center [185, 234] width 35 height 11
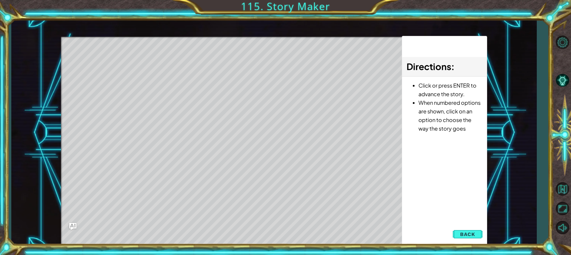
click at [477, 235] on button "Back" at bounding box center [467, 235] width 30 height 12
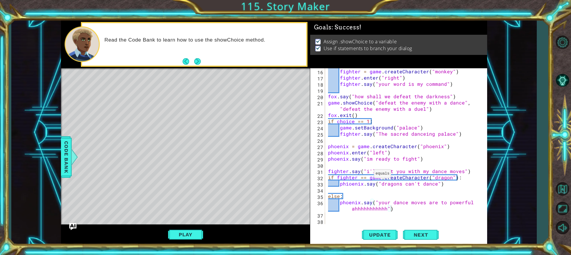
scroll to position [0, 8]
click at [366, 175] on div "fighter = game . createCharacter ( "monkey" ) fighter . enter ( "right" ) fight…" at bounding box center [405, 152] width 157 height 168
click at [363, 179] on div "fighter = game . createCharacter ( "monkey" ) fighter . enter ( "right" ) fight…" at bounding box center [405, 152] width 157 height 168
click at [357, 177] on div "fighter = game . createCharacter ( "monkey" ) fighter . enter ( "right" ) fight…" at bounding box center [405, 152] width 157 height 168
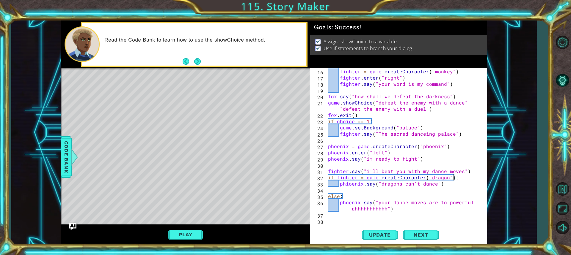
click at [459, 177] on div "fighter = game . createCharacter ( "monkey" ) fighter . enter ( "right" ) fight…" at bounding box center [405, 152] width 157 height 168
click at [450, 177] on div "fighter = game . createCharacter ( "monkey" ) fighter . enter ( "right" ) fight…" at bounding box center [405, 152] width 157 height 168
click at [453, 177] on div "fighter = game . createCharacter ( "monkey" ) fighter . enter ( "right" ) fight…" at bounding box center [405, 152] width 157 height 168
click at [452, 178] on div "fighter = game . createCharacter ( "monkey" ) fighter . enter ( "right" ) fight…" at bounding box center [405, 152] width 157 height 168
click at [453, 179] on div "fighter = game . createCharacter ( "monkey" ) fighter . enter ( "right" ) fight…" at bounding box center [405, 152] width 157 height 168
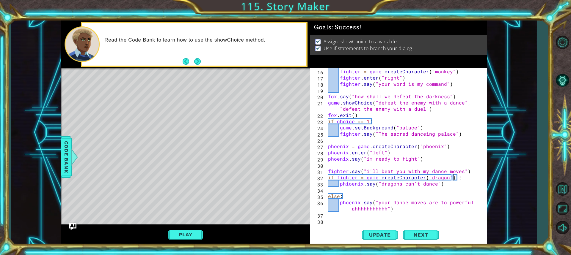
click at [453, 179] on div "fighter = game . createCharacter ( "monkey" ) fighter . enter ( "right" ) fight…" at bounding box center [404, 146] width 154 height 156
click at [376, 237] on span "Update" at bounding box center [380, 235] width 34 height 6
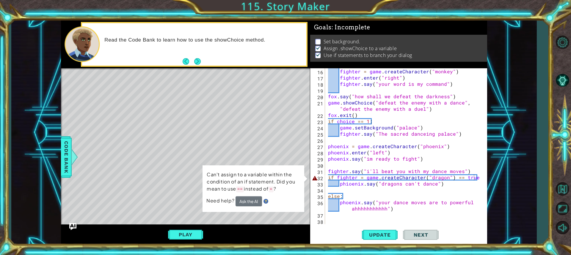
drag, startPoint x: 286, startPoint y: 196, endPoint x: 282, endPoint y: 196, distance: 3.6
click at [277, 197] on div "Can't assign to a variable within the condition of an if statement. Did you mea…" at bounding box center [253, 189] width 102 height 48
click at [455, 179] on div "fighter = game . createCharacter ( "monkey" ) fighter . enter ( "right" ) fight…" at bounding box center [405, 152] width 157 height 168
click at [473, 179] on div "fighter = game . createCharacter ( "monkey" ) fighter . enter ( "right" ) fight…" at bounding box center [405, 152] width 157 height 168
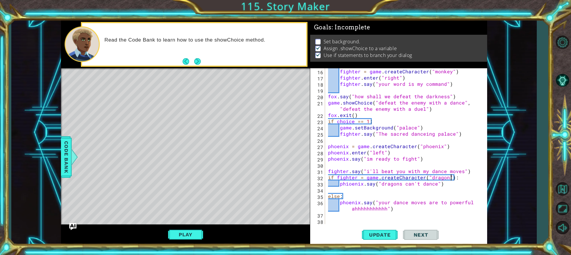
scroll to position [0, 7]
click at [363, 178] on div "fighter = game . createCharacter ( "monkey" ) fighter . enter ( "right" ) fight…" at bounding box center [405, 152] width 157 height 168
type textarea "if fighter == game.createCharacter("dragon"):"
click at [388, 234] on span "Update" at bounding box center [380, 235] width 34 height 6
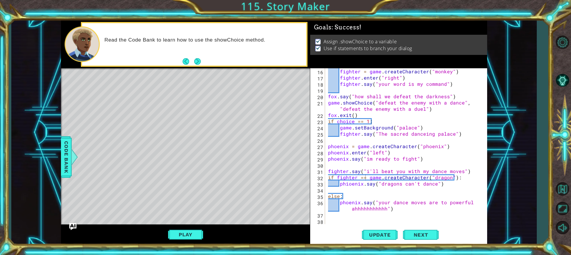
drag, startPoint x: 315, startPoint y: 237, endPoint x: 248, endPoint y: 227, distance: 68.4
click at [261, 230] on div "1 2 3 4 5 6 7 8 9 10 11 12 13 14 15 16 # Create your story game . setBackground…" at bounding box center [274, 133] width 426 height 225
click at [177, 232] on button "Play" at bounding box center [185, 234] width 35 height 11
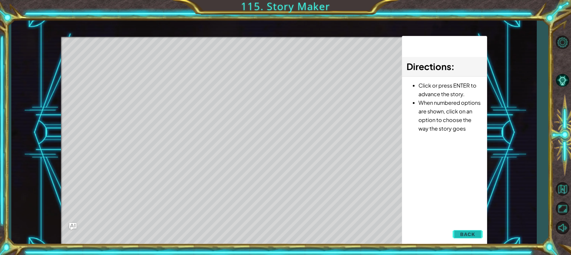
click at [465, 239] on button "Back" at bounding box center [467, 235] width 30 height 12
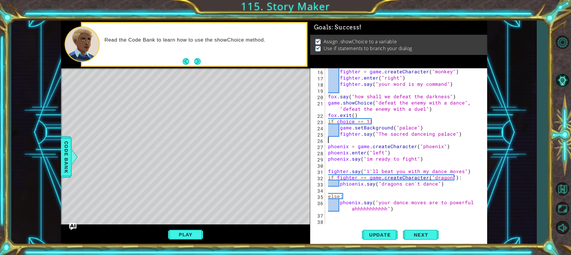
scroll to position [0, 0]
drag, startPoint x: 454, startPoint y: 133, endPoint x: 459, endPoint y: 130, distance: 4.9
click at [460, 131] on div "fighter = game . createCharacter ( "monkey" ) fighter . enter ( "right" ) fight…" at bounding box center [405, 152] width 157 height 168
click at [467, 183] on div "fighter = game . createCharacter ( "monkey" ) fighter . enter ( "right" ) fight…" at bounding box center [405, 152] width 157 height 168
click at [363, 174] on div "fighter = game . createCharacter ( "monkey" ) fighter . enter ( "right" ) fight…" at bounding box center [405, 152] width 157 height 168
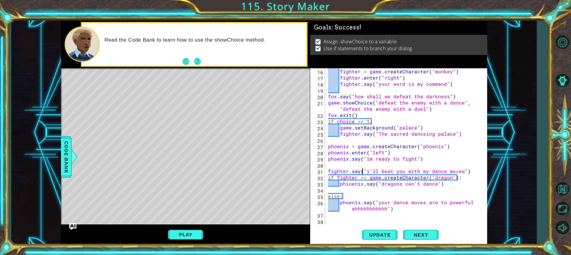
click at [363, 175] on div "fighter = game . createCharacter ( "monkey" ) fighter . enter ( "right" ) fight…" at bounding box center [405, 152] width 157 height 168
click at [363, 175] on div "fighter = game . createCharacter ( "monkey" ) fighter . enter ( "right" ) fight…" at bounding box center [404, 146] width 154 height 156
click at [344, 175] on div "fighter = game . createCharacter ( "monkey" ) fighter . enter ( "right" ) fight…" at bounding box center [405, 152] width 157 height 168
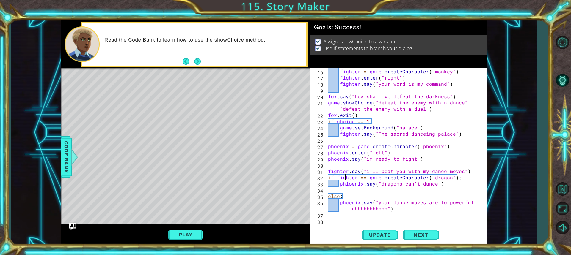
click at [333, 179] on div "fighter = game . createCharacter ( "monkey" ) fighter . enter ( "right" ) fight…" at bounding box center [405, 152] width 157 height 168
click at [334, 179] on div "fighter = game . createCharacter ( "monkey" ) fighter . enter ( "right" ) fight…" at bounding box center [405, 152] width 157 height 168
click at [335, 179] on div "fighter = game . createCharacter ( "monkey" ) fighter . enter ( "right" ) fight…" at bounding box center [405, 152] width 157 height 168
click at [340, 180] on div "fighter = game . createCharacter ( "monkey" ) fighter . enter ( "right" ) fight…" at bounding box center [405, 152] width 157 height 168
drag, startPoint x: 345, startPoint y: 182, endPoint x: 352, endPoint y: 185, distance: 7.9
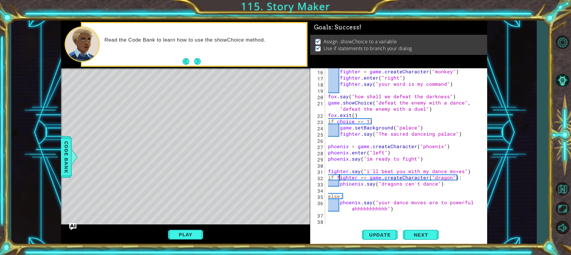
click at [346, 182] on div "fighter = game . createCharacter ( "monkey" ) fighter . enter ( "right" ) fight…" at bounding box center [405, 152] width 157 height 168
drag, startPoint x: 352, startPoint y: 185, endPoint x: 358, endPoint y: 183, distance: 6.3
click at [354, 186] on div "fighter = game . createCharacter ( "monkey" ) fighter . enter ( "right" ) fight…" at bounding box center [405, 152] width 157 height 168
click at [358, 183] on div "fighter = game . createCharacter ( "monkey" ) fighter . enter ( "right" ) fight…" at bounding box center [405, 152] width 157 height 168
click at [358, 182] on div "fighter = game . createCharacter ( "monkey" ) fighter . enter ( "right" ) fight…" at bounding box center [405, 152] width 157 height 168
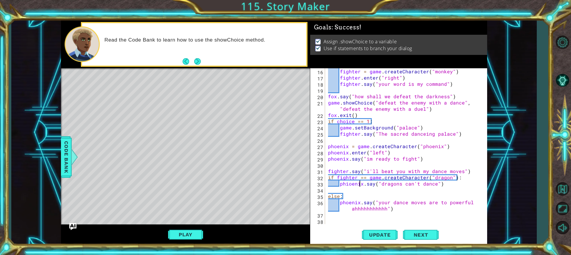
click at [359, 181] on div "fighter = game . createCharacter ( "monkey" ) fighter . enter ( "right" ) fight…" at bounding box center [405, 152] width 157 height 168
drag, startPoint x: 359, startPoint y: 181, endPoint x: 361, endPoint y: 179, distance: 3.6
click at [361, 179] on div "fighter = game . createCharacter ( "monkey" ) fighter . enter ( "right" ) fight…" at bounding box center [405, 152] width 157 height 168
click at [361, 179] on div "fighter = game . createCharacter ( "monkey" ) fighter . enter ( "right" ) fight…" at bounding box center [404, 146] width 154 height 156
click at [361, 179] on div "fighter = game . createCharacter ( "monkey" ) fighter . enter ( "right" ) fight…" at bounding box center [405, 152] width 157 height 168
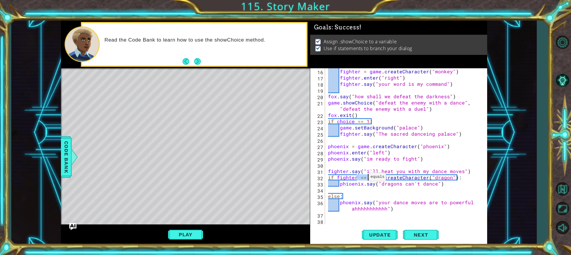
click at [361, 179] on div "fighter = game . createCharacter ( "monkey" ) fighter . enter ( "right" ) fight…" at bounding box center [405, 152] width 157 height 168
type textarea "if fighter == game.createCharacter("dragon"): phioenix.say("dragons can't dance…"
click at [361, 179] on div "fighter = game . createCharacter ( "monkey" ) fighter . enter ( "right" ) fight…" at bounding box center [405, 152] width 157 height 168
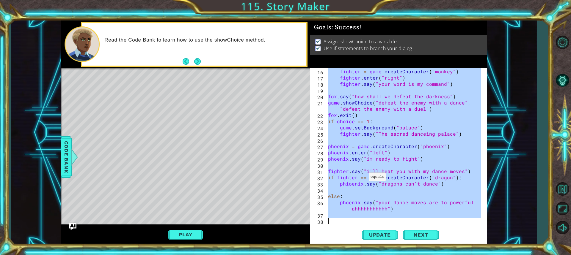
click at [361, 179] on div "fighter = game . createCharacter ( "monkey" ) fighter . enter ( "right" ) fight…" at bounding box center [405, 152] width 157 height 168
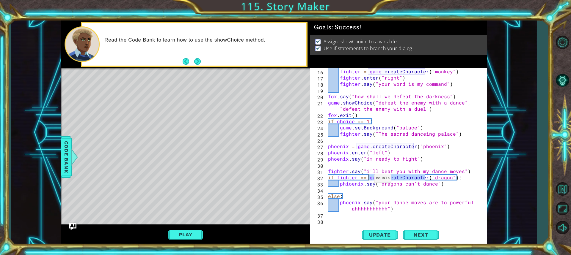
drag, startPoint x: 425, startPoint y: 177, endPoint x: 367, endPoint y: 180, distance: 58.3
click at [367, 180] on div "fighter = game . createCharacter ( "monkey" ) fighter . enter ( "right" ) fight…" at bounding box center [405, 152] width 157 height 168
click at [381, 237] on span "Update" at bounding box center [380, 235] width 34 height 6
click at [187, 240] on button "Play" at bounding box center [185, 234] width 35 height 11
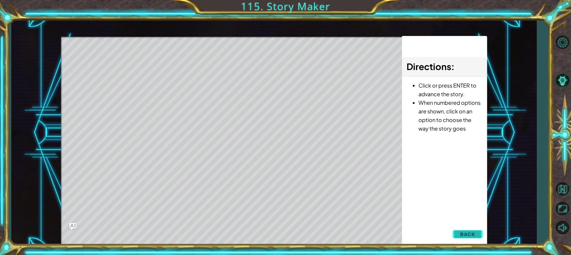
click at [478, 230] on button "Back" at bounding box center [467, 235] width 30 height 12
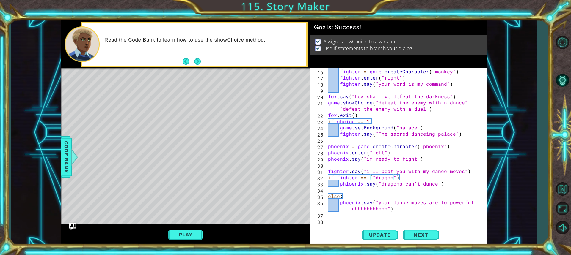
click at [339, 197] on div "fighter = game . createCharacter ( "monkey" ) fighter . enter ( "right" ) fight…" at bounding box center [405, 152] width 157 height 168
click at [345, 196] on div "fighter = game . createCharacter ( "monkey" ) fighter . enter ( "right" ) fight…" at bounding box center [405, 152] width 157 height 168
type textarea "e"
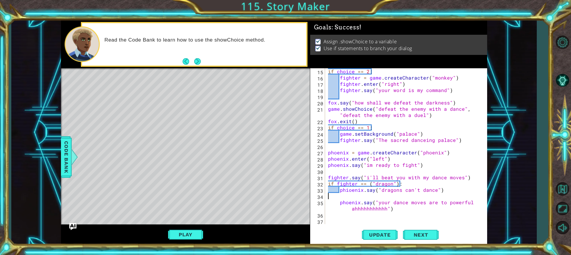
scroll to position [100, 0]
click at [396, 185] on div "if choice == 2 : fighter = game . createCharacter ( "monkey" ) fighter . enter …" at bounding box center [405, 152] width 157 height 168
click at [363, 186] on div "if choice == 2 : fighter = game . createCharacter ( "monkey" ) fighter . enter …" at bounding box center [405, 152] width 157 height 168
click at [391, 184] on div "if choice == 2 : fighter = game . createCharacter ( "monkey" ) fighter . enter …" at bounding box center [405, 152] width 157 height 168
click at [393, 185] on div "if choice == 2 : fighter = game . createCharacter ( "monkey" ) fighter . enter …" at bounding box center [405, 152] width 157 height 168
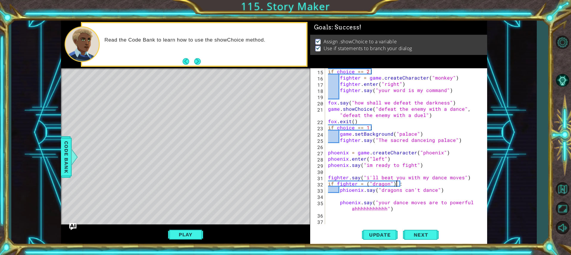
scroll to position [0, 4]
click at [361, 184] on div "if choice == 2 : fighter = game . createCharacter ( "monkey" ) fighter . enter …" at bounding box center [405, 152] width 157 height 168
type textarea "if fighter ("dragon"):"
click at [359, 184] on div "if choice == 2 : fighter = game . createCharacter ( "monkey" ) fighter . enter …" at bounding box center [405, 152] width 157 height 168
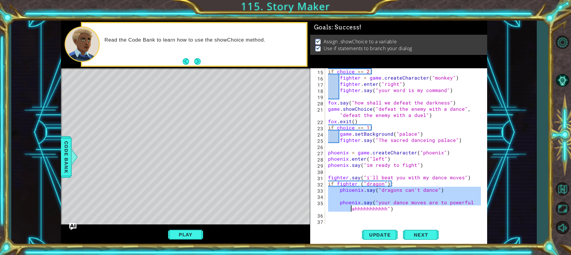
drag, startPoint x: 336, startPoint y: 224, endPoint x: 343, endPoint y: 235, distance: 12.9
click at [343, 235] on div "if fighter ("dragon"): 15 16 17 18 19 20 21 22 23 24 25 26 27 28 29 30 31 32 33…" at bounding box center [398, 156] width 177 height 177
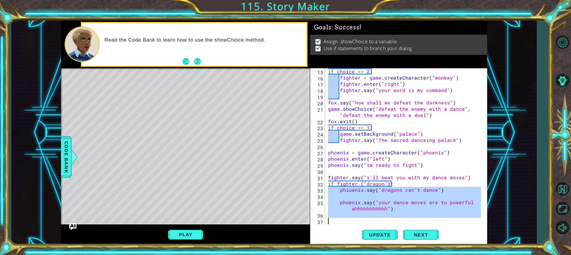
click at [341, 195] on div "if choice == 2 : fighter = game . createCharacter ( "monkey" ) fighter . enter …" at bounding box center [404, 146] width 154 height 156
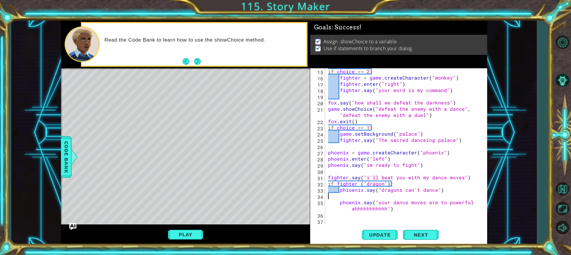
click at [341, 203] on div "if choice == 2 : fighter = game . createCharacter ( "monkey" ) fighter . enter …" at bounding box center [405, 152] width 157 height 168
type textarea "phoenix.say("your dance moves are to powerful ahhhhhhhhhhh")"
click at [335, 201] on div "if choice == 2 : fighter = game . createCharacter ( "monkey" ) fighter . enter …" at bounding box center [405, 152] width 157 height 168
click at [329, 200] on div "if choice == 2 : fighter = game . createCharacter ( "monkey" ) fighter . enter …" at bounding box center [405, 152] width 157 height 168
click at [327, 198] on div "if choice == 2 : fighter = game . createCharacter ( "monkey" ) fighter . enter …" at bounding box center [405, 152] width 157 height 168
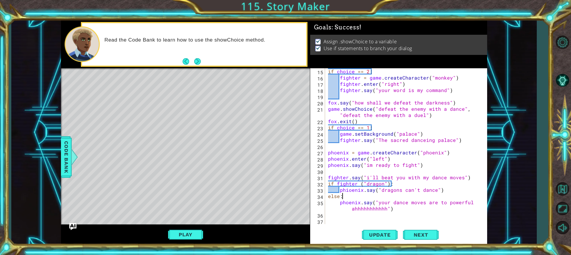
scroll to position [0, 1]
click at [338, 205] on div "if choice == 2 : fighter = game . createCharacter ( "monkey" ) fighter . enter …" at bounding box center [405, 152] width 157 height 168
click at [339, 200] on div "if choice == 2 : fighter = game . createCharacter ( "monkey" ) fighter . enter …" at bounding box center [405, 152] width 157 height 168
click at [327, 197] on div "if choice == 2 : fighter = game . createCharacter ( "monkey" ) fighter . enter …" at bounding box center [405, 152] width 157 height 168
type textarea "else:"
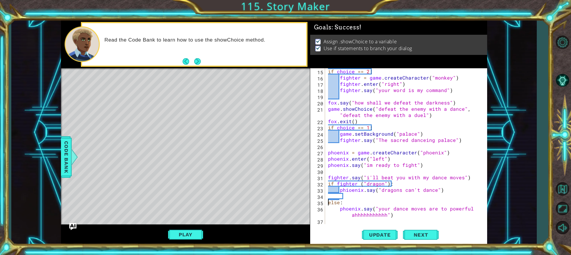
click at [364, 202] on div "if choice == 2 : fighter = game . createCharacter ( "monkey" ) fighter . enter …" at bounding box center [405, 152] width 157 height 168
click at [362, 199] on div "if choice == 2 : fighter = game . createCharacter ( "monkey" ) fighter . enter …" at bounding box center [405, 152] width 157 height 168
click at [338, 221] on div "if choice == 2 : fighter = game . createCharacter ( "monkey" ) fighter . enter …" at bounding box center [405, 152] width 157 height 168
type textarea "phoenix.say("your dance moves are to powerful ahhhhhhhhhhh")"
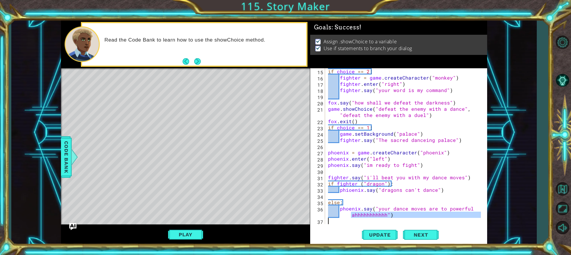
click at [353, 220] on div "if choice == 2 : fighter = game . createCharacter ( "monkey" ) fighter . enter …" at bounding box center [404, 146] width 154 height 156
click at [352, 198] on div "if choice == 2 : fighter = game . createCharacter ( "monkey" ) fighter . enter …" at bounding box center [405, 152] width 157 height 168
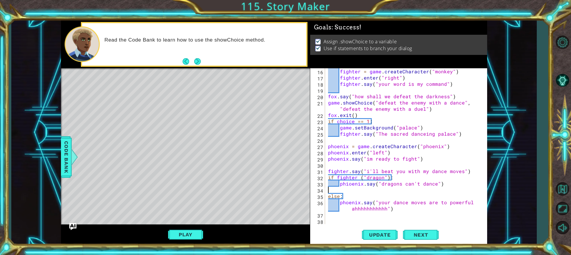
scroll to position [106, 0]
click at [309, 176] on div "1 2 3 4 5 6 7 8 9 10 11 12 13 14 15 16 # Create your story game . setBackground…" at bounding box center [274, 133] width 426 height 225
type textarea "if fighter ("dragon"):"
click at [359, 175] on div "fighter = game . createCharacter ( "monkey" ) fighter . enter ( "right" ) fight…" at bounding box center [404, 146] width 154 height 156
click at [359, 175] on div "fighter = game . createCharacter ( "monkey" ) fighter . enter ( "right" ) fight…" at bounding box center [405, 152] width 157 height 168
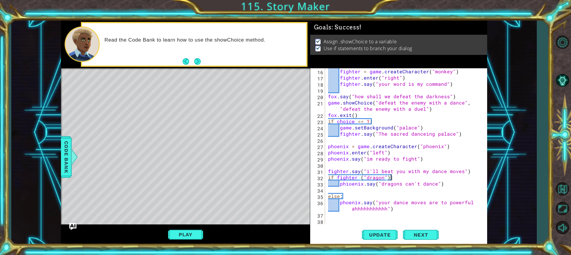
click at [411, 179] on div "fighter = game . createCharacter ( "monkey" ) fighter . enter ( "right" ) fight…" at bounding box center [405, 152] width 157 height 168
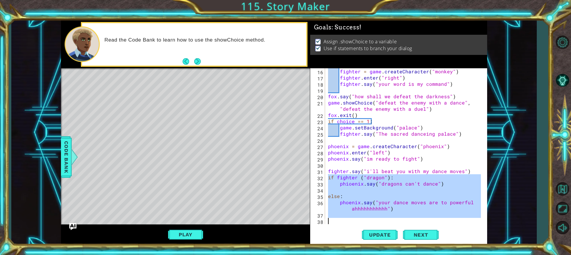
drag, startPoint x: 328, startPoint y: 176, endPoint x: 475, endPoint y: 220, distance: 153.3
click at [475, 220] on div "fighter = game . createCharacter ( "monkey" ) fighter . enter ( "right" ) fight…" at bounding box center [405, 152] width 157 height 168
click at [437, 181] on div "fighter = game . createCharacter ( "monkey" ) fighter . enter ( "right" ) fight…" at bounding box center [404, 146] width 154 height 156
type textarea "phioenix.say("dragons can't dance")"
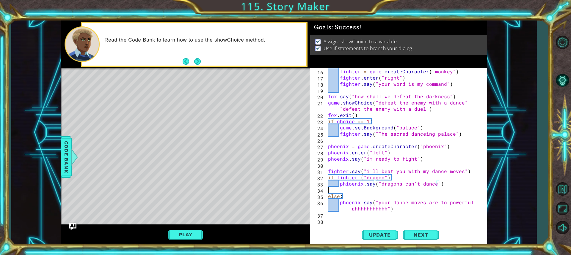
click at [449, 188] on div "fighter = game . createCharacter ( "monkey" ) fighter . enter ( "right" ) fight…" at bounding box center [405, 152] width 157 height 168
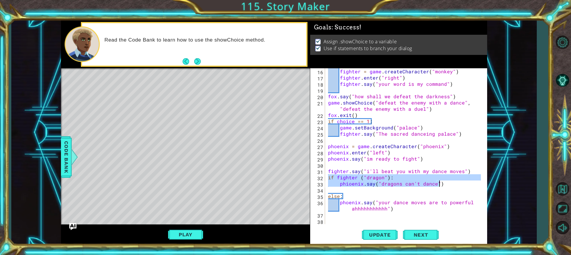
drag, startPoint x: 328, startPoint y: 176, endPoint x: 463, endPoint y: 186, distance: 135.3
click at [463, 186] on div "fighter = game . createCharacter ( "monkey" ) fighter . enter ( "right" ) fight…" at bounding box center [405, 152] width 157 height 168
type textarea "if fighter ("dragon"): phioenix.say("dragons can't dance")"
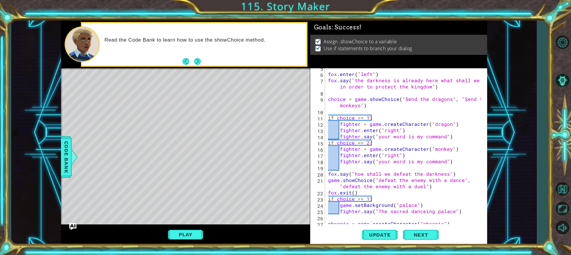
scroll to position [11, 0]
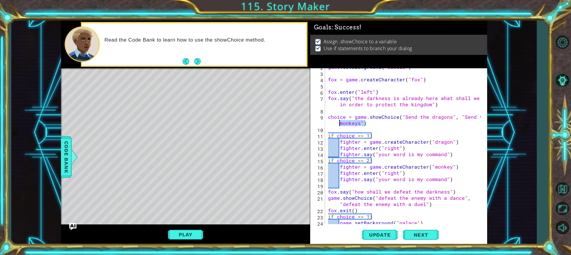
drag, startPoint x: 370, startPoint y: 122, endPoint x: 339, endPoint y: 125, distance: 31.1
click at [339, 125] on div "game . setBackground ( "clouds" ) fox = game . createCharacter ( "fox" ) fox . …" at bounding box center [405, 148] width 157 height 168
type textarea "choice = game.showChoice("Send the dragons", "Send the monkeys")"
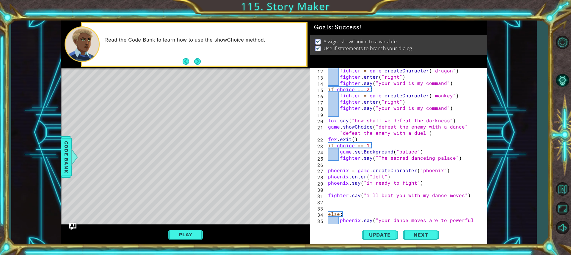
scroll to position [100, 0]
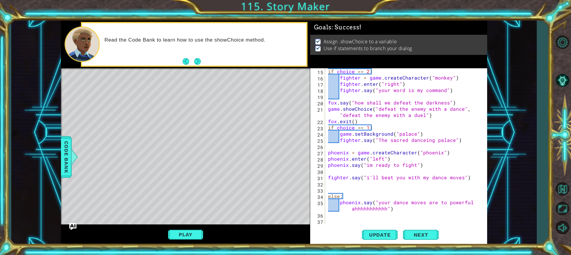
click at [382, 191] on div "if choice == 2 : fighter = game . createCharacter ( "monkey" ) fighter . enter …" at bounding box center [405, 152] width 157 height 168
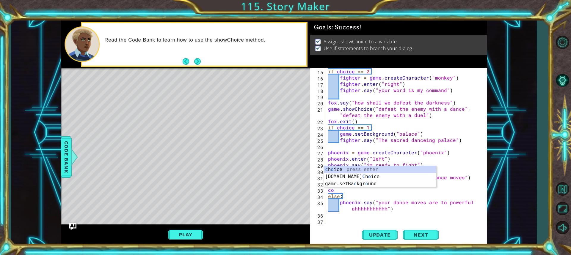
scroll to position [0, 0]
type textarea "c"
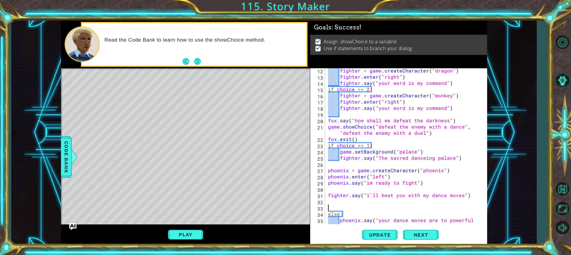
scroll to position [82, 0]
click at [378, 206] on div "fighter = game . createCharacter ( "dragon" ) fighter . enter ( "right" ) fight…" at bounding box center [405, 154] width 157 height 175
drag, startPoint x: 373, startPoint y: 204, endPoint x: 365, endPoint y: 203, distance: 7.8
click at [372, 204] on div "fighter = game . createCharacter ( "dragon" ) fighter . enter ( "right" ) fight…" at bounding box center [405, 154] width 157 height 175
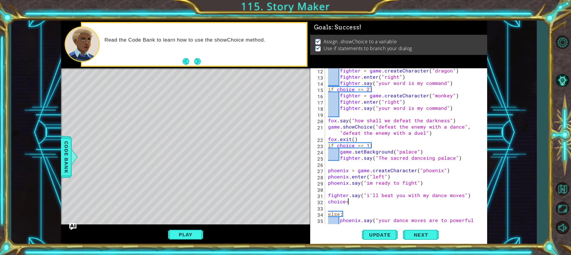
click at [343, 204] on div "fighter = game . createCharacter ( "dragon" ) fighter . enter ( "right" ) fight…" at bounding box center [405, 154] width 157 height 175
click at [347, 204] on div "fighter = game . createCharacter ( "dragon" ) fighter . enter ( "right" ) fight…" at bounding box center [405, 154] width 157 height 175
click at [344, 203] on div "fighter = game . createCharacter ( "dragon" ) fighter . enter ( "right" ) fight…" at bounding box center [405, 154] width 157 height 175
click at [351, 204] on div "fighter = game . createCharacter ( "dragon" ) fighter . enter ( "right" ) fight…" at bounding box center [405, 154] width 157 height 175
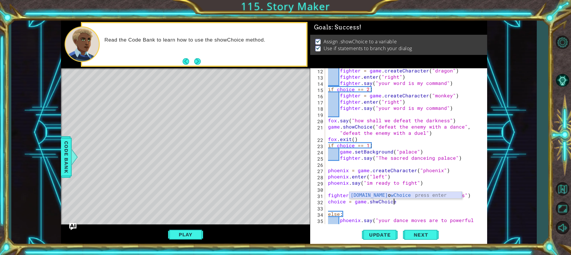
click at [420, 194] on div "[DOMAIN_NAME] o wChoice press enter" at bounding box center [405, 202] width 112 height 21
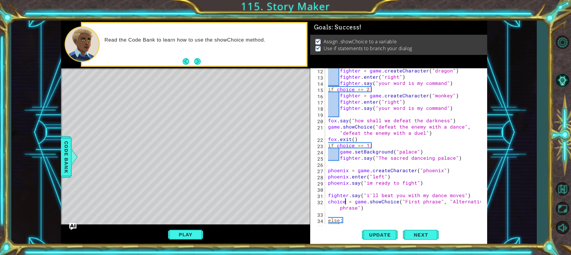
click at [344, 202] on div "fighter = game . createCharacter ( "dragon" ) fighter . enter ( "right" ) fight…" at bounding box center [405, 154] width 157 height 175
click at [440, 204] on div "fighter = game . createCharacter ( "dragon" ) fighter . enter ( "right" ) fight…" at bounding box center [405, 154] width 157 height 175
click at [438, 204] on div "fighter = game . createCharacter ( "dragon" ) fighter . enter ( "right" ) fight…" at bounding box center [405, 154] width 157 height 175
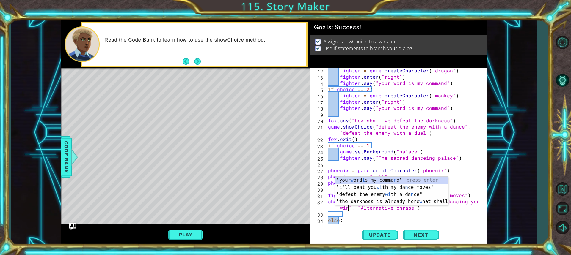
scroll to position [0, 10]
click at [450, 207] on div "fighter = game . createCharacter ( "dragon" ) fighter . enter ( "right" ) fight…" at bounding box center [405, 154] width 157 height 175
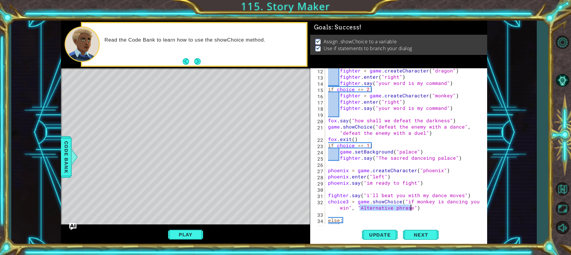
drag, startPoint x: 363, startPoint y: 209, endPoint x: 410, endPoint y: 208, distance: 47.3
click at [410, 208] on div "fighter = game . createCharacter ( "dragon" ) fighter . enter ( "right" ) fight…" at bounding box center [405, 154] width 157 height 175
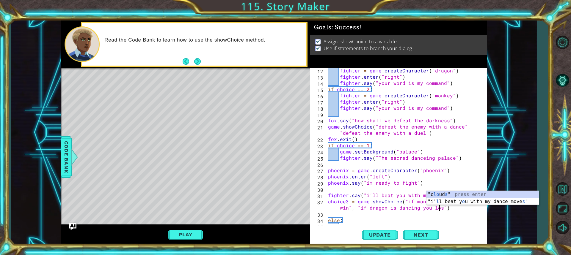
scroll to position [0, 15]
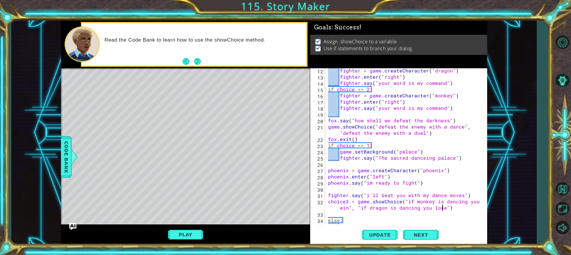
click at [469, 220] on div "fighter = game . createCharacter ( "dragon" ) fighter . enter ( "right" ) fight…" at bounding box center [405, 154] width 157 height 175
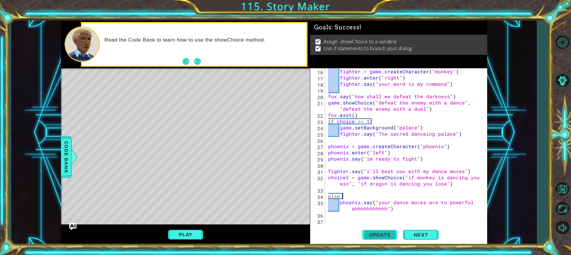
type textarea "else:"
click at [389, 232] on button "Update" at bounding box center [380, 235] width 36 height 18
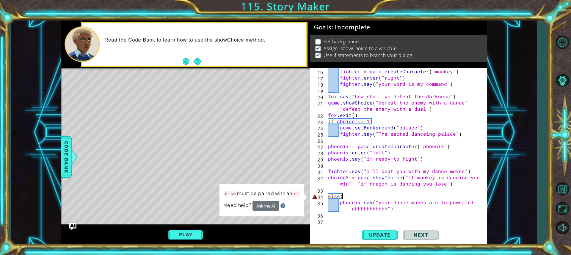
click at [344, 196] on div "fighter = game . createCharacter ( "monkey" ) fighter . enter ( "right" ) fight…" at bounding box center [405, 152] width 157 height 168
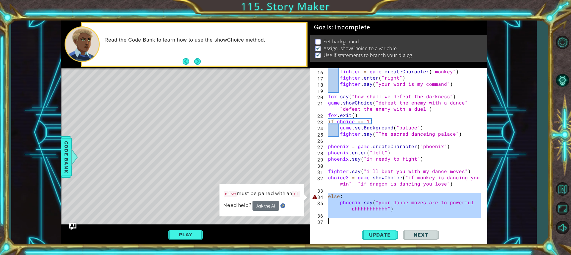
drag, startPoint x: 327, startPoint y: 198, endPoint x: 475, endPoint y: 218, distance: 150.0
click at [475, 218] on div "fighter = game . createCharacter ( "monkey" ) fighter . enter ( "right" ) fight…" at bounding box center [405, 152] width 157 height 168
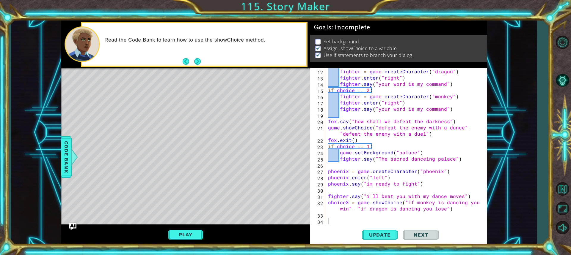
click at [174, 236] on button "Play" at bounding box center [185, 234] width 35 height 11
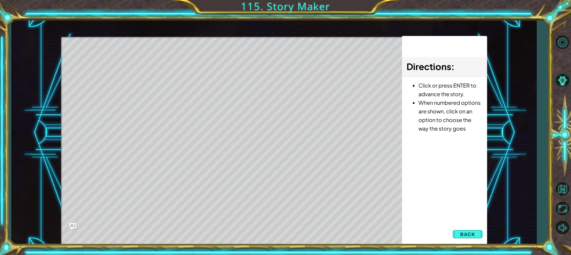
drag, startPoint x: 534, startPoint y: 216, endPoint x: 476, endPoint y: 227, distance: 59.3
click at [518, 218] on div "1 2 3 4 5 6 7 8 9 10 11 12 13 14 15 16 # Create your story game . setBackground…" at bounding box center [273, 133] width 525 height 225
click at [473, 231] on div "1 2 3 4 5 6 7 8 9 10 11 12 13 14 15 16 # Create your story game . setBackground…" at bounding box center [274, 133] width 426 height 225
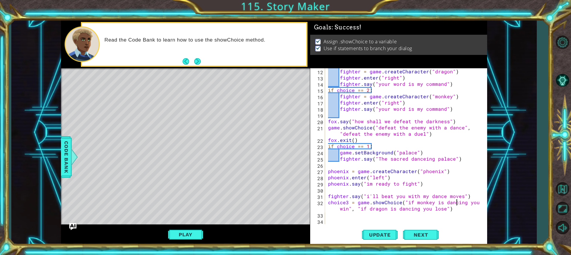
drag, startPoint x: 455, startPoint y: 205, endPoint x: 457, endPoint y: 203, distance: 3.4
click at [457, 203] on div "fighter = game . createCharacter ( "dragon" ) fighter . enter ( "right" ) fight…" at bounding box center [405, 152] width 157 height 168
drag, startPoint x: 458, startPoint y: 210, endPoint x: 454, endPoint y: 216, distance: 7.9
click at [457, 212] on div "fighter = game . createCharacter ( "dragon" ) fighter . enter ( "right" ) fight…" at bounding box center [405, 152] width 157 height 168
type textarea "choice3 = game.showChoice("if monkey is dancing you win", "if dragon is dancing…"
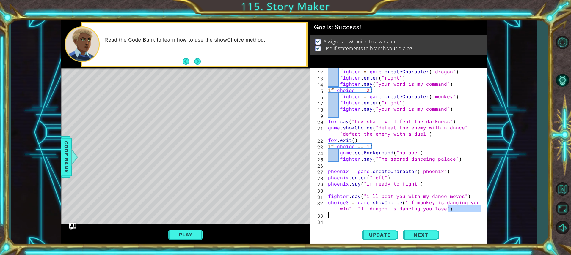
click at [418, 217] on div "fighter = game . createCharacter ( "dragon" ) fighter . enter ( "right" ) fight…" at bounding box center [404, 146] width 154 height 156
click at [411, 217] on div "fighter = game . createCharacter ( "dragon" ) fighter . enter ( "right" ) fight…" at bounding box center [405, 152] width 157 height 168
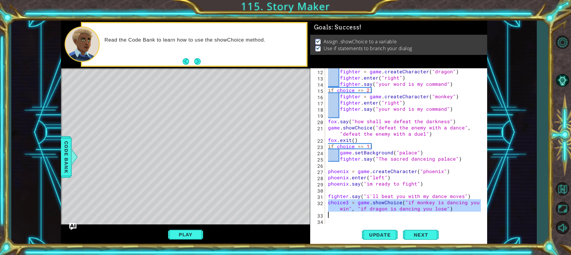
drag, startPoint x: 329, startPoint y: 204, endPoint x: 468, endPoint y: 213, distance: 139.4
click at [468, 213] on div "fighter = game . createCharacter ( "dragon" ) fighter . enter ( "right" ) fight…" at bounding box center [405, 152] width 157 height 168
type textarea "choice3 = game.showChoice("if monkey is dancing you win", "if dragon is dancing…"
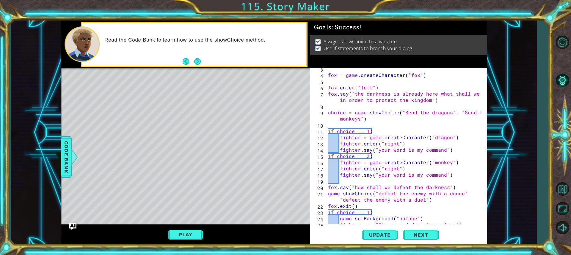
scroll to position [15, 0]
click at [444, 138] on div "fox = game . createCharacter ( "fox" ) fox . enter ( "left" ) fox . say ( "the …" at bounding box center [405, 150] width 157 height 168
type textarea "fighter = game.createCharacter("dragon")"
click at [450, 136] on div "fox = game . createCharacter ( "fox" ) fox . enter ( "left" ) fox . say ( "the …" at bounding box center [405, 150] width 157 height 168
click at [453, 140] on div "fox = game . createCharacter ( "fox" ) fox . enter ( "left" ) fox . say ( "the …" at bounding box center [405, 150] width 157 height 168
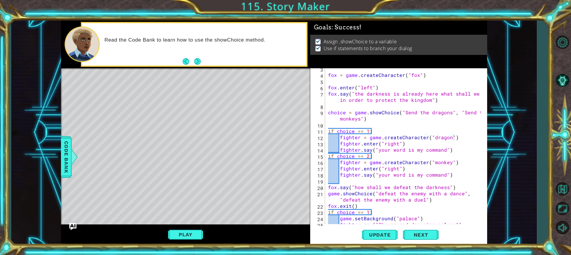
click at [191, 229] on div "Play" at bounding box center [185, 235] width 249 height 21
click at [191, 232] on button "Play" at bounding box center [185, 234] width 35 height 11
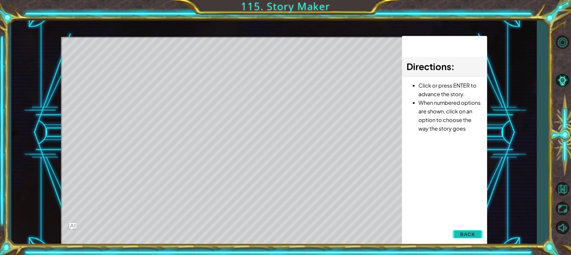
click at [467, 236] on span "Back" at bounding box center [467, 234] width 15 height 6
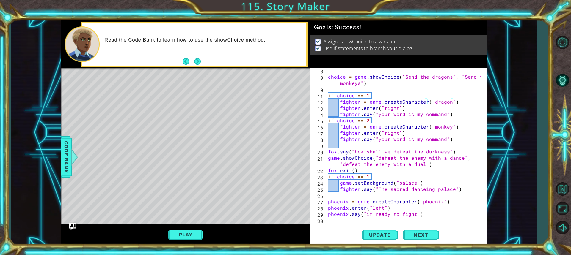
scroll to position [69, 0]
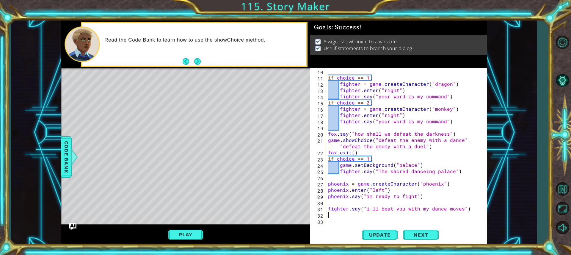
click at [472, 215] on div "if choice == 1 : fighter = game . createCharacter ( "dragon" ) fighter . enter …" at bounding box center [405, 152] width 157 height 168
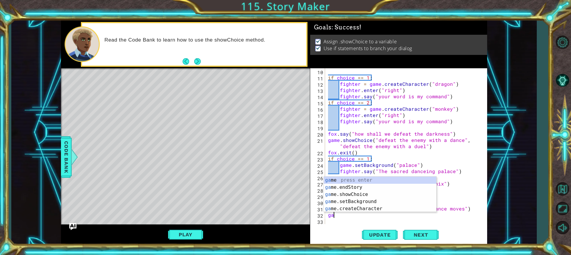
type textarea "g"
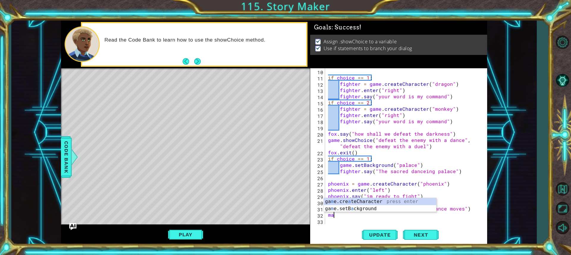
scroll to position [0, 0]
type textarea "m"
type textarea "i"
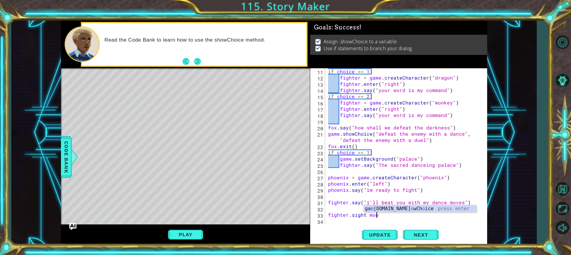
scroll to position [0, 3]
click at [368, 215] on div "if choice == 1 : fighter = game . createCharacter ( "dragon" ) fighter . enter …" at bounding box center [405, 152] width 157 height 168
type textarea "fighter.setmood"
click at [361, 218] on div "if choice == 1 : fighter = game . createCharacter ( "dragon" ) fighter . enter …" at bounding box center [405, 152] width 157 height 168
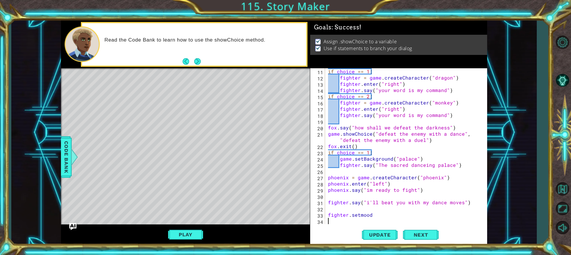
scroll to position [0, 0]
click at [362, 215] on div "if choice == 1 : fighter = game . createCharacter ( "dragon" ) fighter . enter …" at bounding box center [405, 152] width 157 height 168
click at [371, 215] on div "if choice == 1 : fighter = game . createCharacter ( "dragon" ) fighter . enter …" at bounding box center [405, 152] width 157 height 168
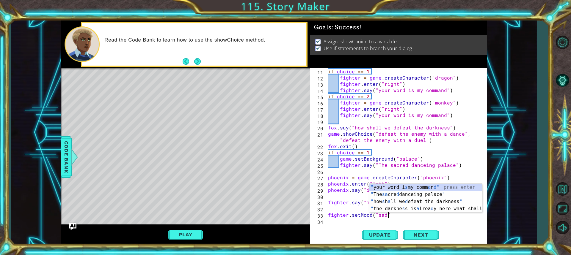
scroll to position [0, 4]
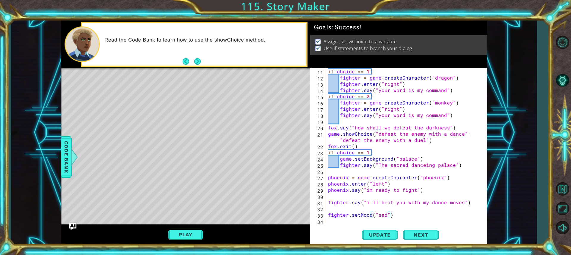
type textarea "fighter.setMood("sad")"
click at [396, 225] on div "fighter.setMood("sad") 11 12 13 14 15 16 17 18 19 20 21 22 23 24 25 26 27 28 29…" at bounding box center [398, 156] width 177 height 177
click at [396, 221] on div "if choice == 1 : fighter = game . createCharacter ( "dragon" ) fighter . enter …" at bounding box center [405, 152] width 157 height 168
